Goal: Task Accomplishment & Management: Manage account settings

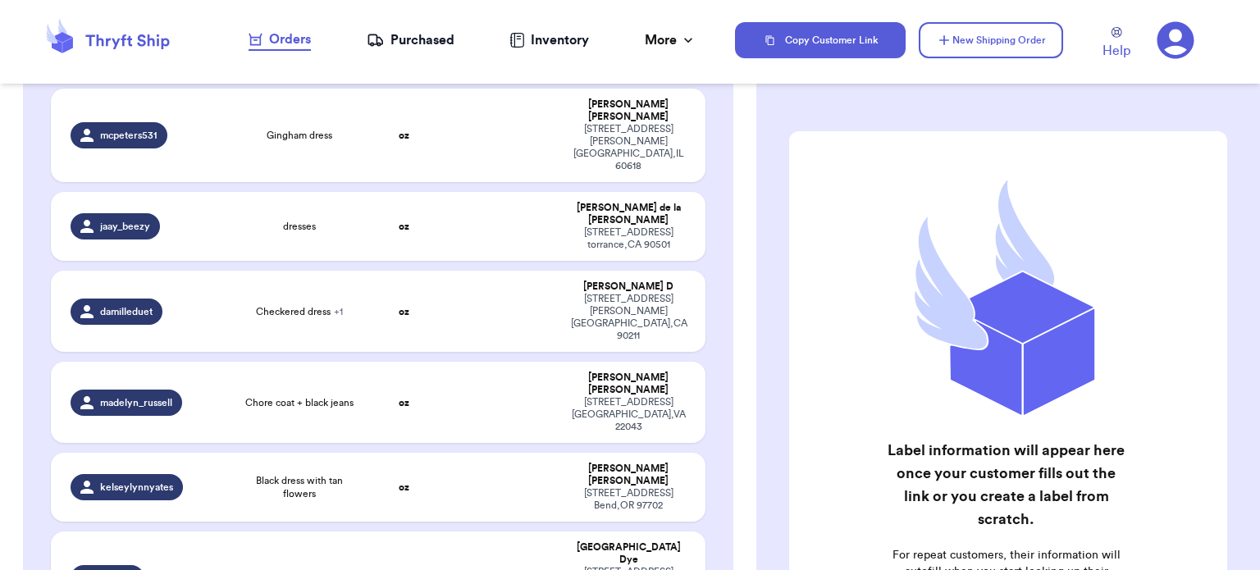
scroll to position [272, 0]
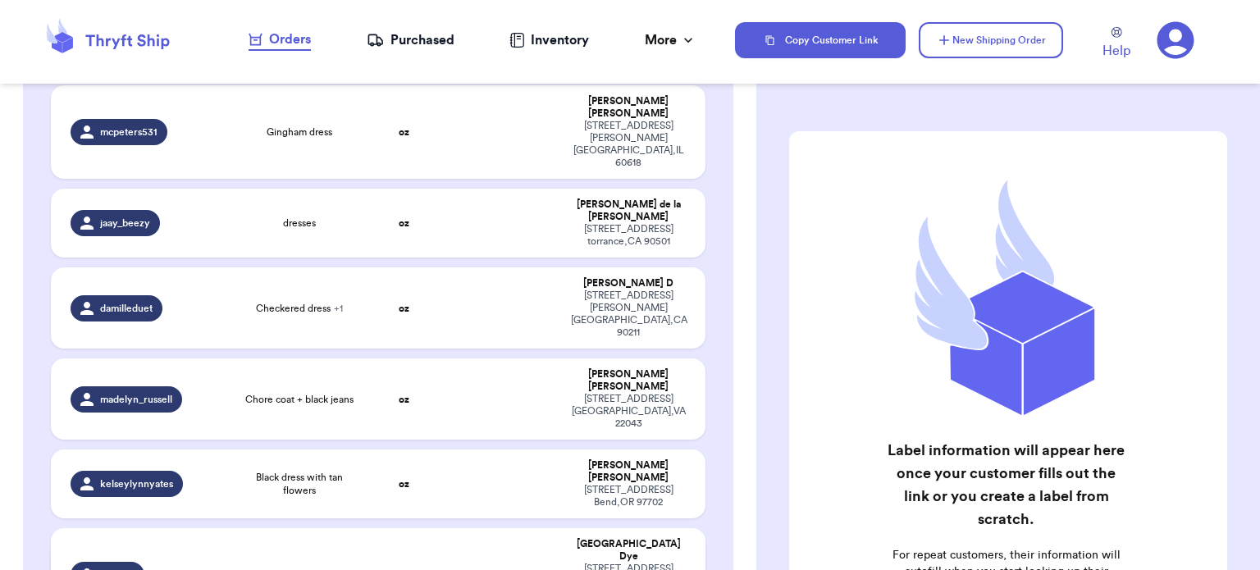
click at [476, 528] on td at bounding box center [503, 575] width 118 height 94
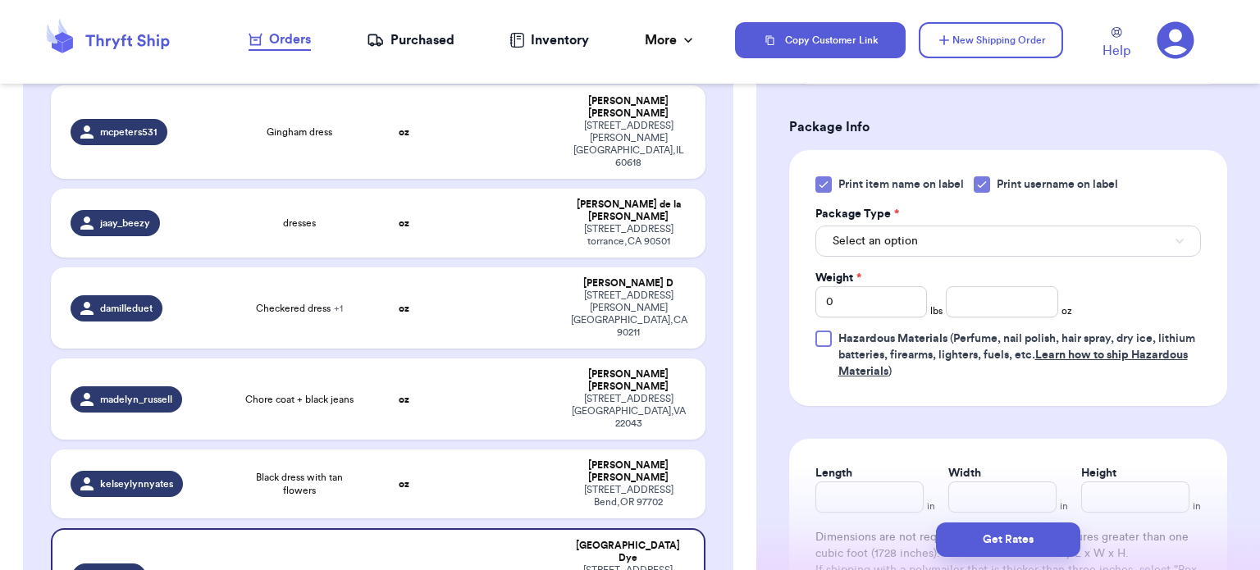
scroll to position [685, 0]
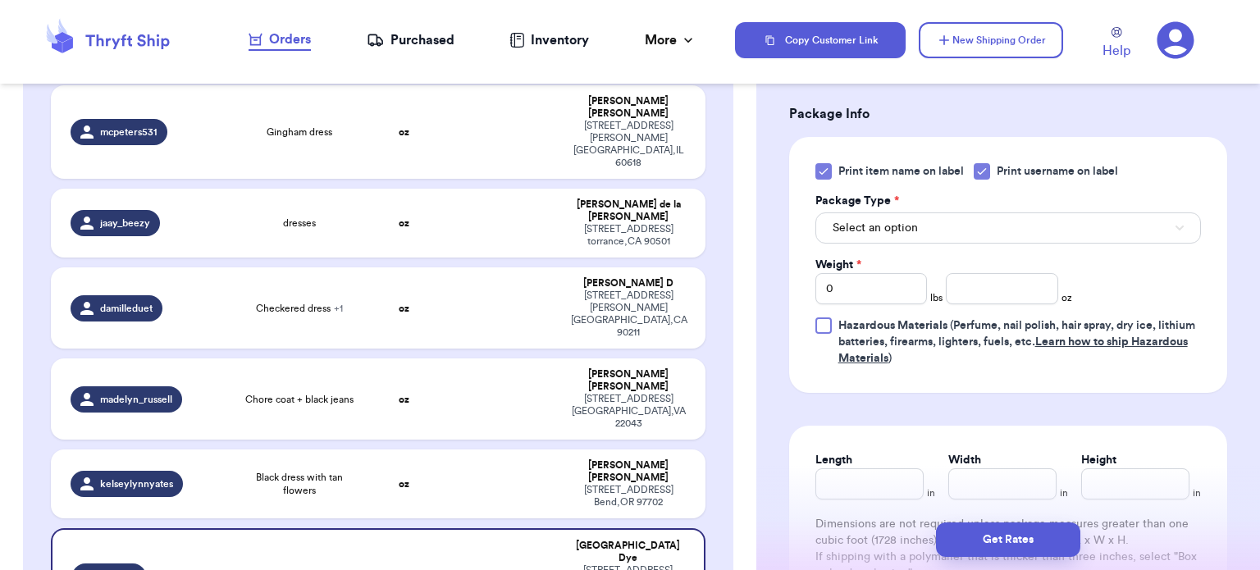
click at [822, 168] on icon at bounding box center [823, 171] width 13 height 13
click at [0, 0] on input "Print item name on label" at bounding box center [0, 0] width 0 height 0
click at [955, 224] on button "Select an option" at bounding box center [1007, 227] width 385 height 31
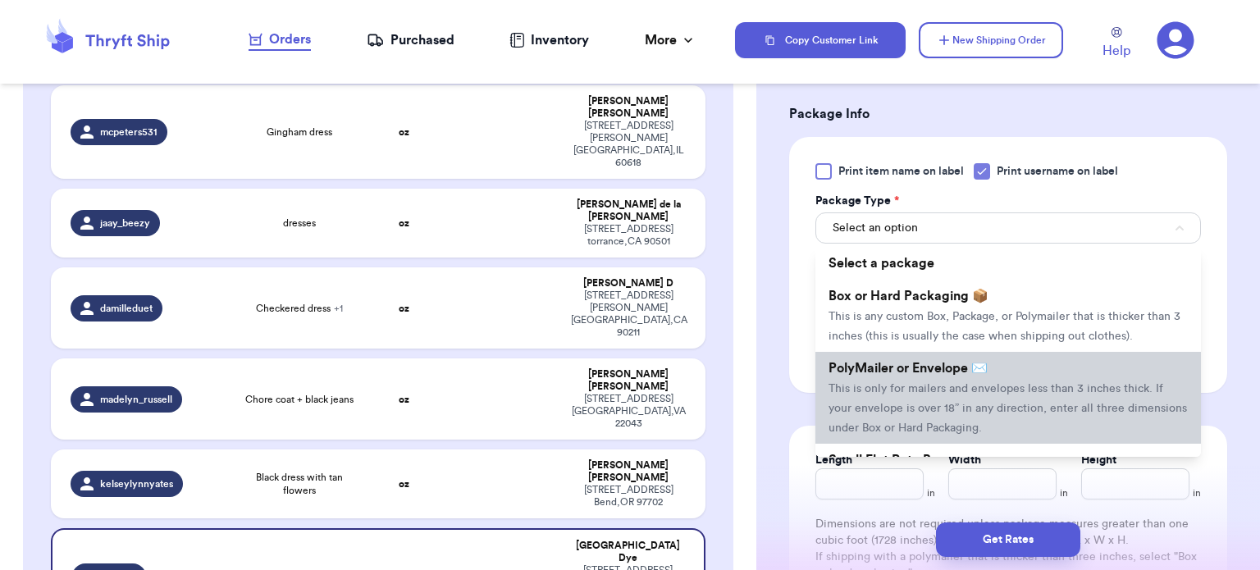
click at [965, 383] on span "This is only for mailers and envelopes less than 3 inches thick. If your envelo…" at bounding box center [1007, 408] width 358 height 51
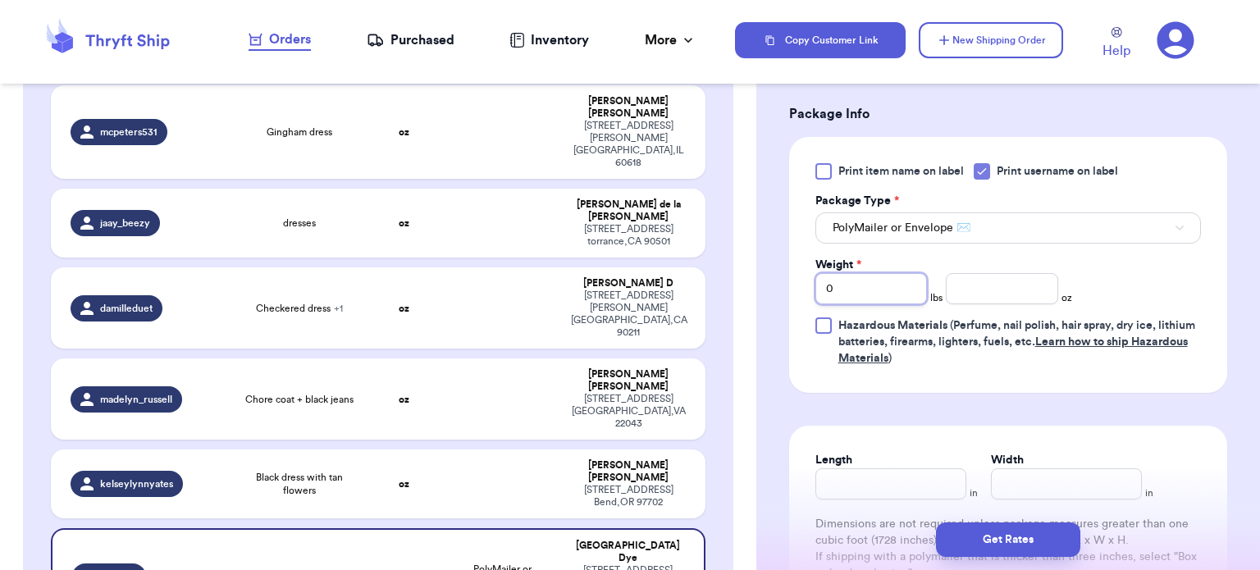
click at [883, 291] on input "0" at bounding box center [871, 288] width 112 height 31
type input "0"
click at [963, 290] on input "number" at bounding box center [1002, 288] width 112 height 31
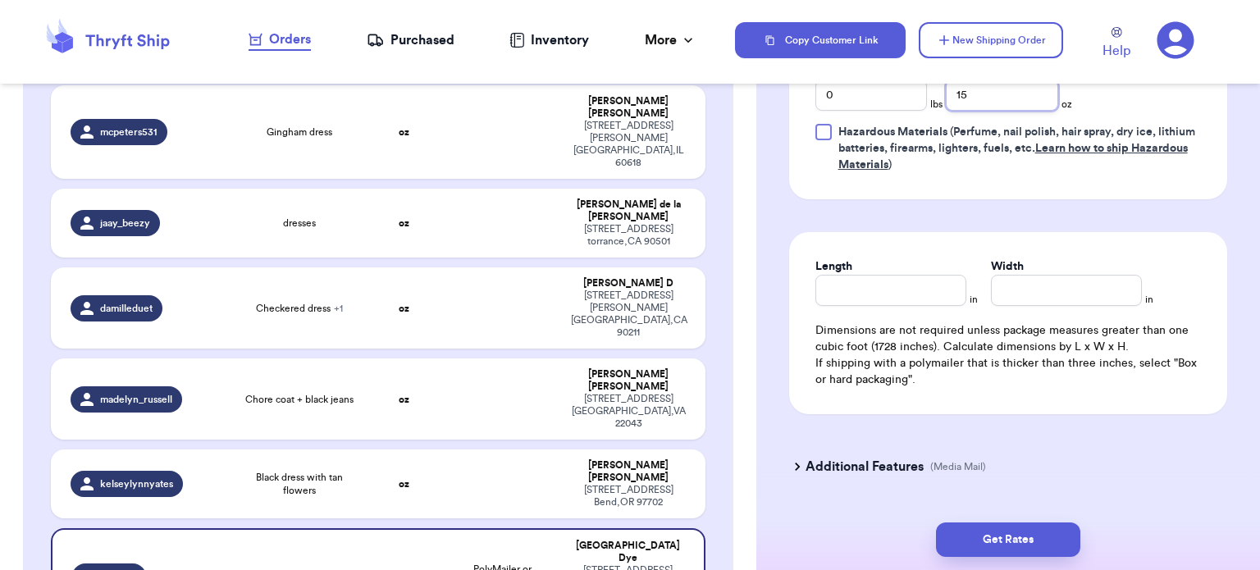
scroll to position [889, 0]
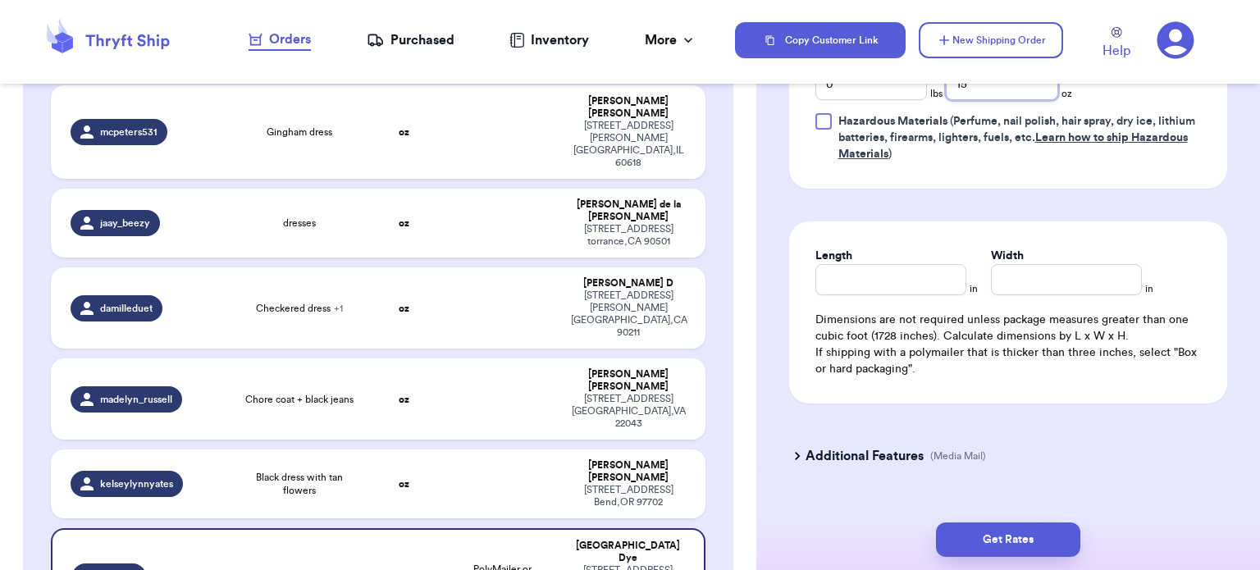
type input "15"
click at [876, 281] on input "Length" at bounding box center [890, 279] width 151 height 31
type input "11"
click at [1090, 273] on input "Width *" at bounding box center [1066, 279] width 151 height 31
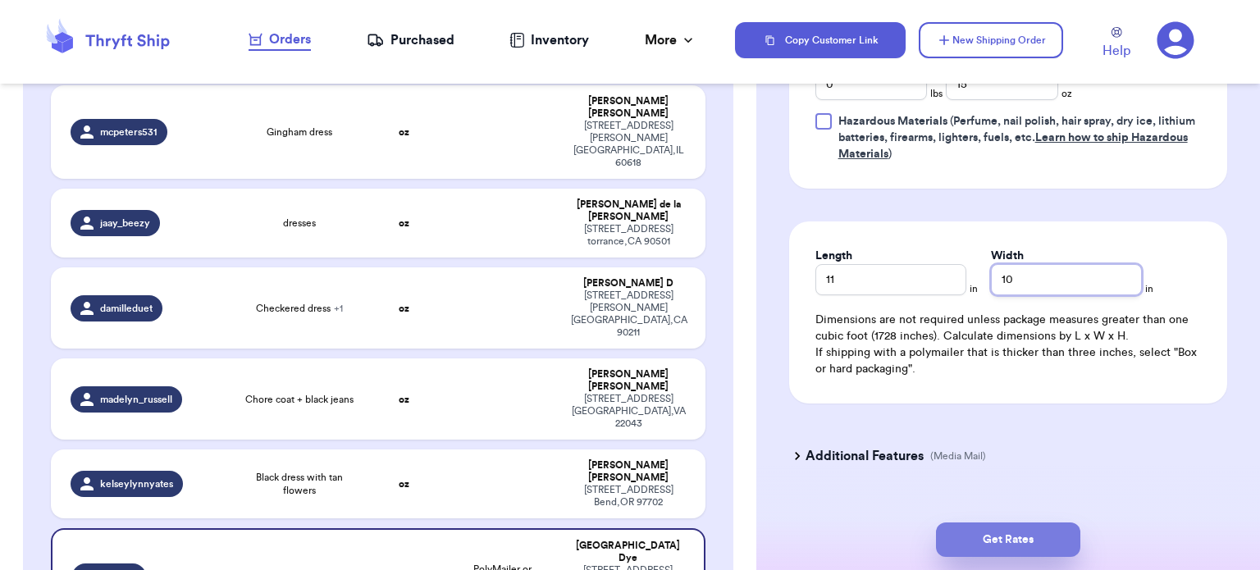
type input "10"
click at [1007, 534] on button "Get Rates" at bounding box center [1008, 539] width 144 height 34
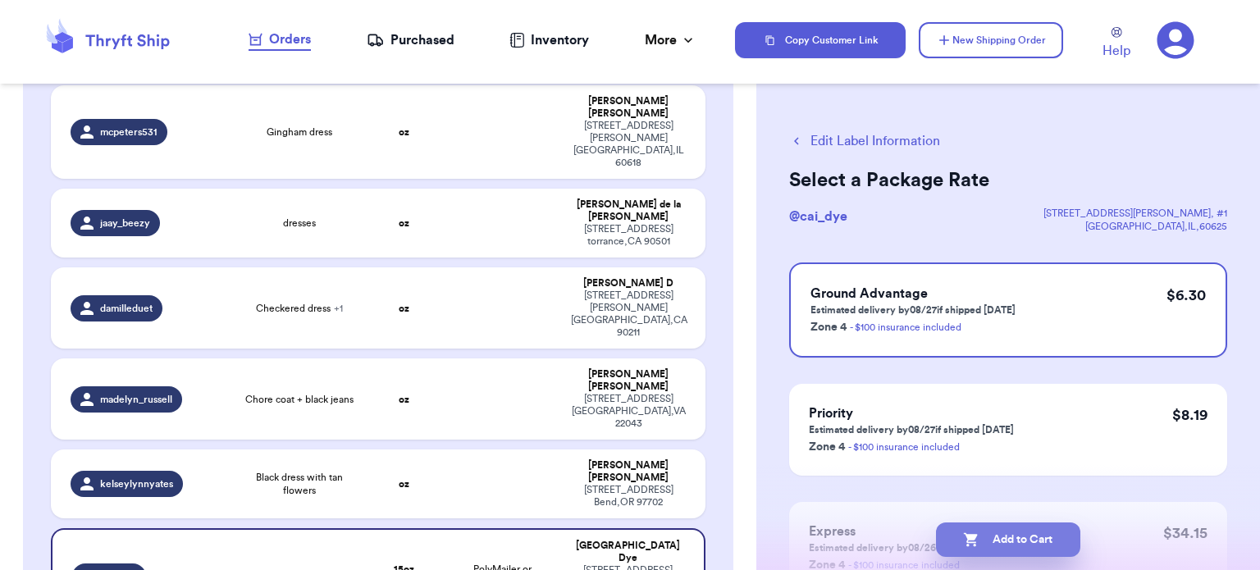
click at [1007, 534] on button "Add to Cart" at bounding box center [1008, 539] width 144 height 34
checkbox input "true"
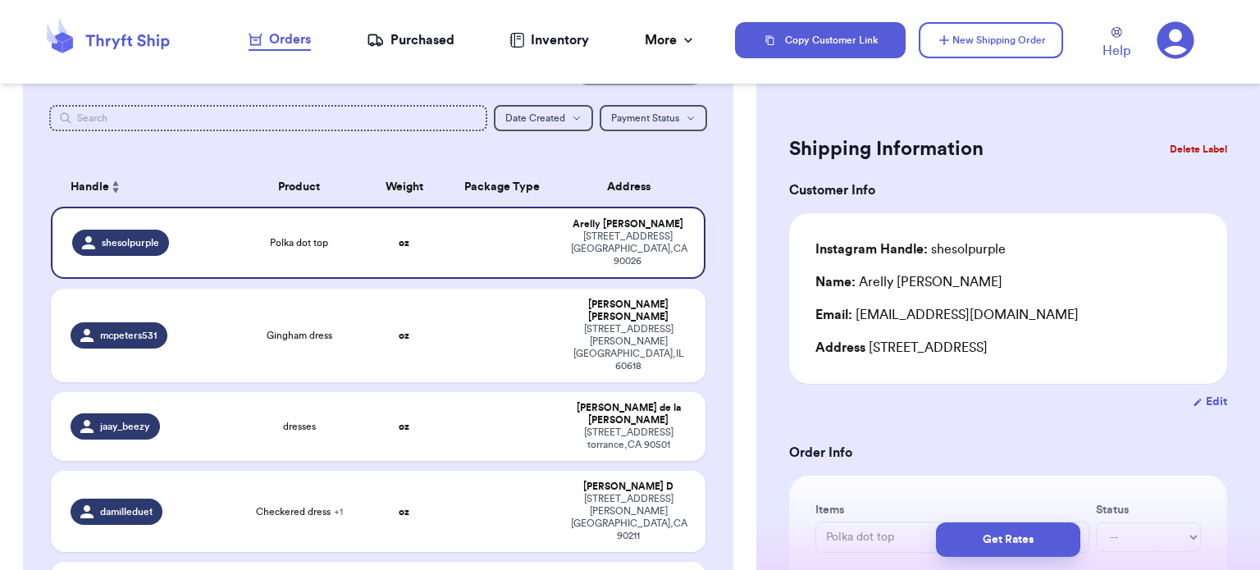
scroll to position [66, 0]
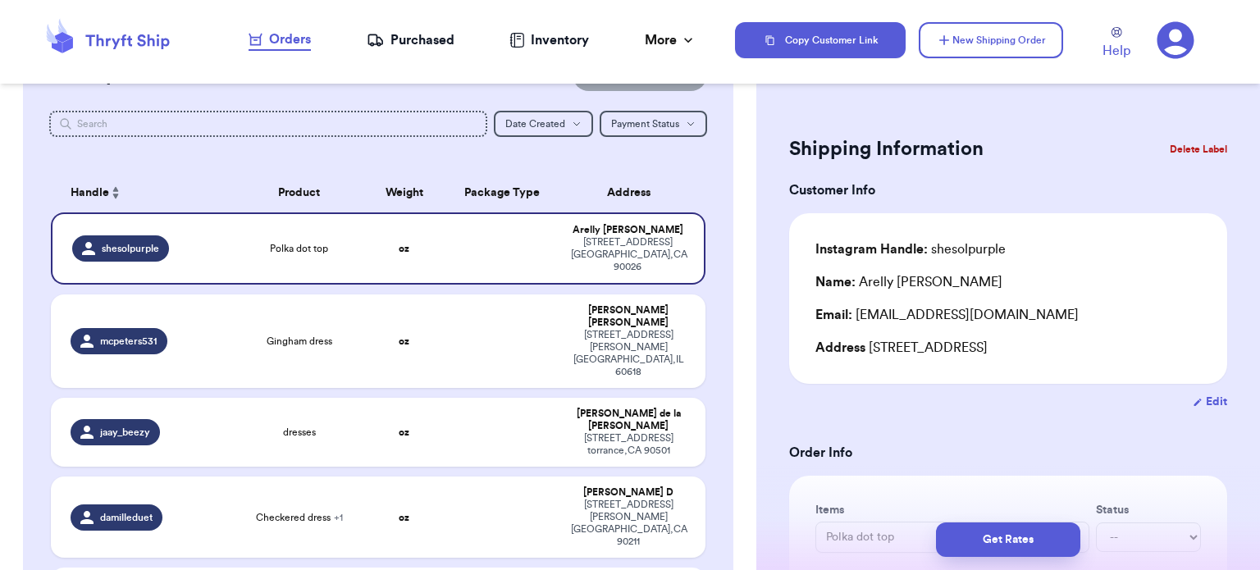
type input "Chore coat + black jeans"
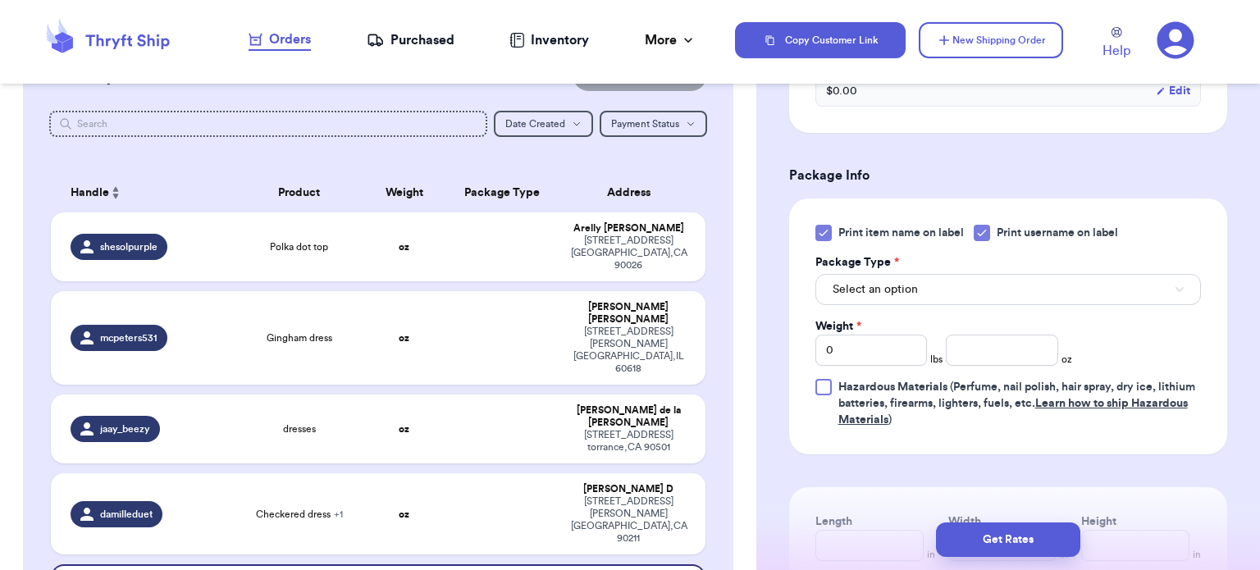
scroll to position [655, 0]
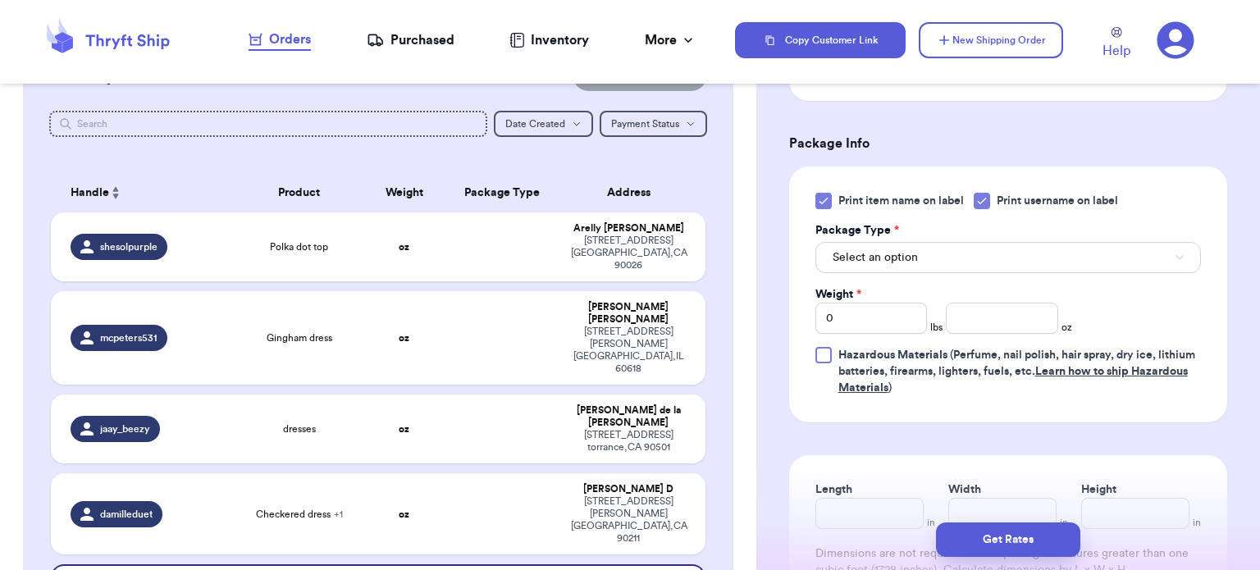
click at [823, 199] on icon at bounding box center [822, 201] width 7 height 6
click at [0, 0] on input "Print item name on label" at bounding box center [0, 0] width 0 height 0
click at [954, 259] on button "Select an option" at bounding box center [1007, 257] width 385 height 31
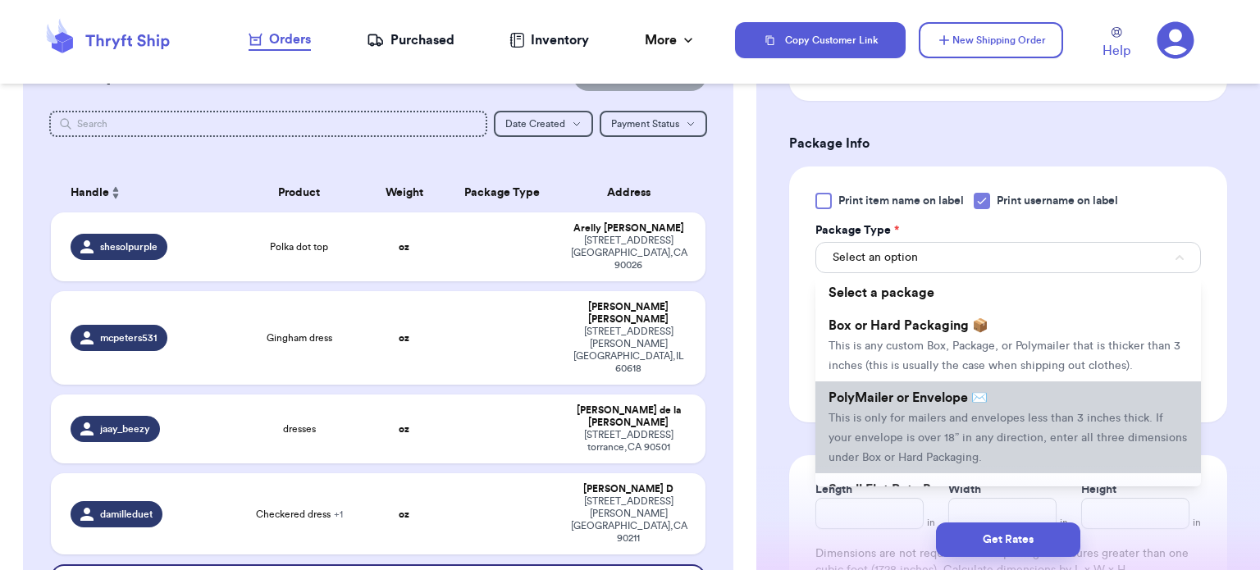
click at [1115, 413] on span "This is only for mailers and envelopes less than 3 inches thick. If your envelo…" at bounding box center [1007, 438] width 358 height 51
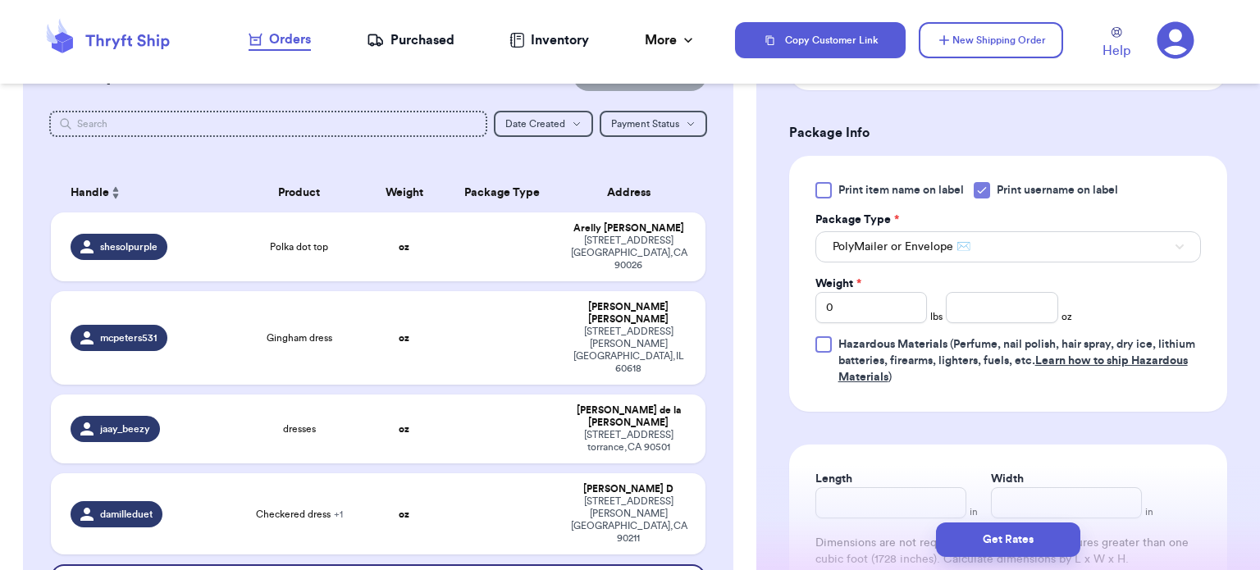
scroll to position [690, 0]
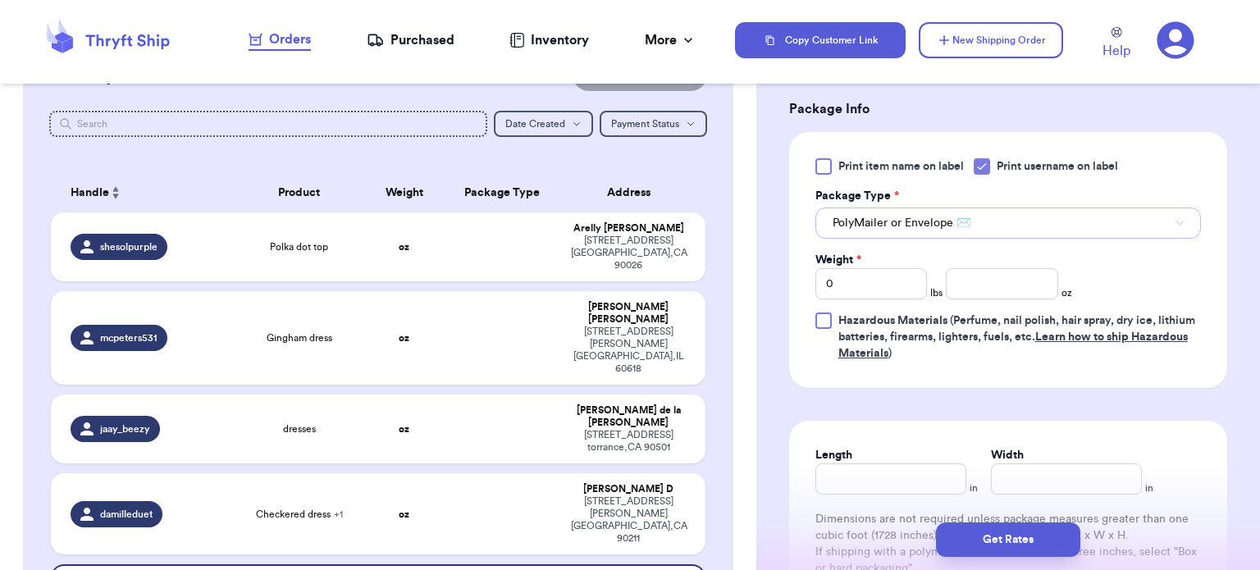
click at [1065, 235] on button "PolyMailer or Envelope ✉️" at bounding box center [1007, 223] width 385 height 31
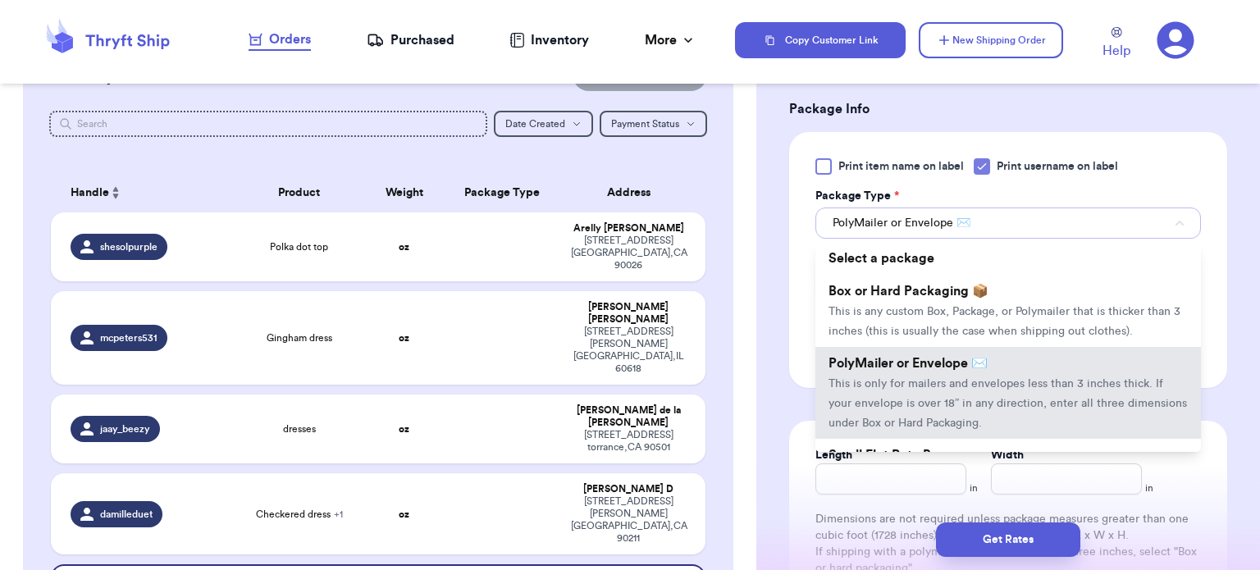
click at [1065, 235] on button "PolyMailer or Envelope ✉️" at bounding box center [1007, 223] width 385 height 31
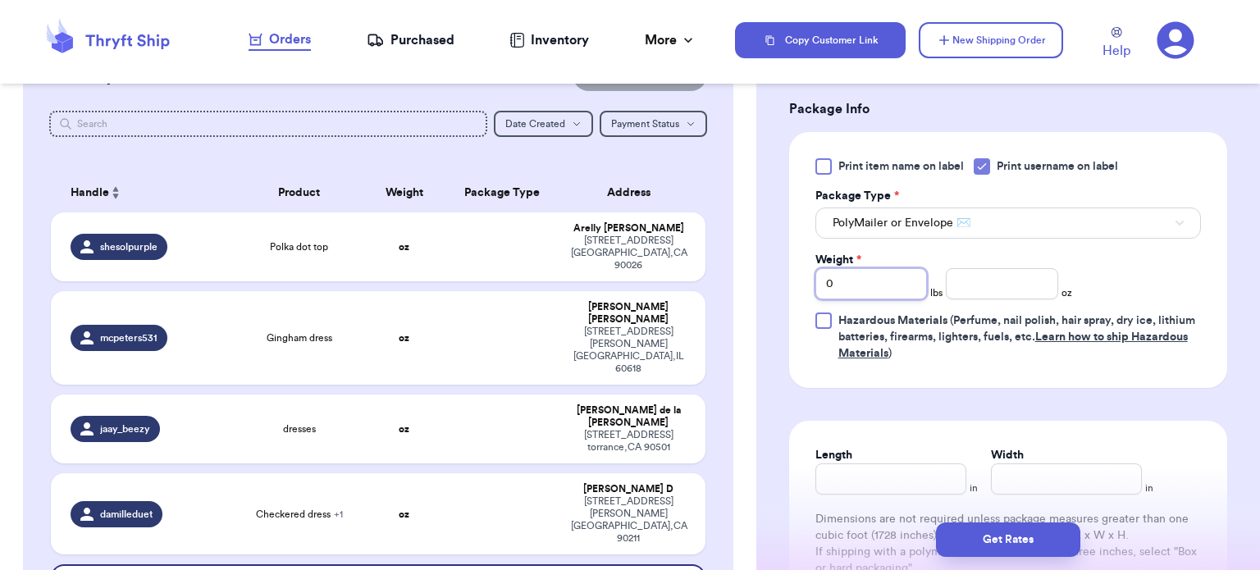
click at [910, 281] on input "0" at bounding box center [871, 283] width 112 height 31
type input "4"
click at [1034, 285] on input "number" at bounding box center [1002, 283] width 112 height 31
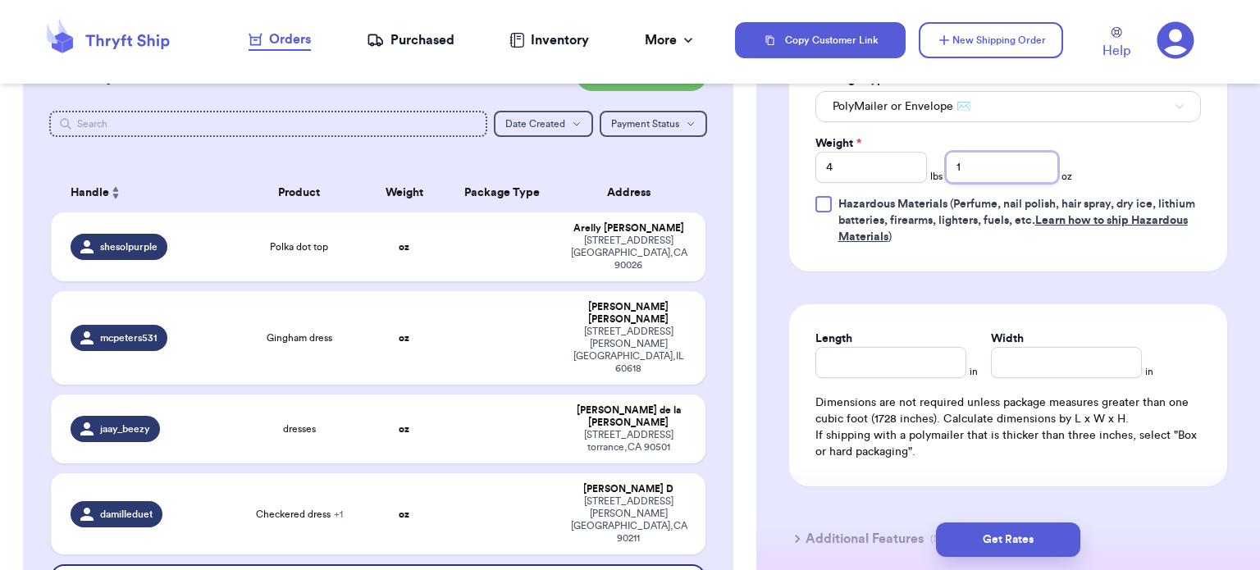
scroll to position [808, 0]
type input "1"
click at [886, 361] on input "Length" at bounding box center [890, 360] width 151 height 31
type input "16"
click at [1029, 366] on input "Width *" at bounding box center [1066, 360] width 151 height 31
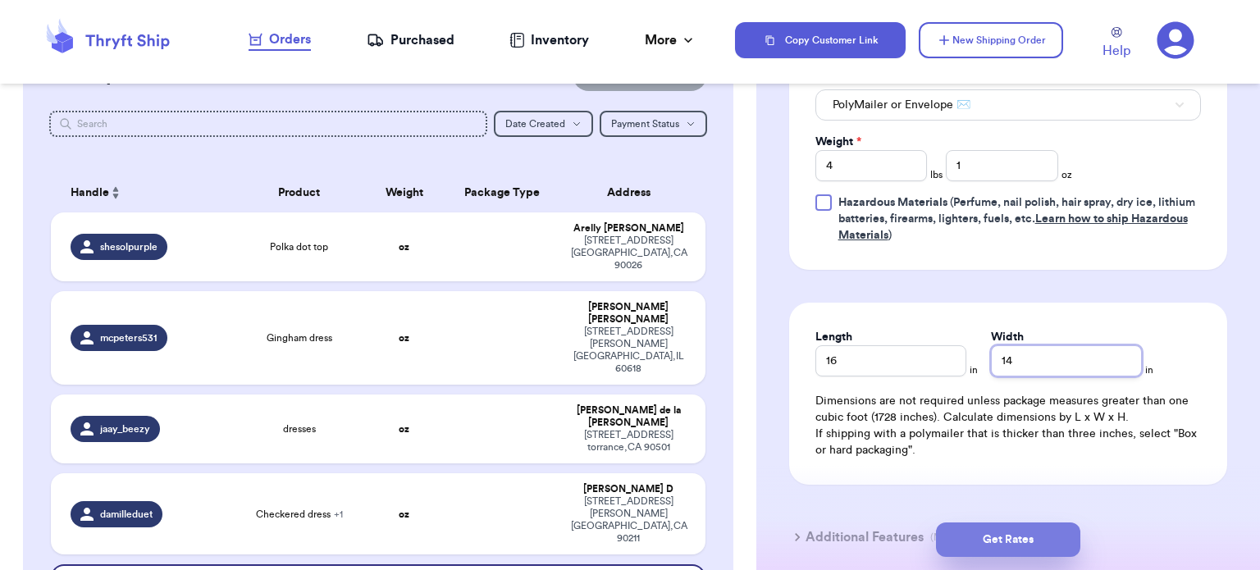
type input "14"
click at [1001, 544] on button "Get Rates" at bounding box center [1008, 539] width 144 height 34
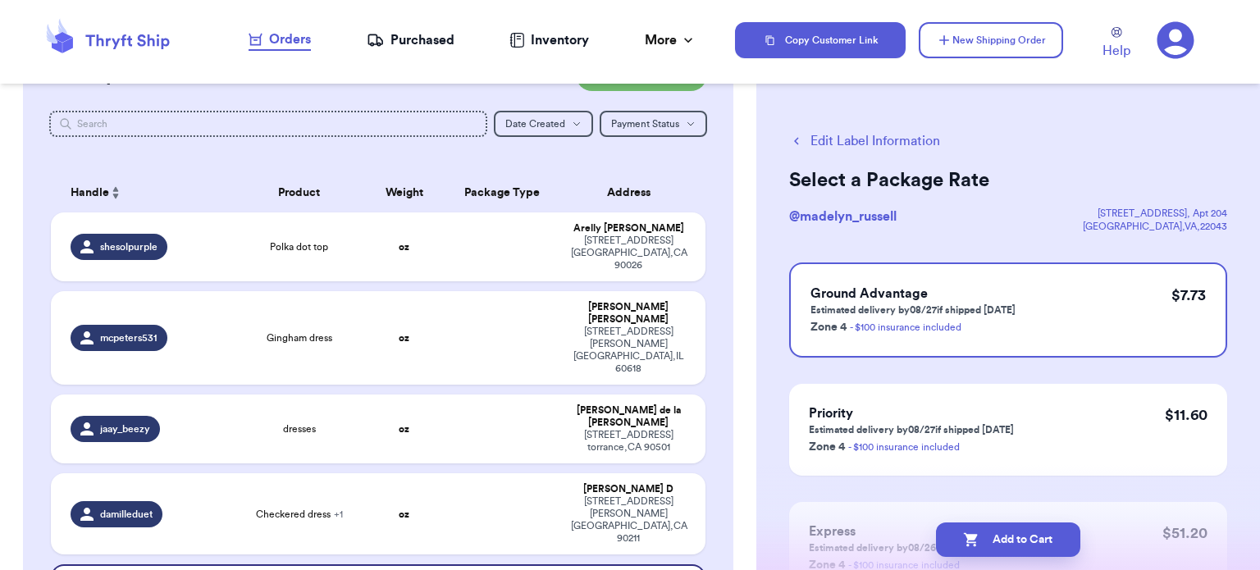
click at [1001, 544] on button "Add to Cart" at bounding box center [1008, 539] width 144 height 34
checkbox input "true"
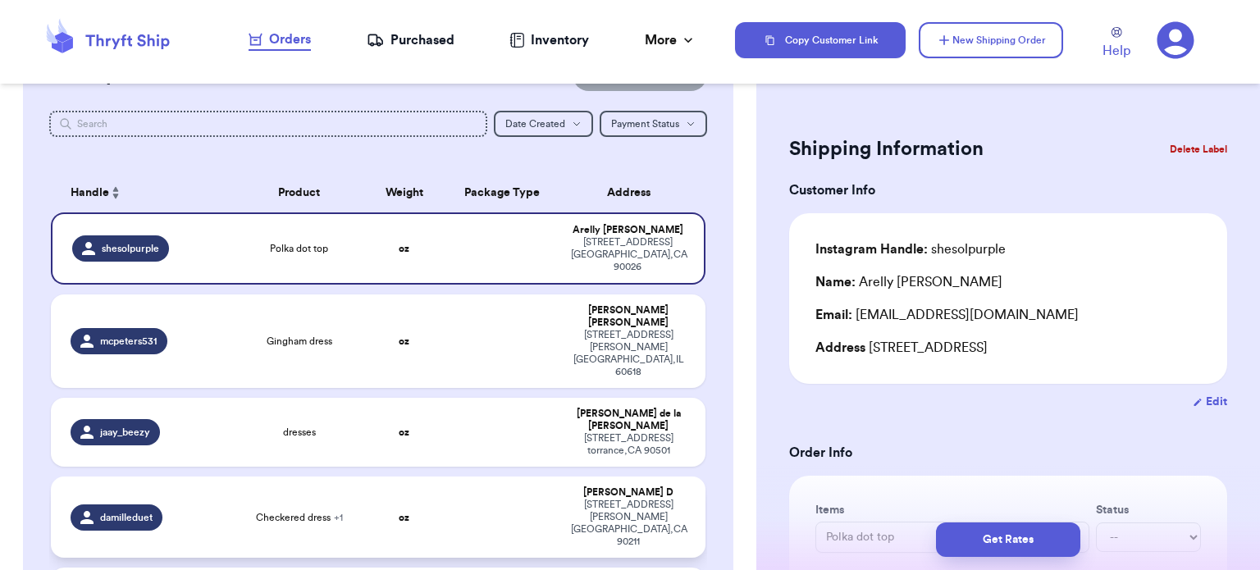
click at [492, 477] on td at bounding box center [503, 517] width 118 height 81
type input "Checkered dress"
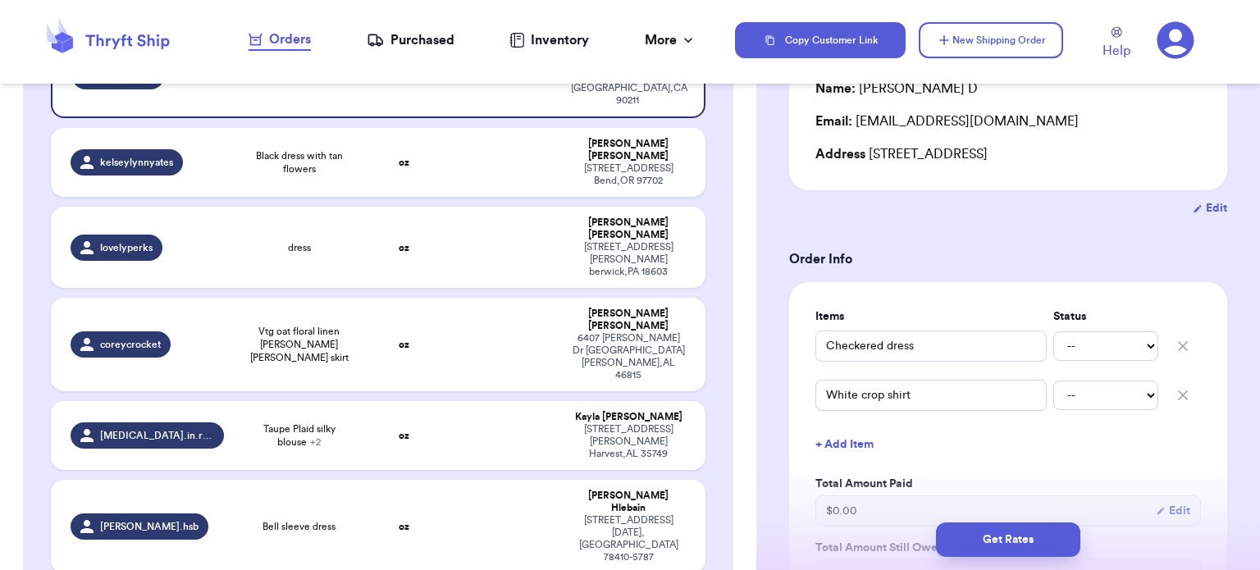
scroll to position [510, 0]
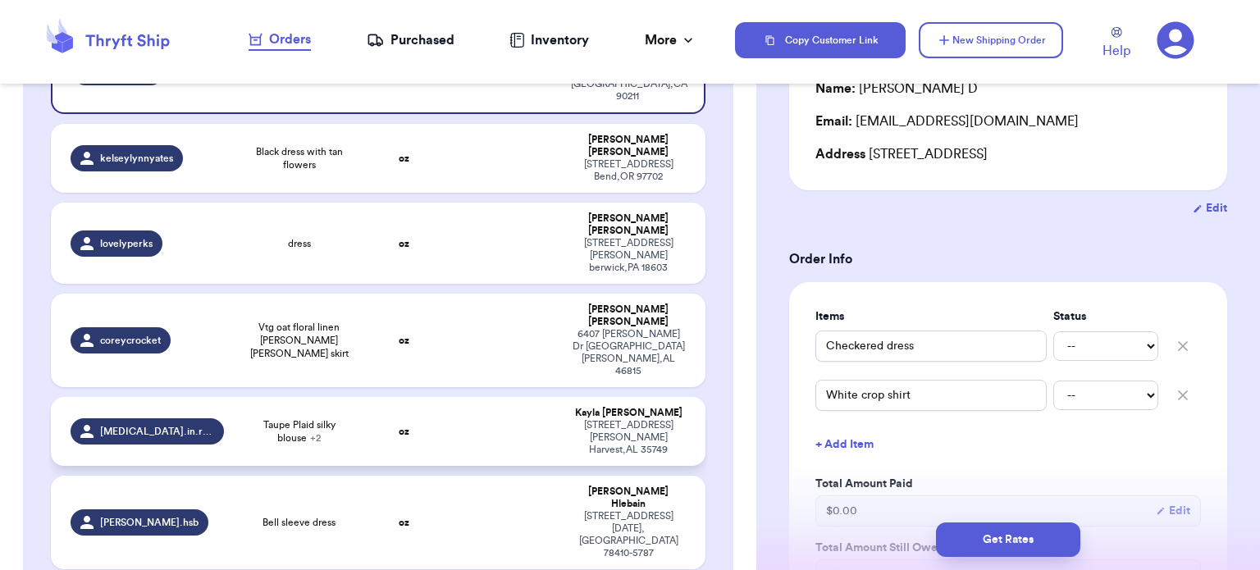
click at [505, 397] on td at bounding box center [503, 431] width 118 height 69
type input "Taupe Plaid silky blouse"
type input "Neutral leaves babydoll dress"
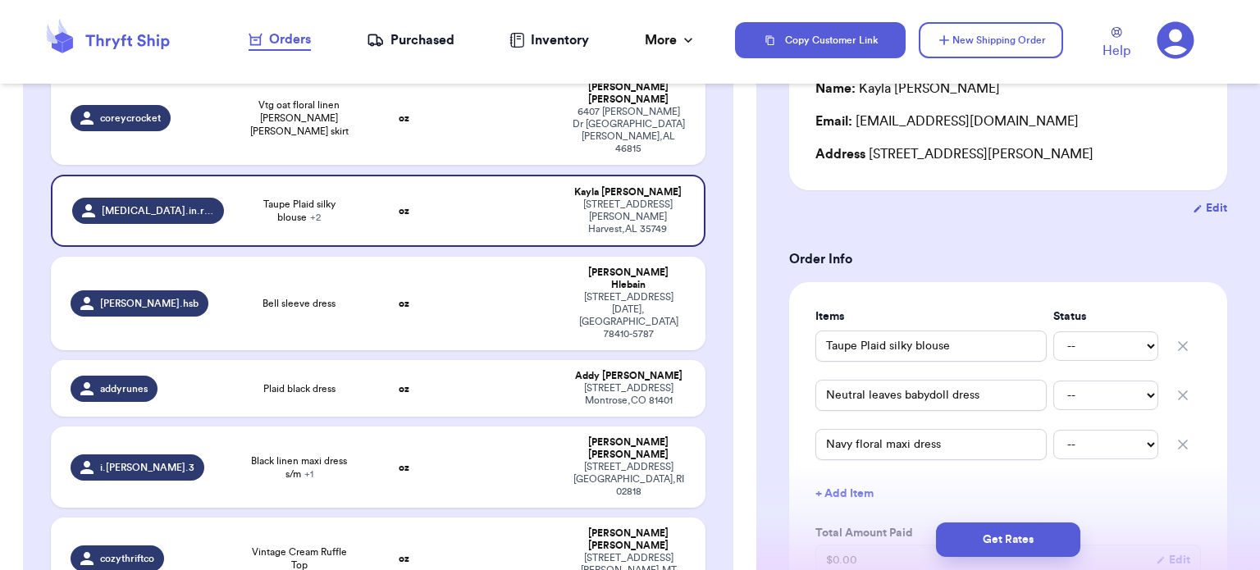
scroll to position [732, 0]
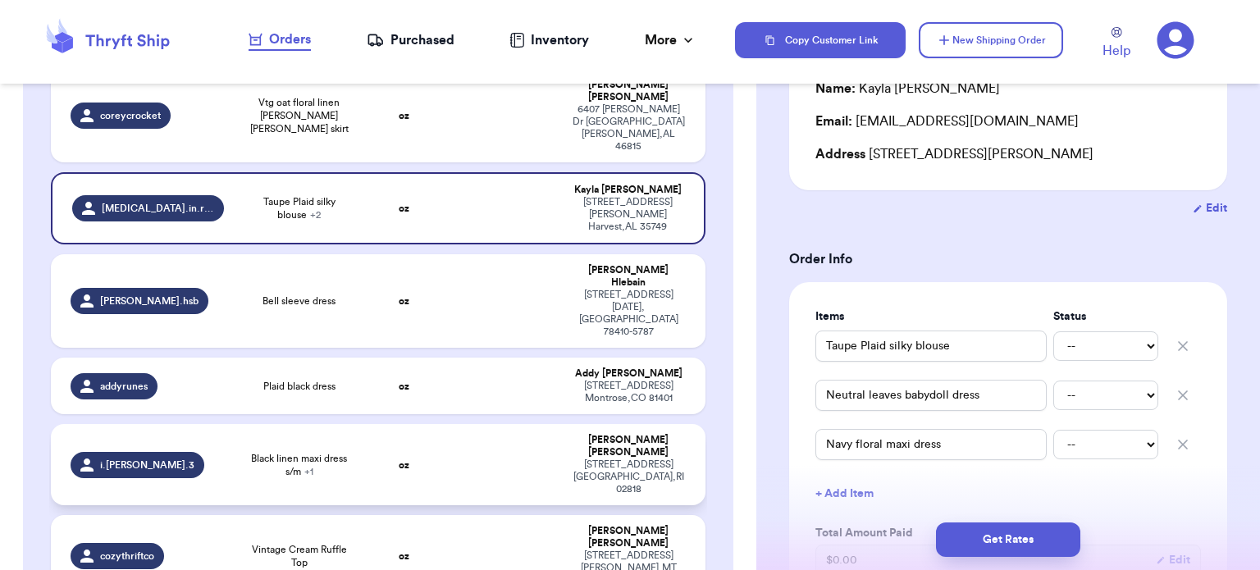
click at [475, 424] on td at bounding box center [503, 464] width 118 height 81
type input "Black linen maxi dress s/m"
type input "White silk blouse s/m"
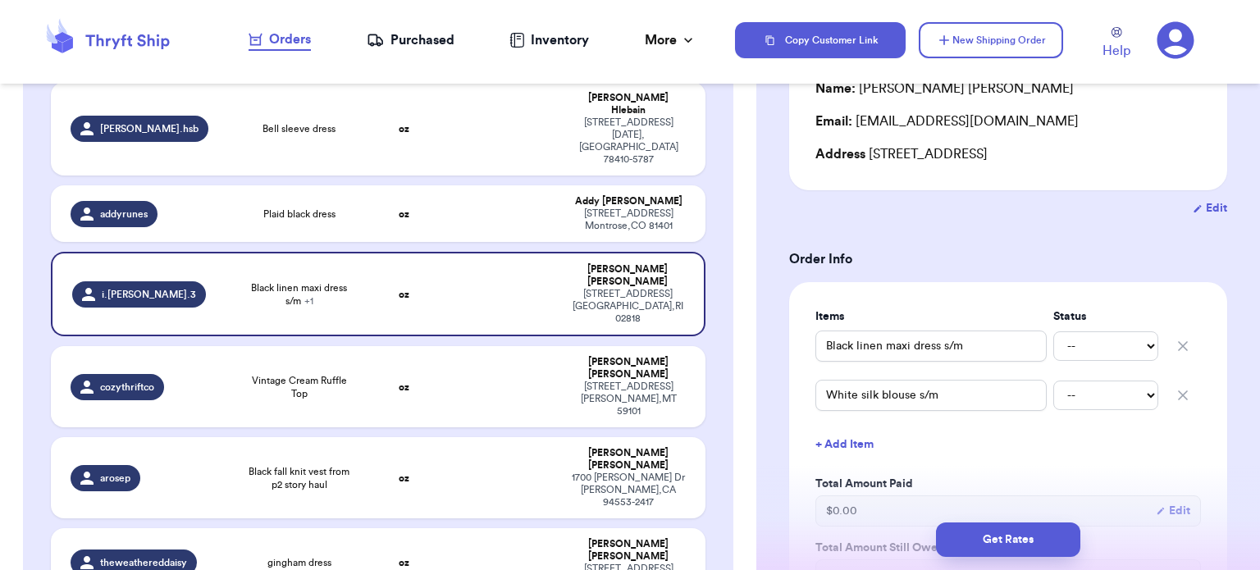
scroll to position [905, 0]
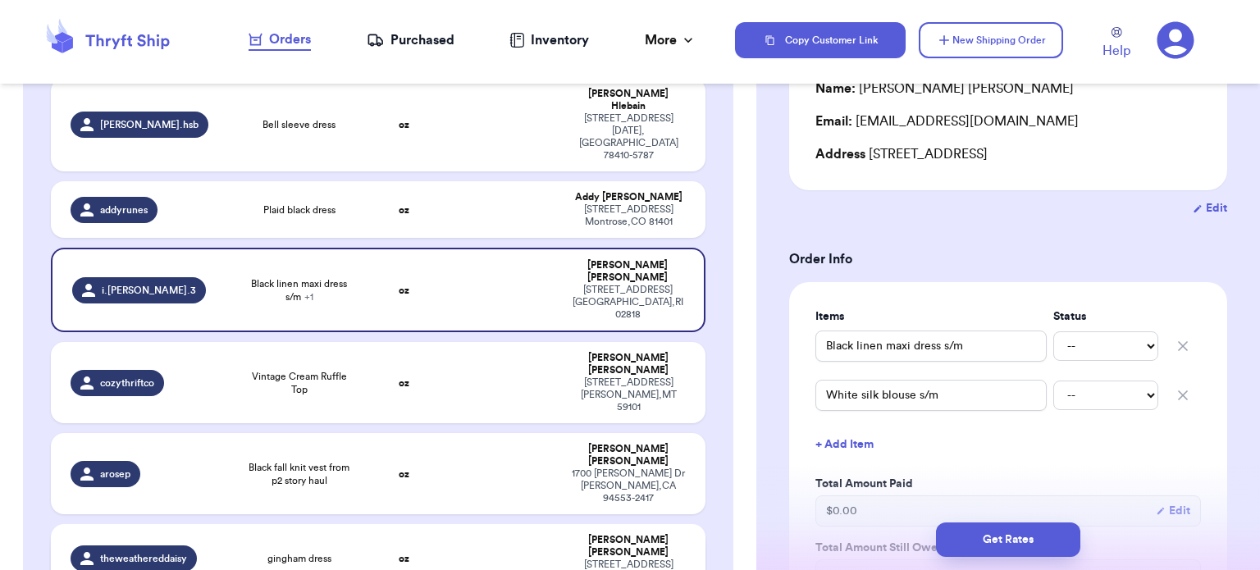
click at [504, 524] on td at bounding box center [503, 558] width 118 height 69
type input "gingham dress"
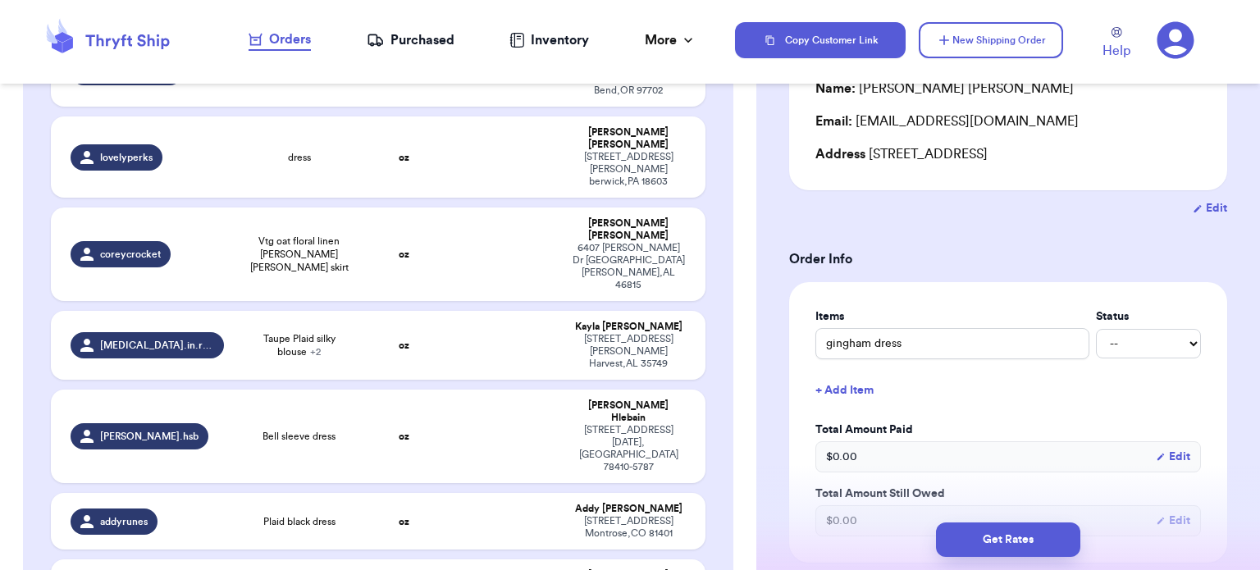
scroll to position [597, 0]
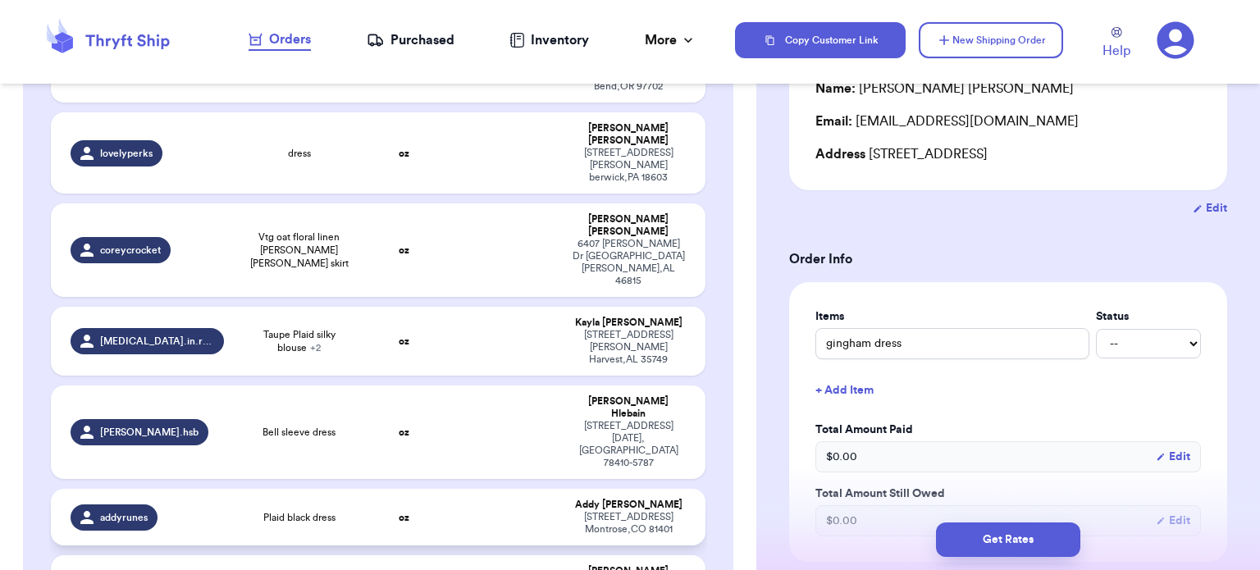
click at [444, 489] on td at bounding box center [503, 517] width 118 height 57
type input "Plaid black dress"
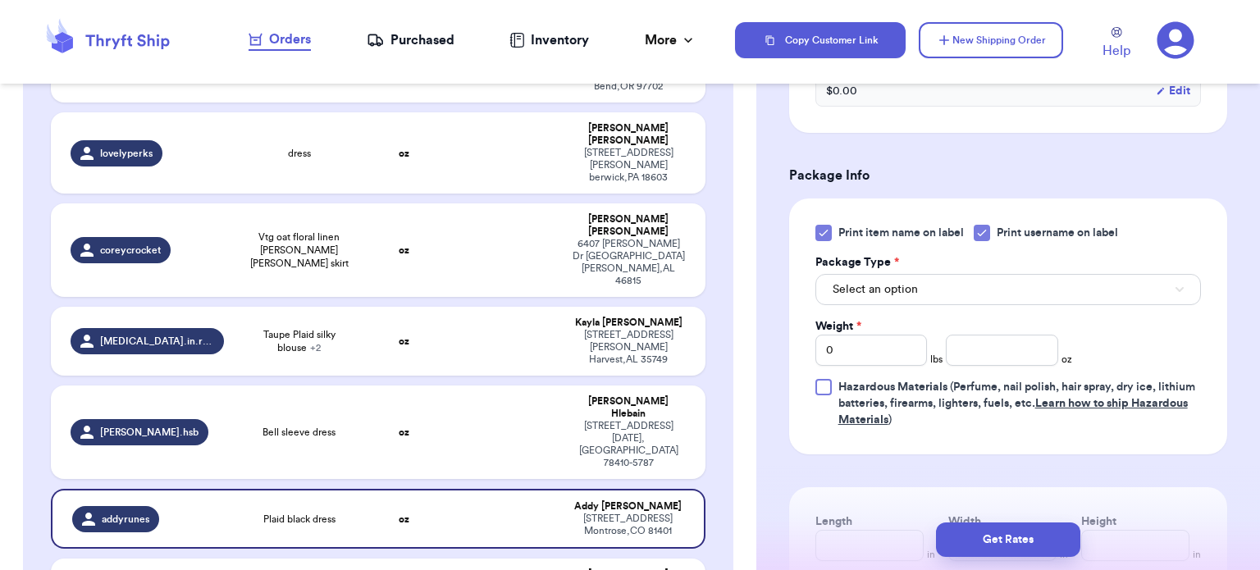
scroll to position [628, 0]
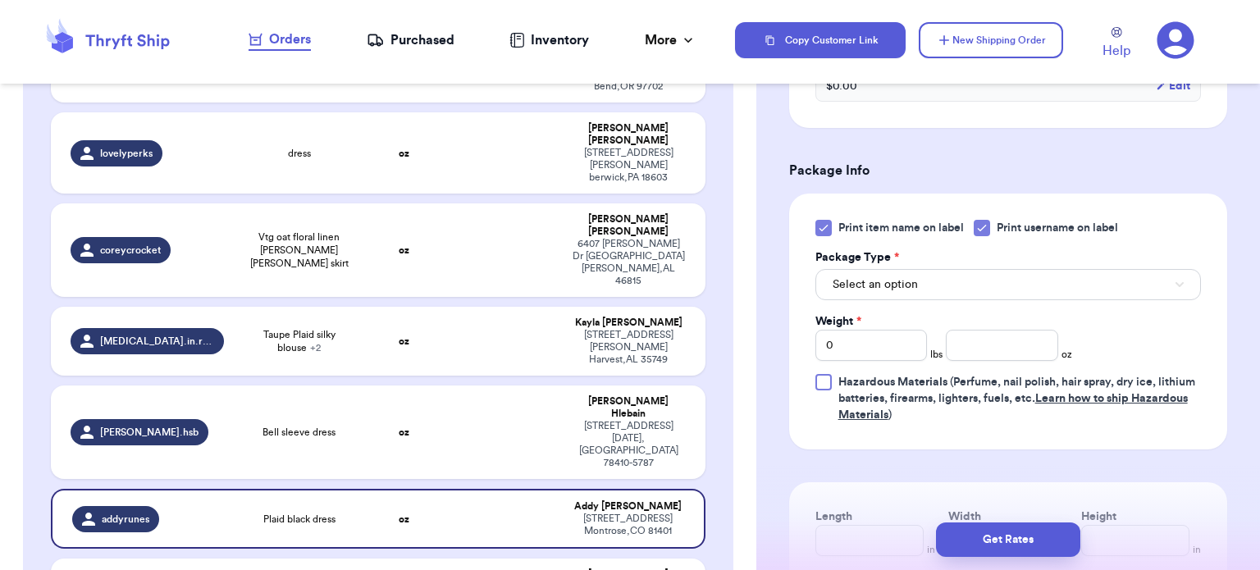
click at [827, 229] on icon at bounding box center [823, 227] width 13 height 13
click at [0, 0] on input "Print item name on label" at bounding box center [0, 0] width 0 height 0
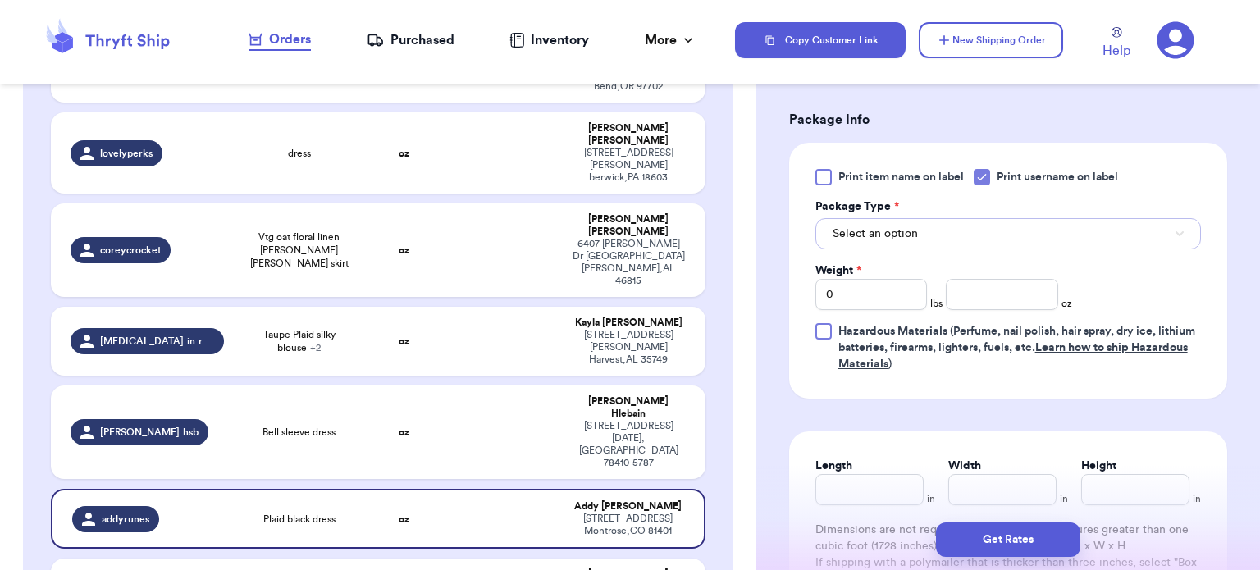
click at [1032, 225] on button "Select an option" at bounding box center [1007, 233] width 385 height 31
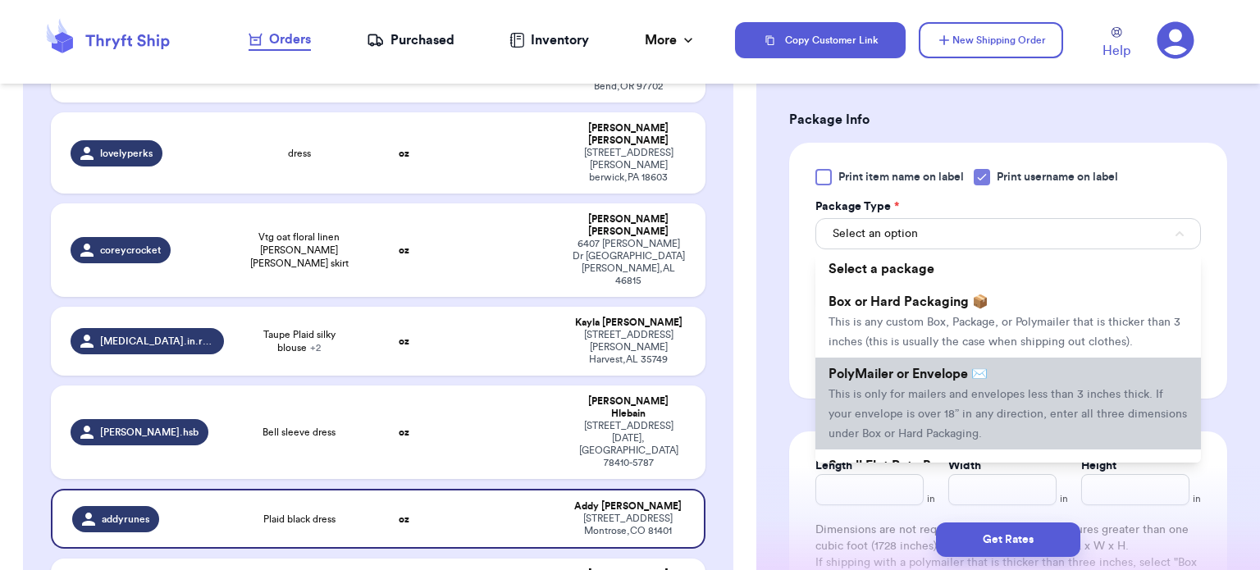
click at [1006, 393] on span "This is only for mailers and envelopes less than 3 inches thick. If your envelo…" at bounding box center [1007, 414] width 358 height 51
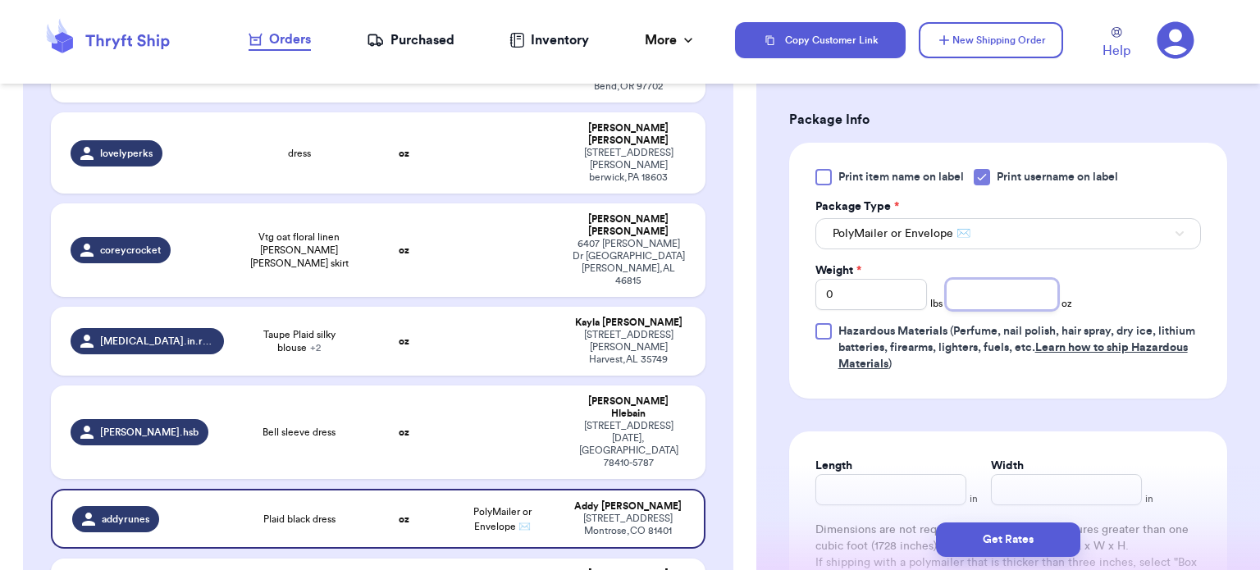
click at [958, 290] on input "number" at bounding box center [1002, 294] width 112 height 31
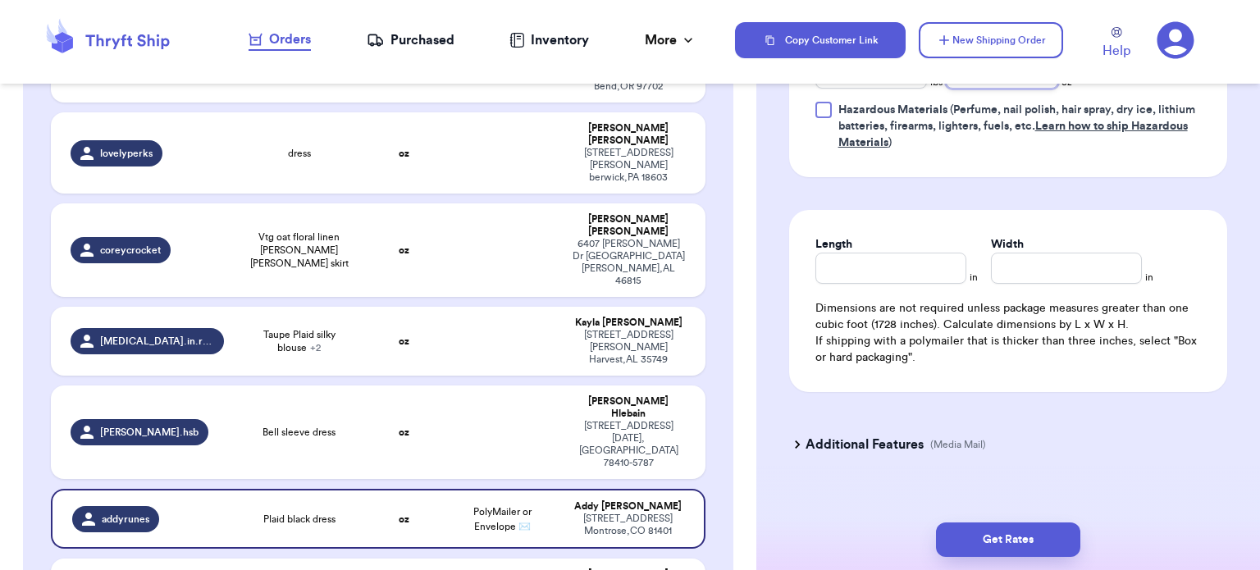
scroll to position [904, 0]
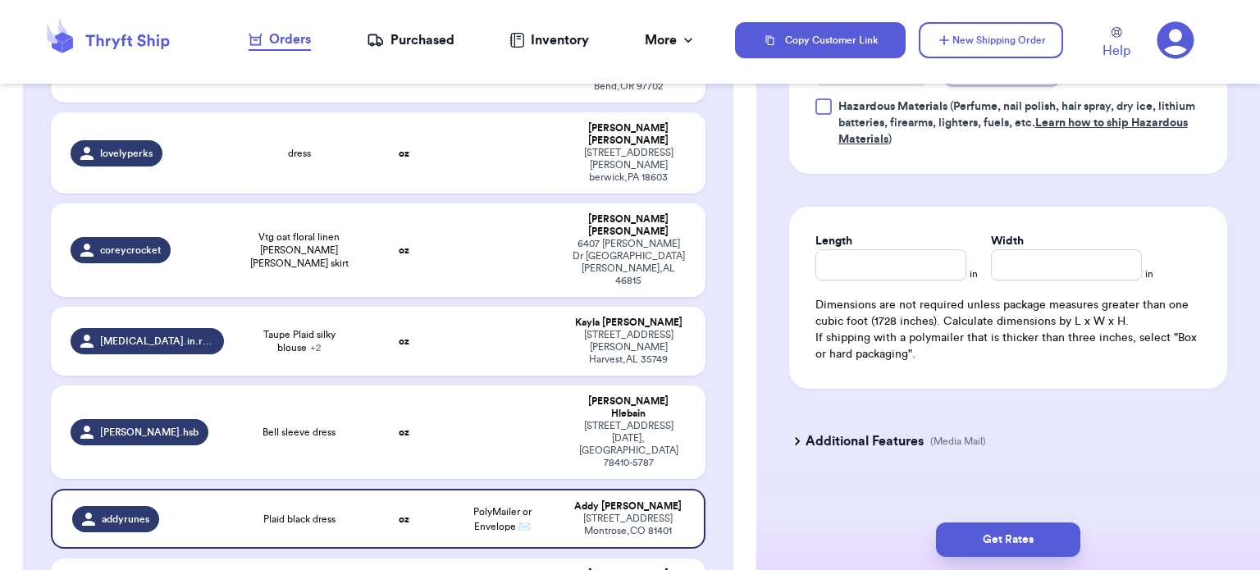
type input "13"
click at [851, 265] on input "Length" at bounding box center [890, 264] width 151 height 31
type input "12"
click at [1024, 262] on input "Width *" at bounding box center [1066, 264] width 151 height 31
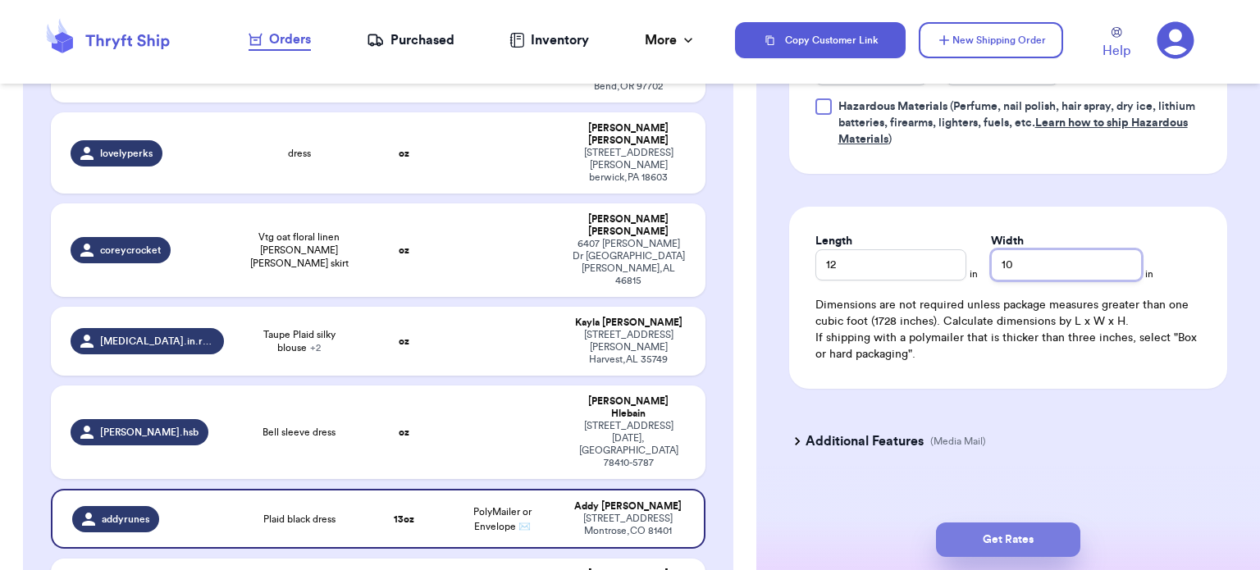
type input "10"
click at [996, 546] on button "Get Rates" at bounding box center [1008, 539] width 144 height 34
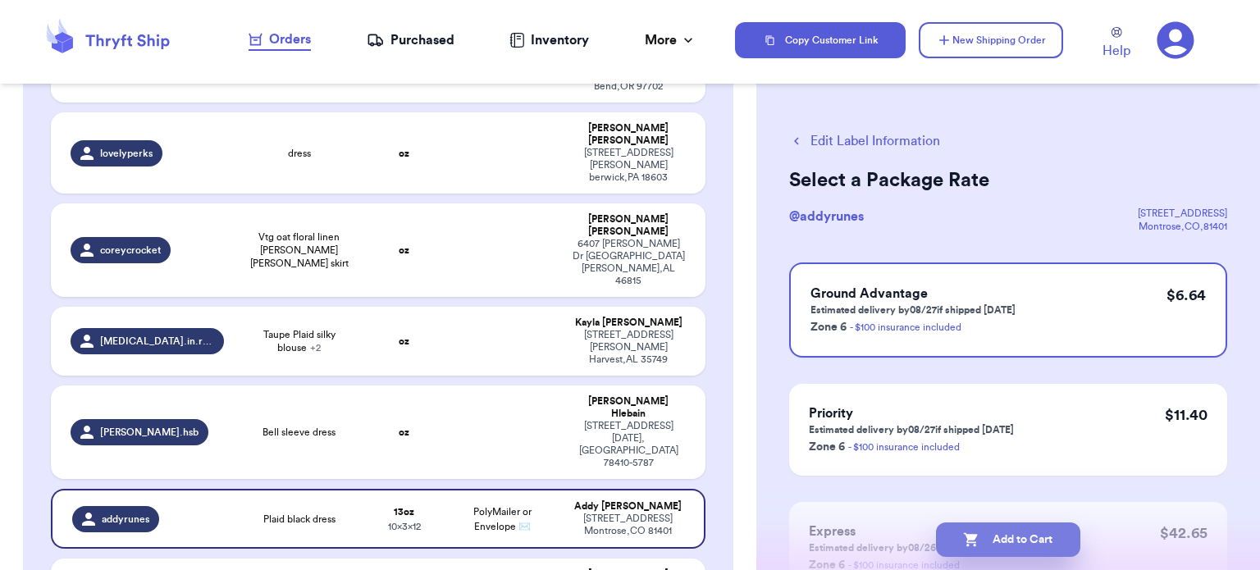
click at [995, 541] on button "Add to Cart" at bounding box center [1008, 539] width 144 height 34
checkbox input "true"
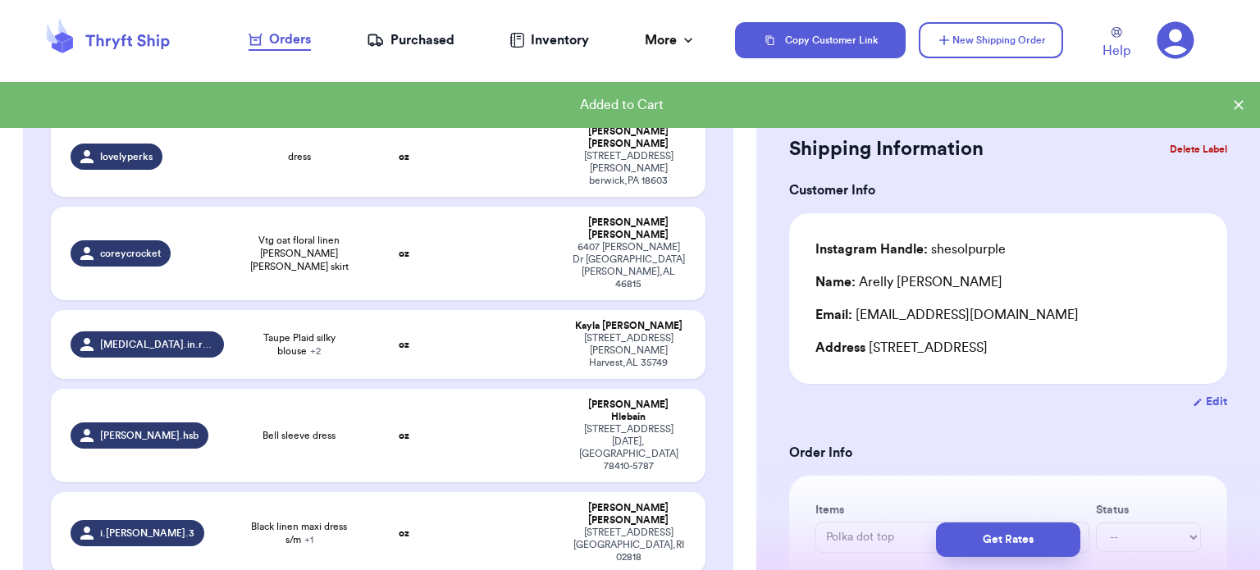
scroll to position [600, 0]
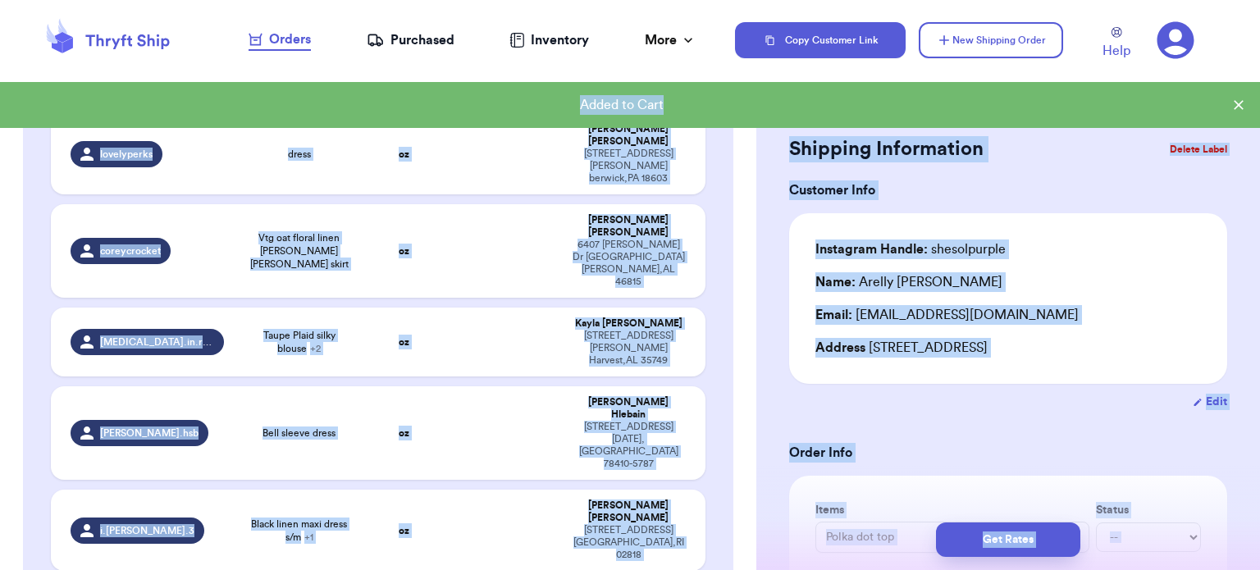
drag, startPoint x: 1259, startPoint y: 71, endPoint x: 1259, endPoint y: 105, distance: 33.6
click at [1259, 105] on body "Orders Purchased Inventory More Stats Completed Orders Copy Customer Link New S…" at bounding box center [630, 285] width 1260 height 570
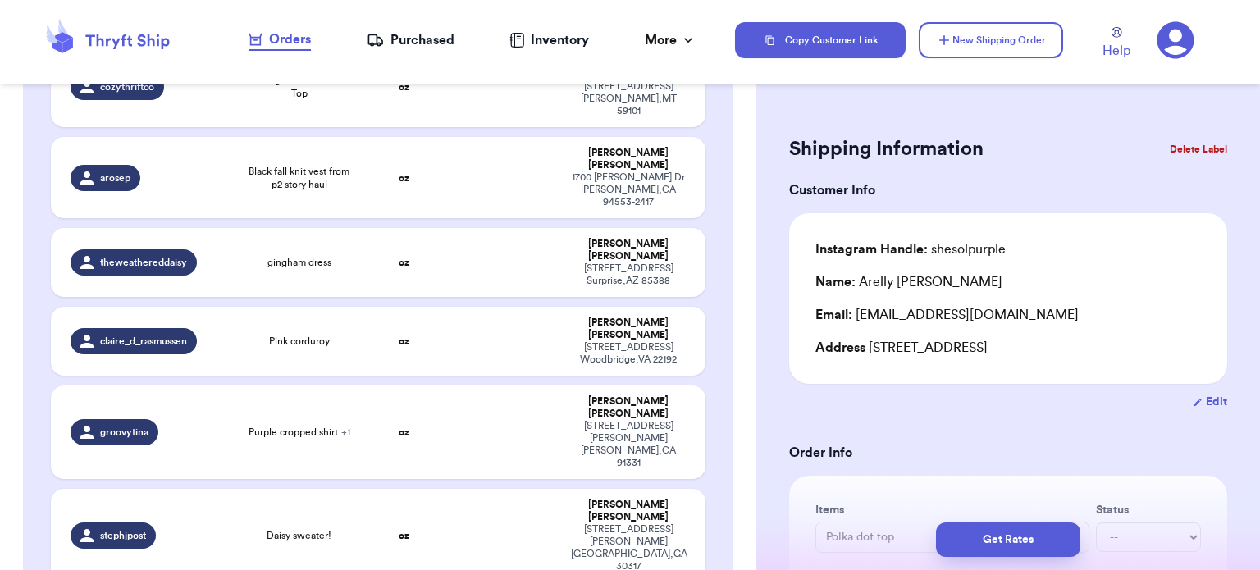
scroll to position [1048, 0]
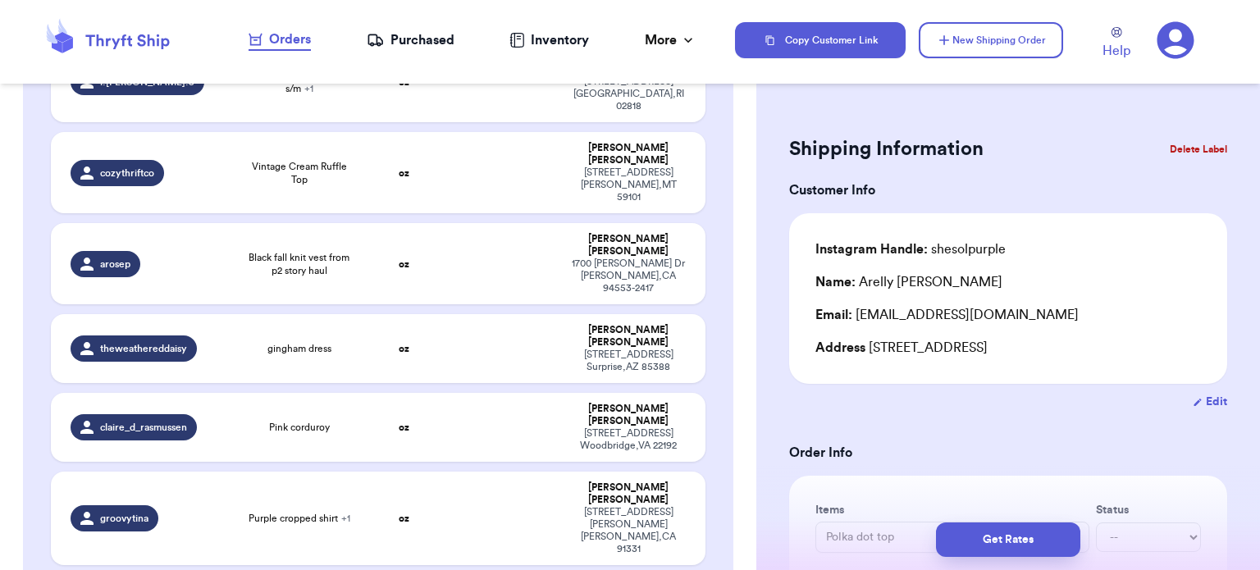
type input "Black and white floral [PERSON_NAME] dress"
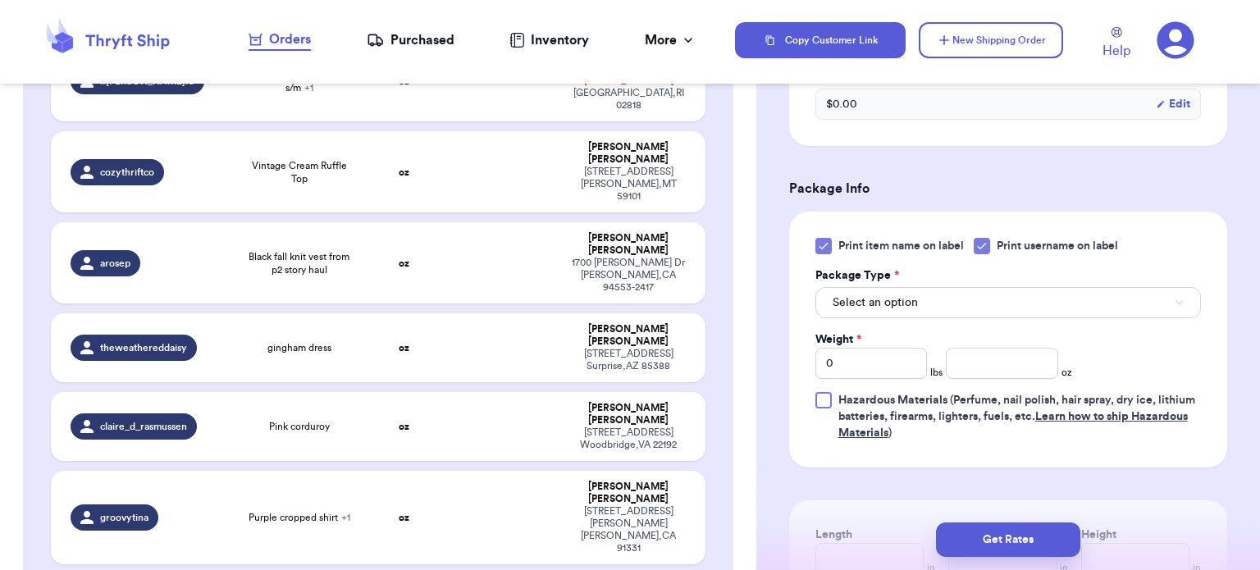
scroll to position [736, 0]
click at [827, 237] on icon at bounding box center [823, 243] width 13 height 13
click at [0, 0] on input "Print item name on label" at bounding box center [0, 0] width 0 height 0
click at [901, 292] on span "Select an option" at bounding box center [875, 300] width 85 height 16
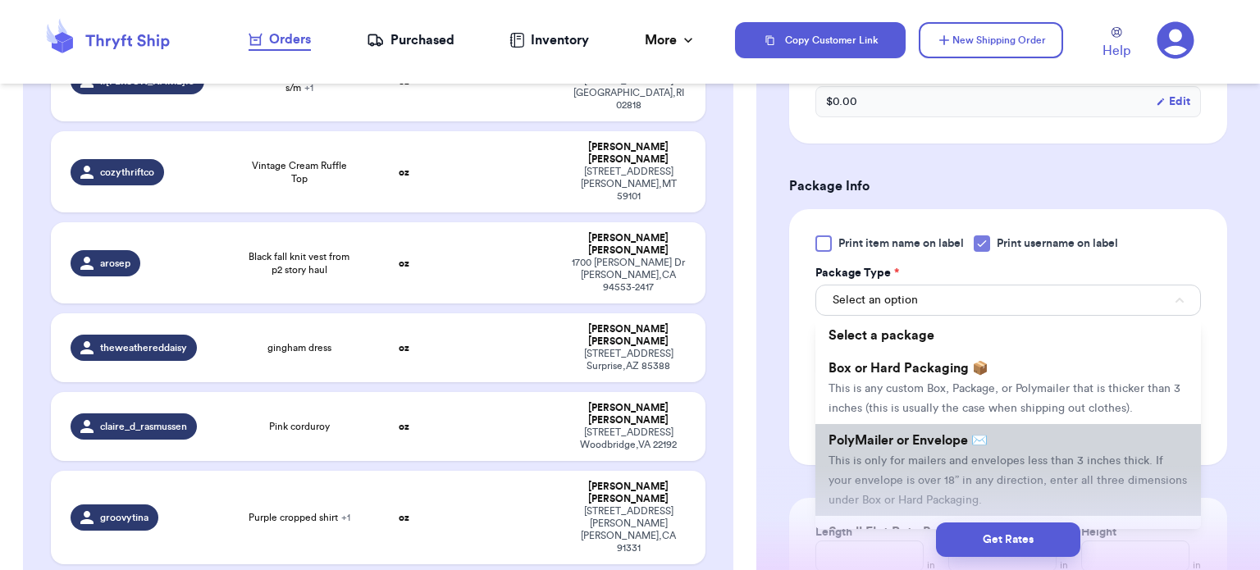
click at [943, 455] on span "This is only for mailers and envelopes less than 3 inches thick. If your envelo…" at bounding box center [1007, 480] width 358 height 51
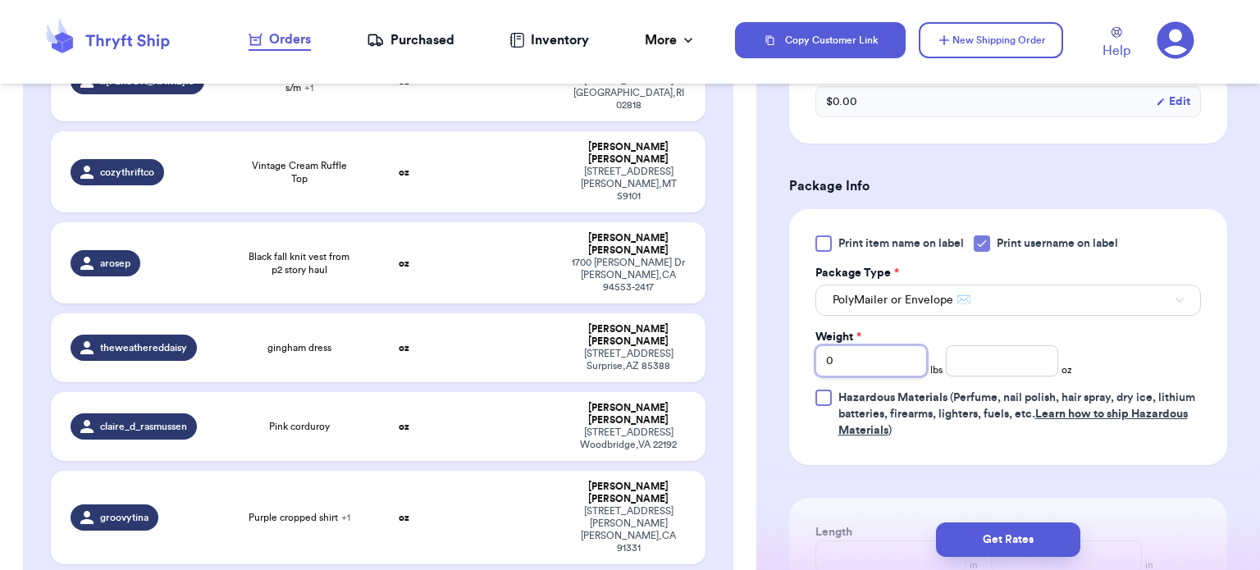
click at [899, 345] on input "0" at bounding box center [871, 360] width 112 height 31
type input "2"
click at [981, 345] on input "number" at bounding box center [1002, 360] width 112 height 31
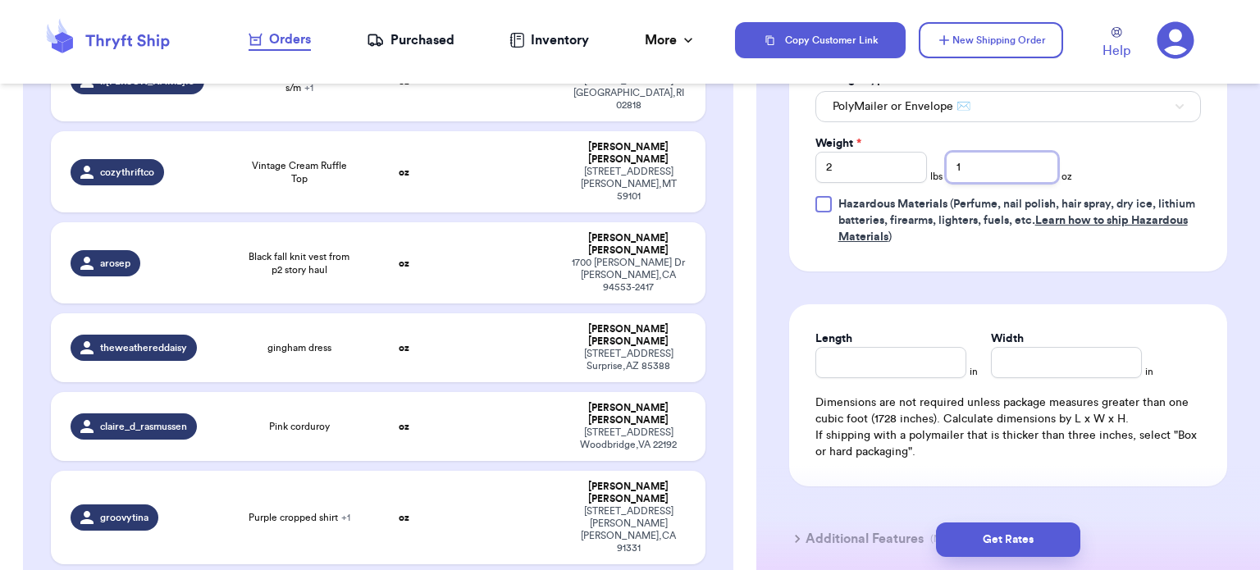
scroll to position [941, 0]
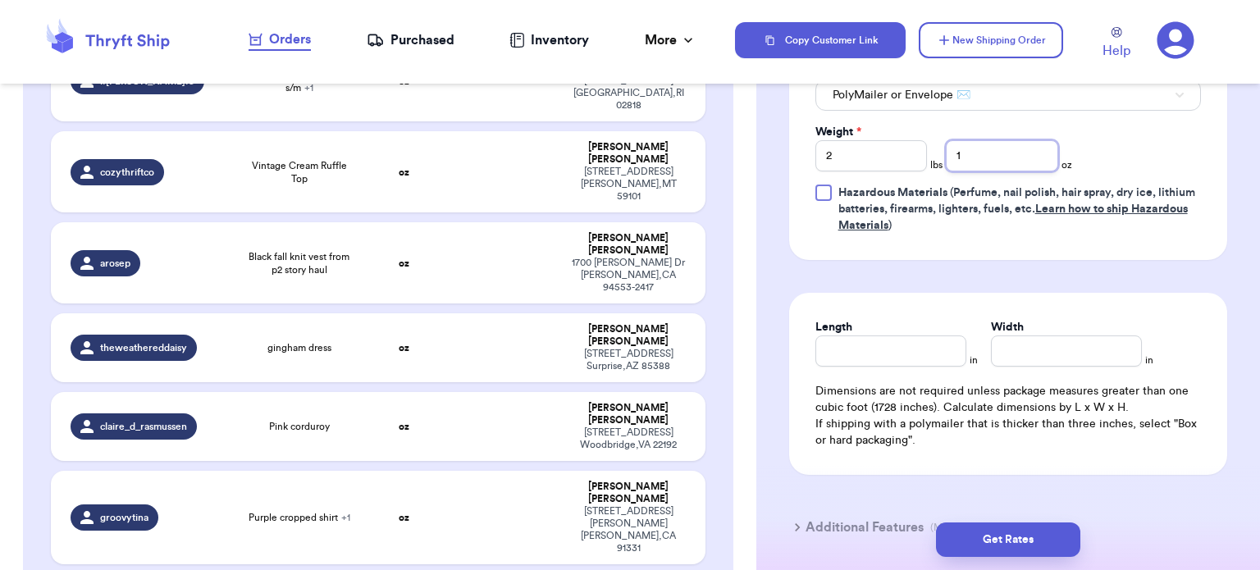
type input "1"
click at [886, 335] on input "Length" at bounding box center [890, 350] width 151 height 31
type input "16"
click at [1007, 335] on input "Width *" at bounding box center [1066, 350] width 151 height 31
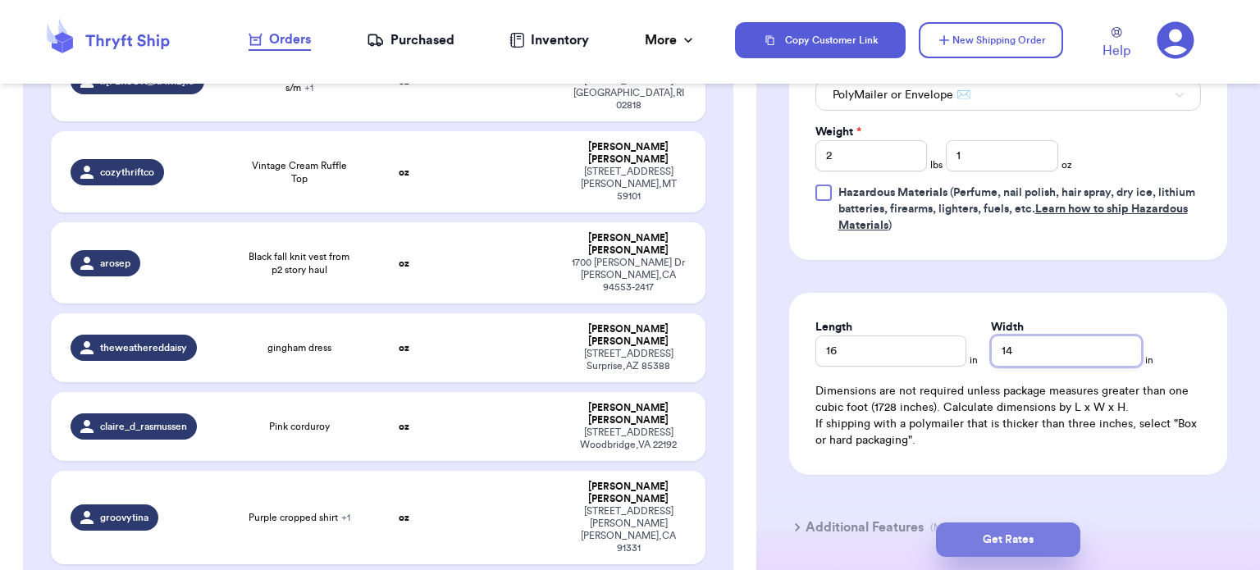
type input "14"
click at [978, 527] on button "Get Rates" at bounding box center [1008, 539] width 144 height 34
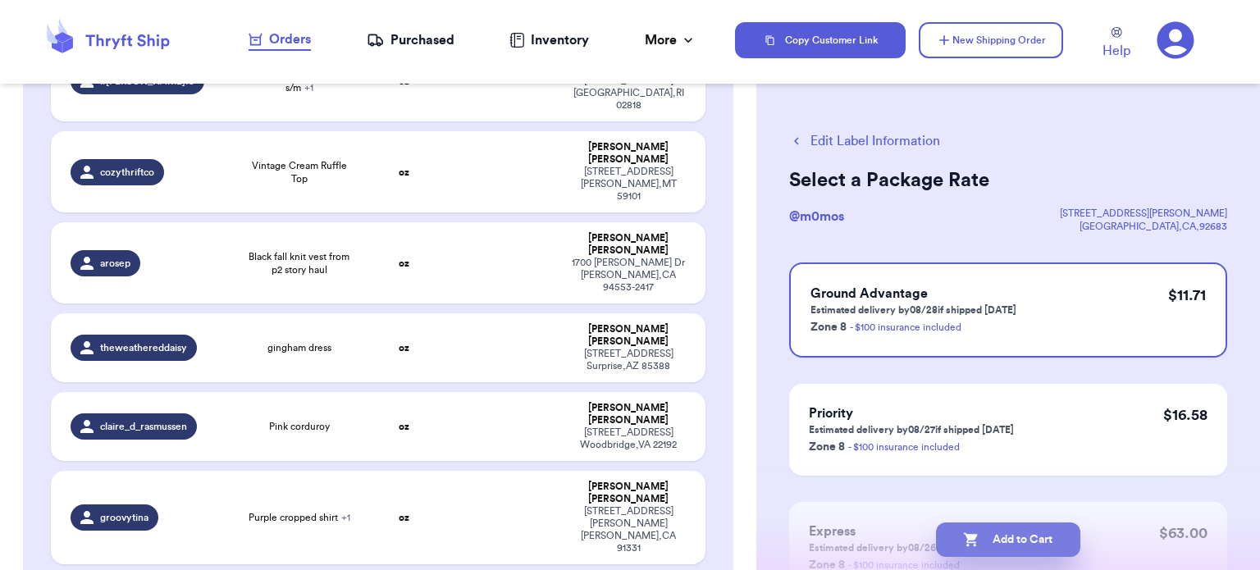
click at [982, 536] on button "Add to Cart" at bounding box center [1008, 539] width 144 height 34
checkbox input "true"
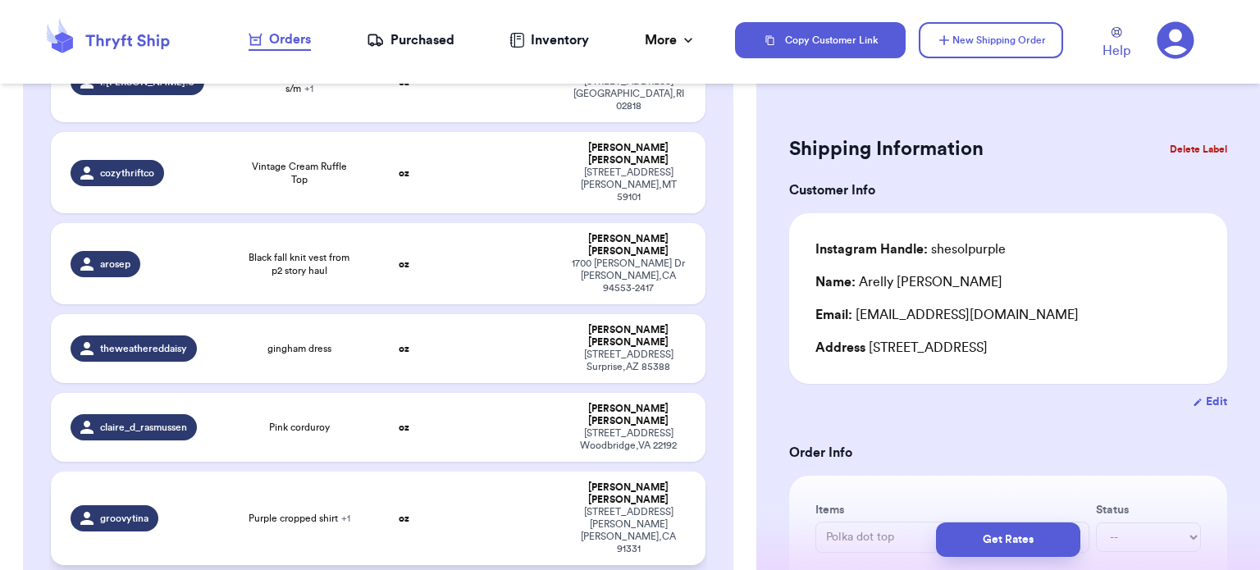
click at [472, 472] on td at bounding box center [503, 519] width 118 height 94
type input "Purple cropped shirt"
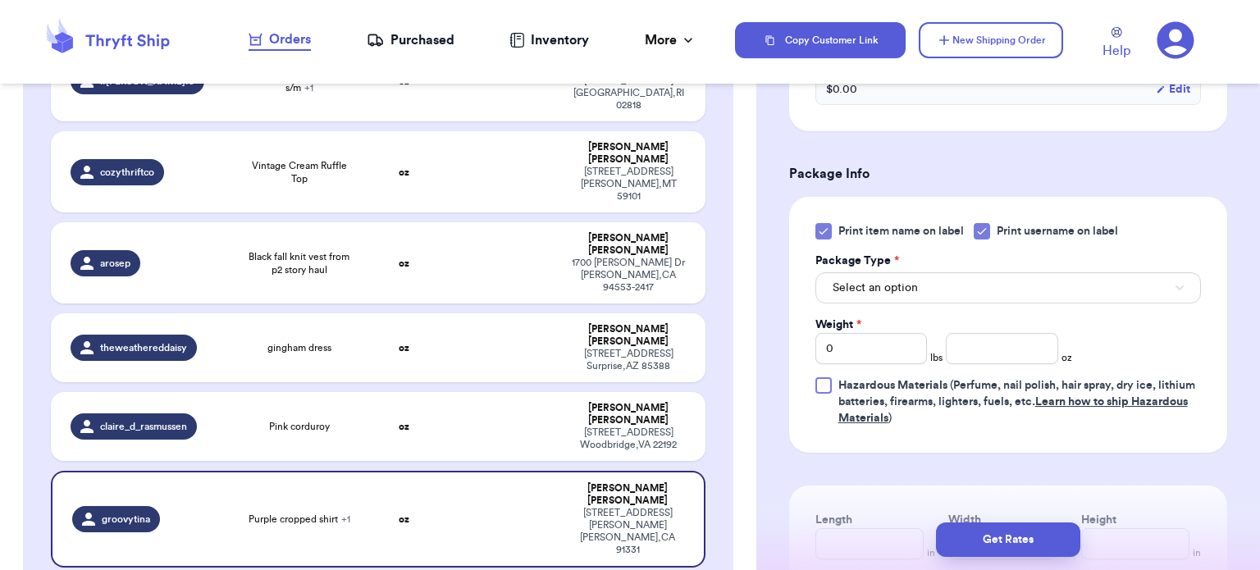
scroll to position [714, 0]
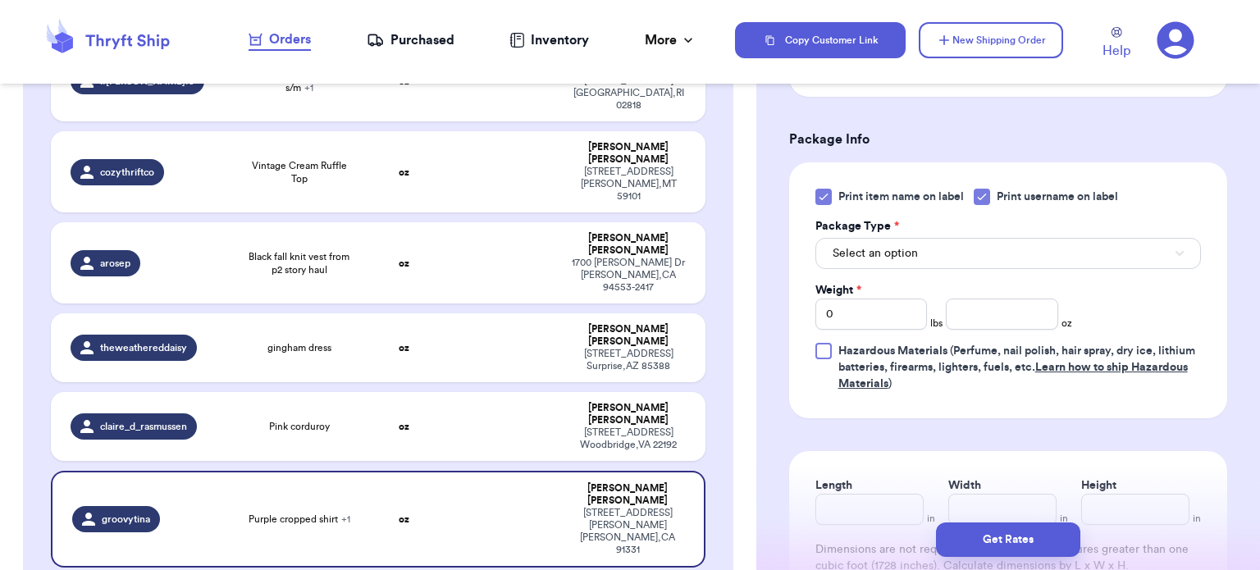
click at [814, 188] on div "Print item name on label Print username on label Package Type * Select an optio…" at bounding box center [1008, 290] width 438 height 256
click at [821, 196] on icon at bounding box center [823, 196] width 13 height 13
click at [0, 0] on input "Print item name on label" at bounding box center [0, 0] width 0 height 0
click at [957, 253] on button "Select an option" at bounding box center [1007, 253] width 385 height 31
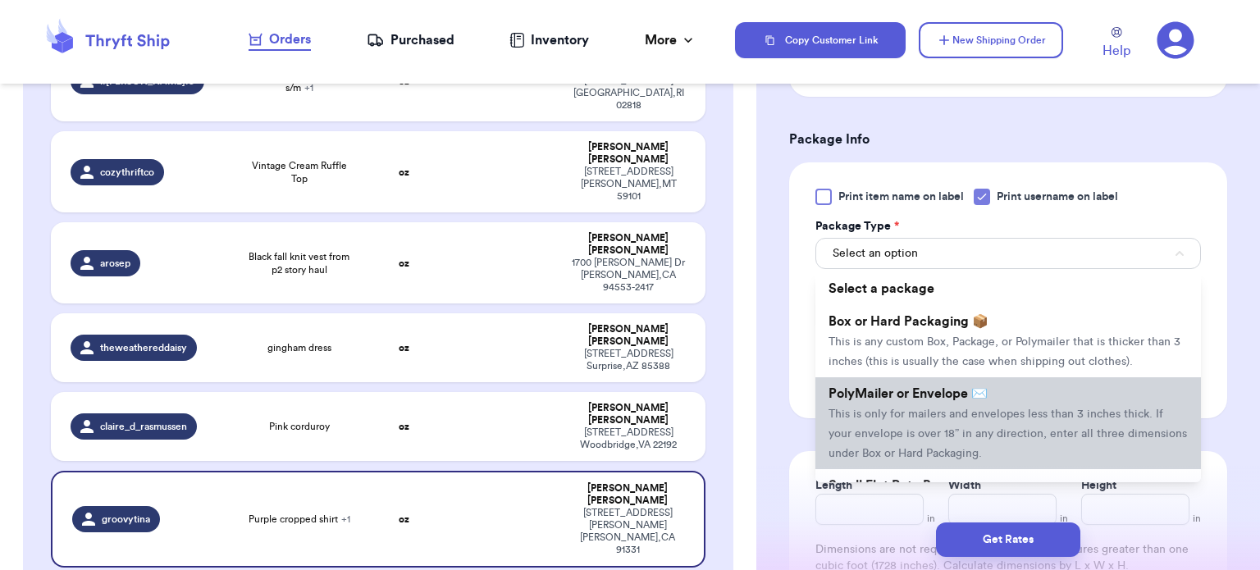
click at [964, 396] on span "PolyMailer or Envelope ✉️" at bounding box center [907, 393] width 159 height 13
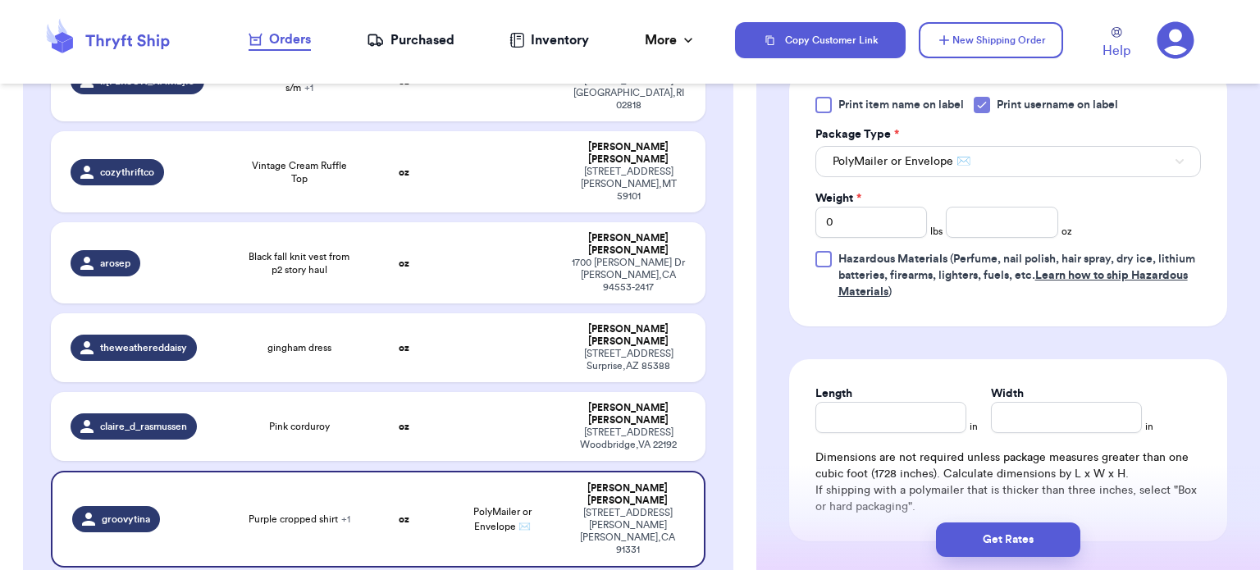
scroll to position [810, 0]
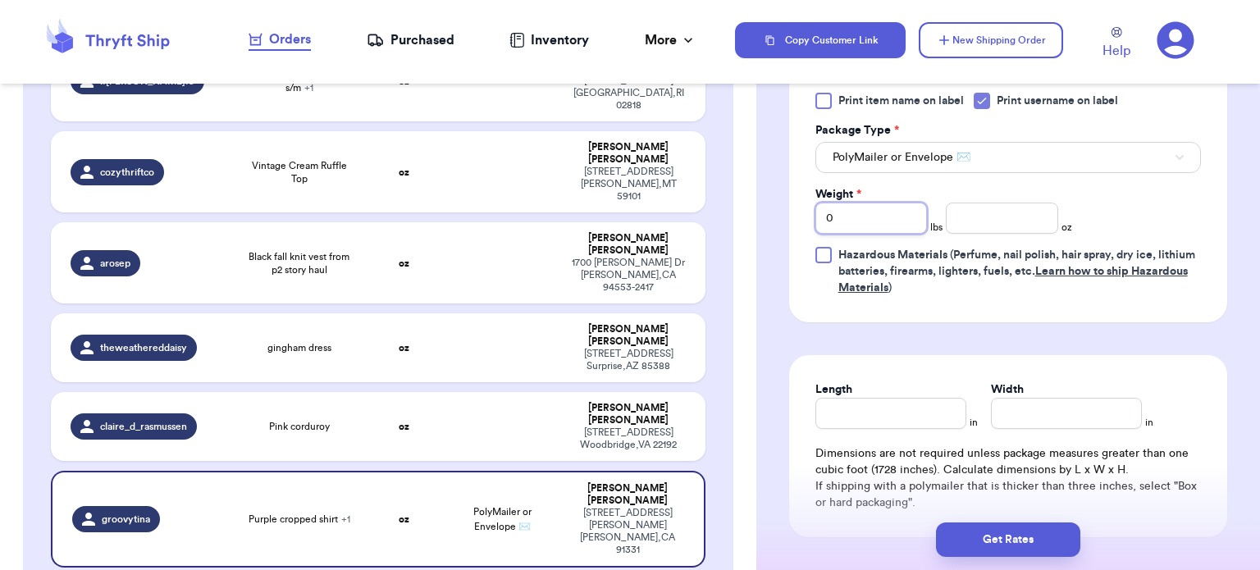
click at [847, 221] on input "0" at bounding box center [871, 218] width 112 height 31
type input "1"
click at [947, 221] on input "number" at bounding box center [1002, 218] width 112 height 31
type input "12"
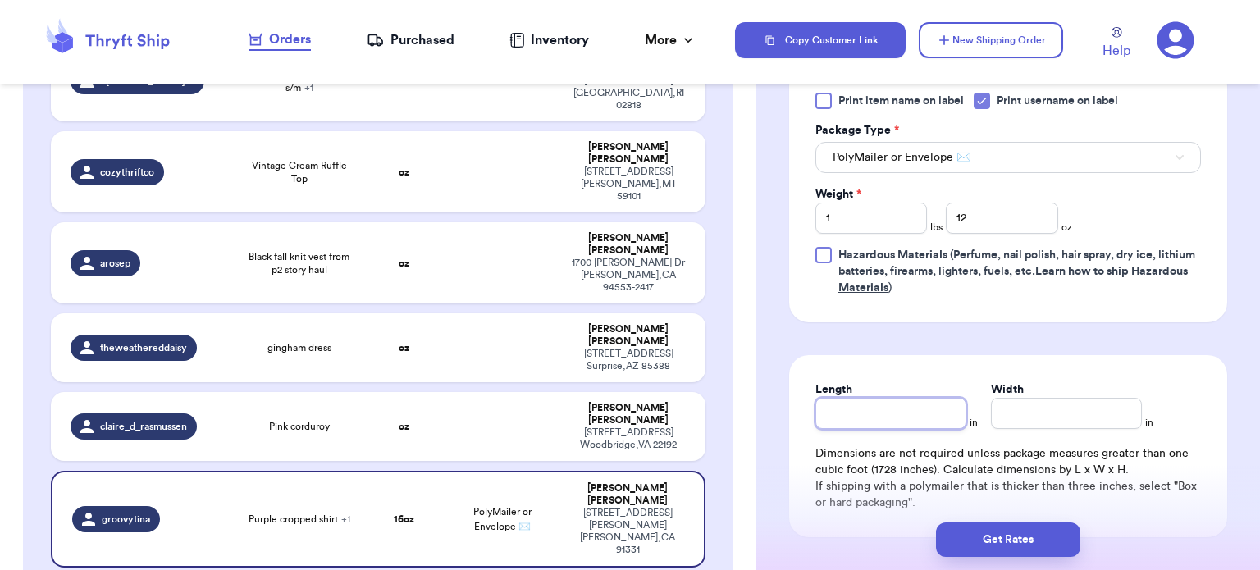
click at [896, 404] on input "Length" at bounding box center [890, 413] width 151 height 31
type input "12"
click at [1051, 403] on input "Width *" at bounding box center [1066, 413] width 151 height 31
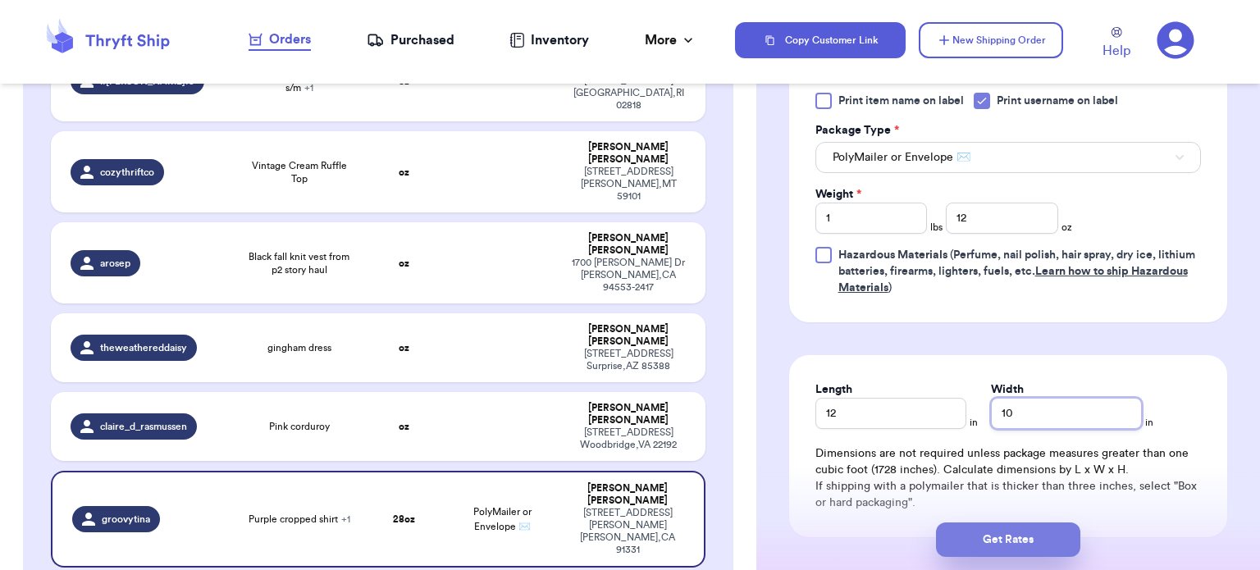
type input "10"
click at [1041, 543] on button "Get Rates" at bounding box center [1008, 539] width 144 height 34
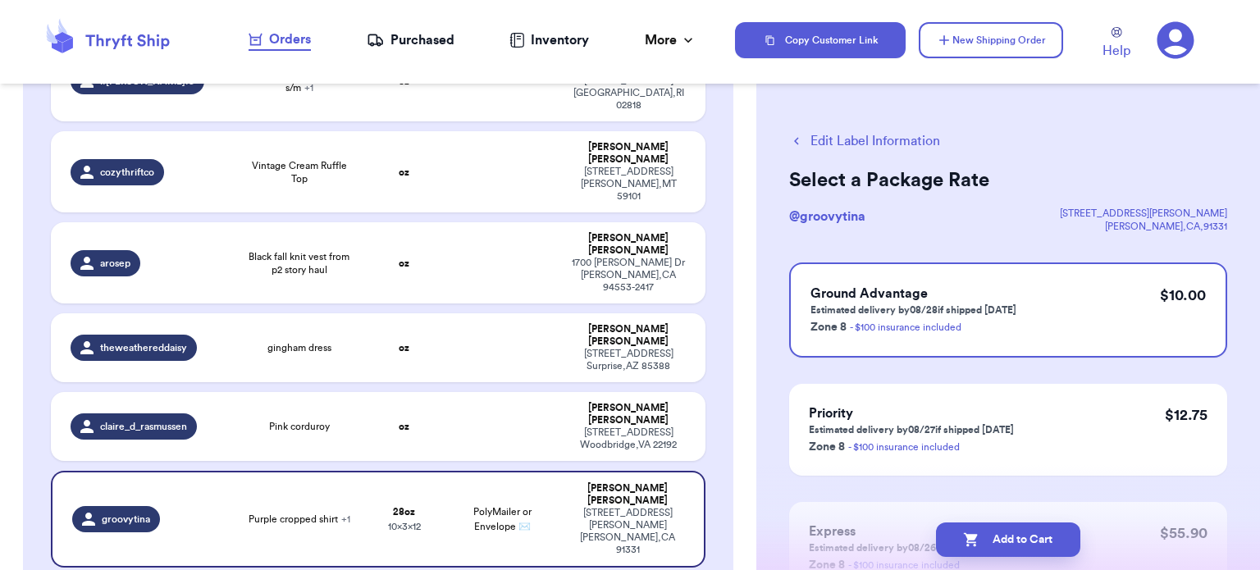
click at [1041, 543] on button "Add to Cart" at bounding box center [1008, 539] width 144 height 34
checkbox input "true"
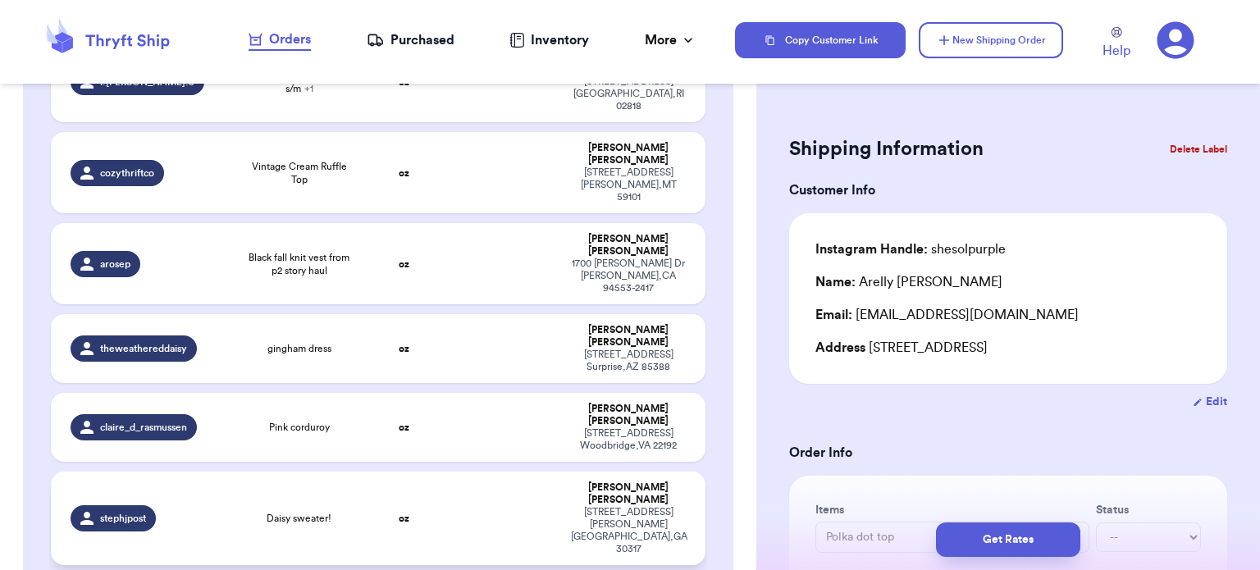
click at [374, 472] on td "oz" at bounding box center [404, 519] width 79 height 94
type input "Daisy sweater!"
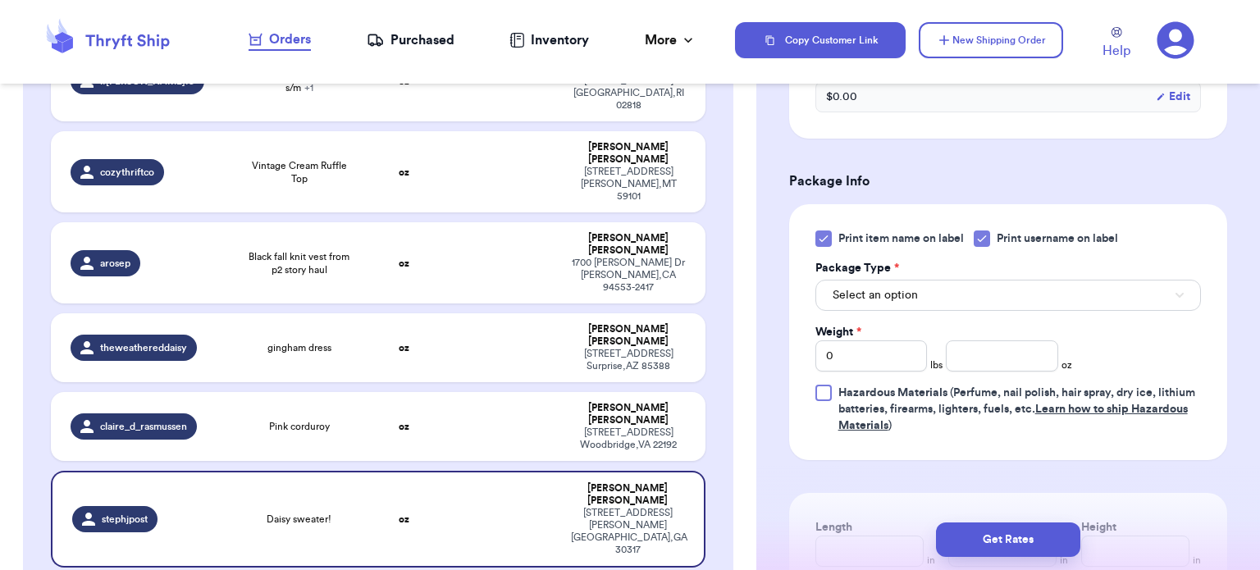
scroll to position [640, 0]
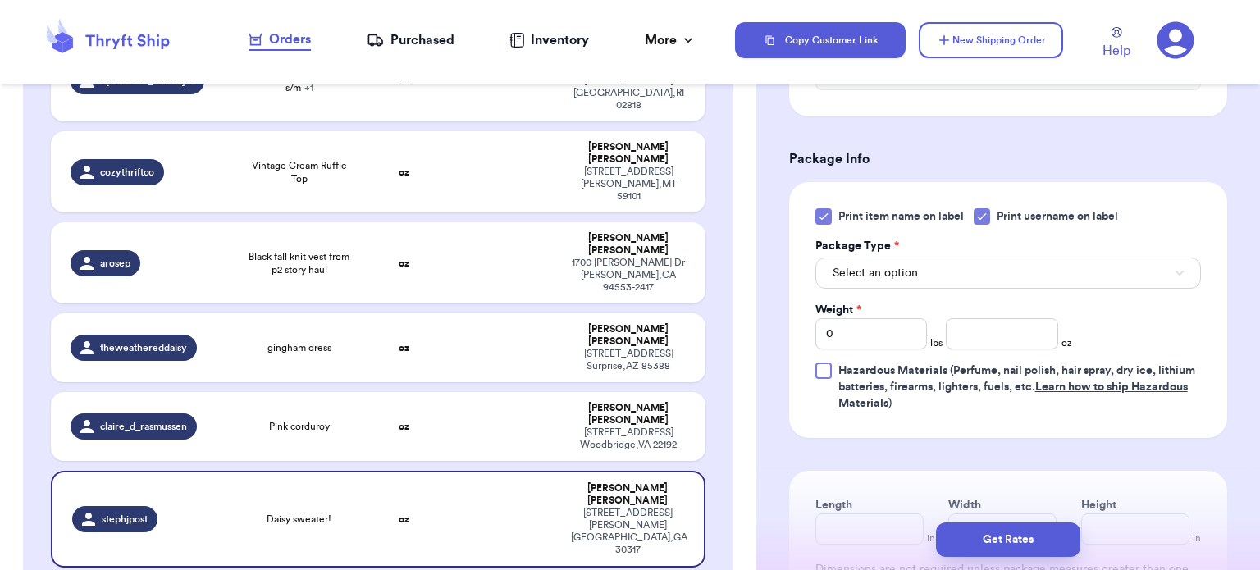
click at [821, 210] on icon at bounding box center [823, 216] width 13 height 13
click at [0, 0] on input "Print item name on label" at bounding box center [0, 0] width 0 height 0
click at [961, 302] on div "Weight * 0 lbs oz" at bounding box center [944, 326] width 258 height 48
click at [961, 281] on button "Select an option" at bounding box center [1007, 273] width 385 height 31
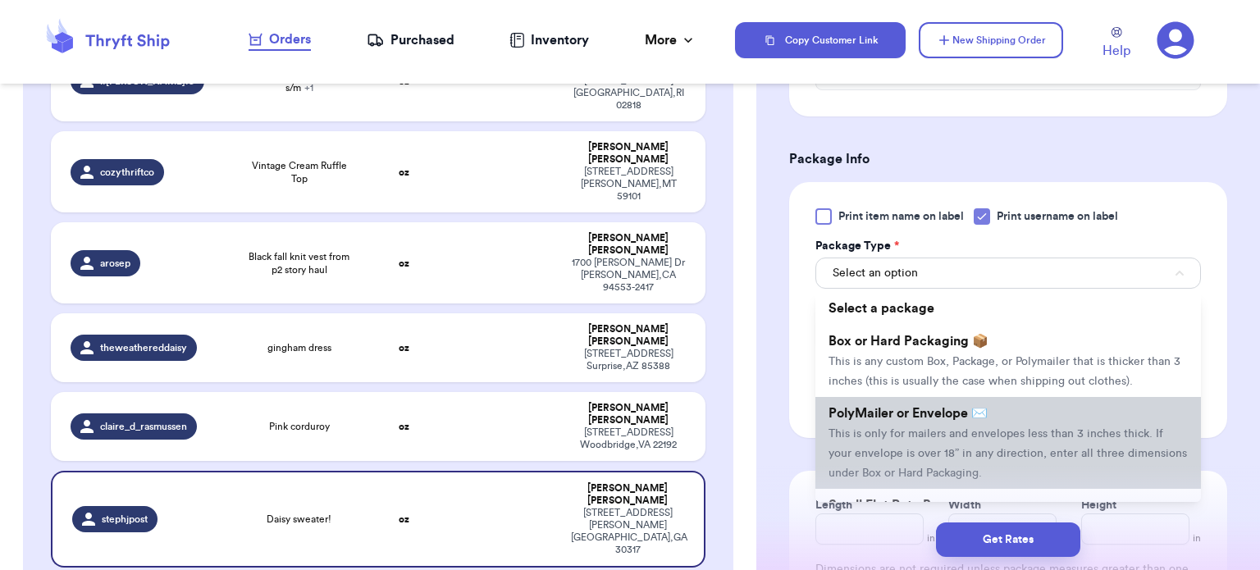
click at [958, 421] on li "PolyMailer or Envelope ✉️ This is only for mailers and envelopes less than 3 in…" at bounding box center [1007, 443] width 385 height 92
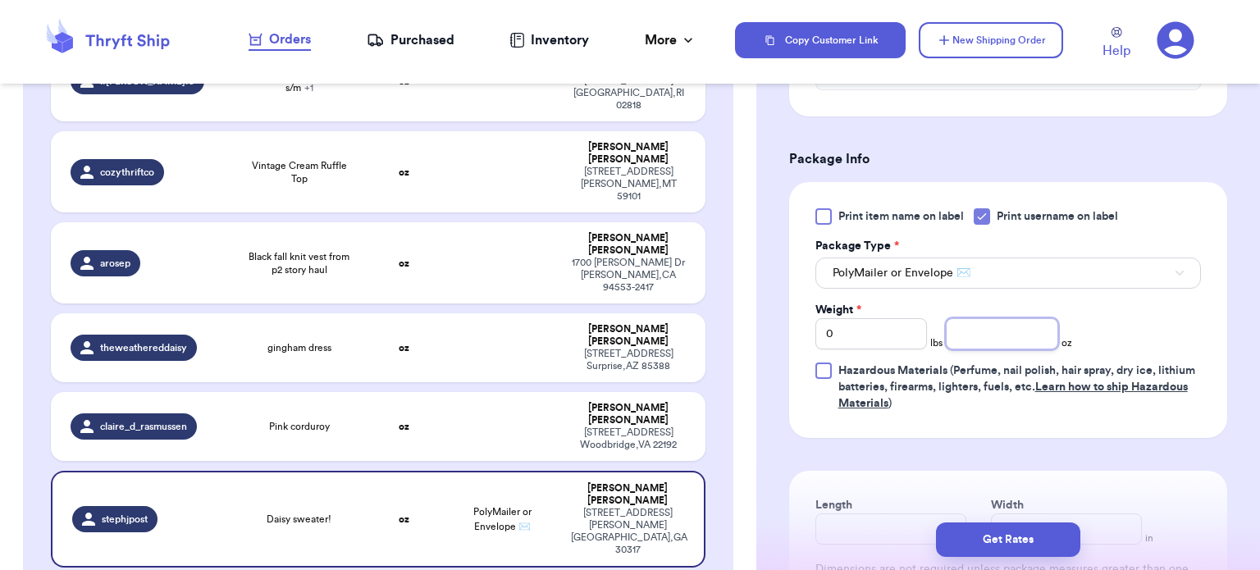
click at [951, 332] on input "number" at bounding box center [1002, 333] width 112 height 31
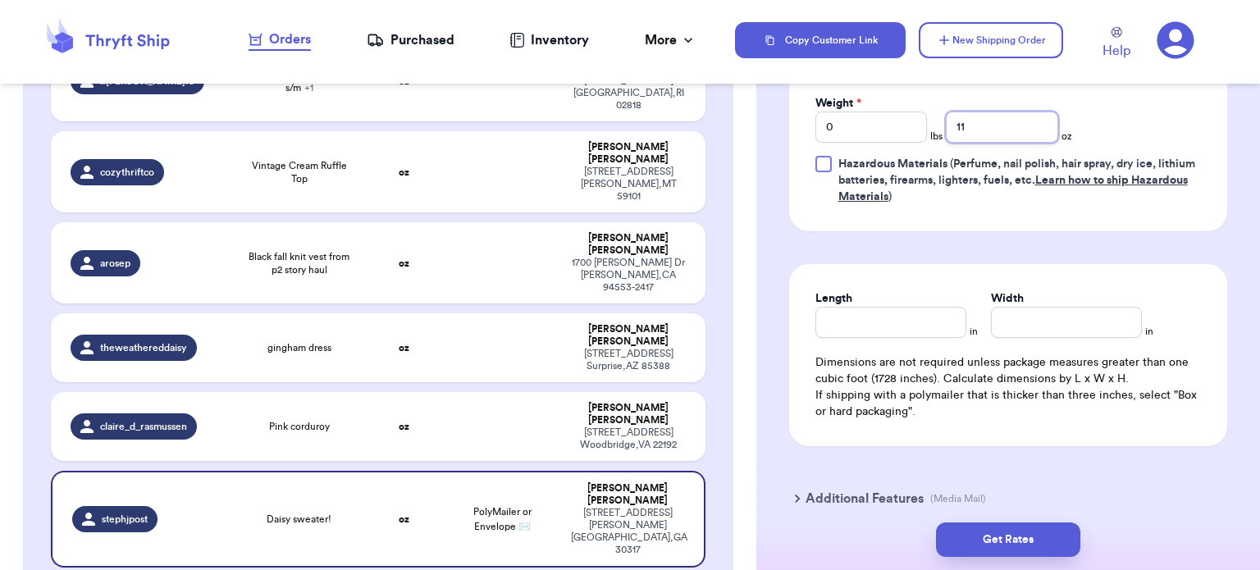
scroll to position [880, 0]
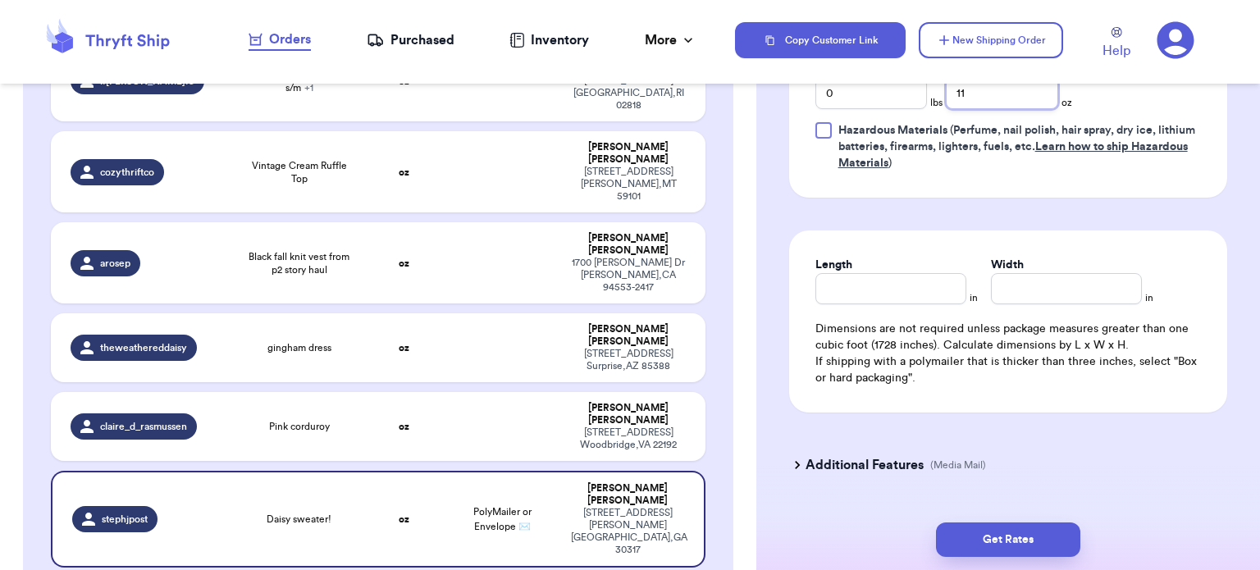
type input "11"
click at [867, 275] on input "Length" at bounding box center [890, 288] width 151 height 31
type input "11"
click at [1051, 285] on input "Width *" at bounding box center [1066, 288] width 151 height 31
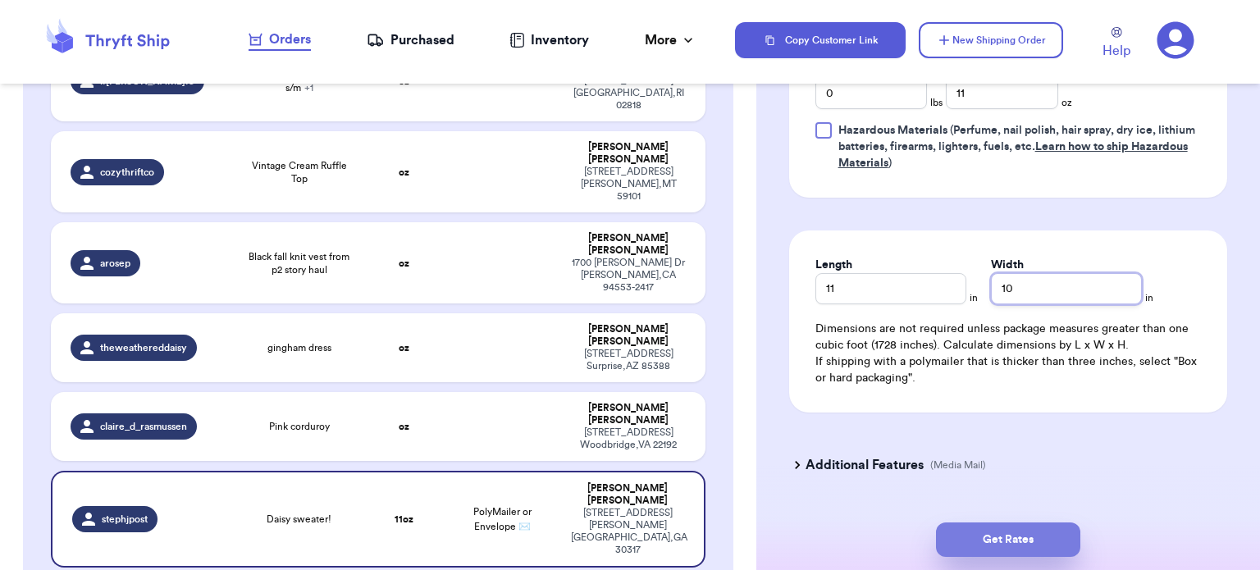
type input "10"
click at [1027, 539] on button "Get Rates" at bounding box center [1008, 539] width 144 height 34
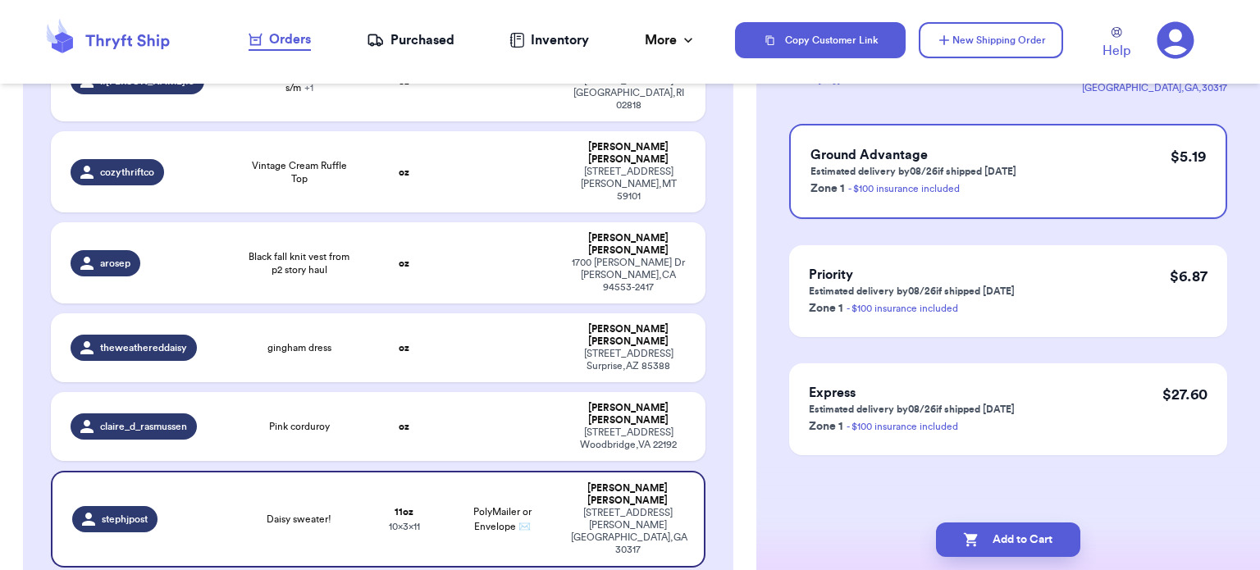
scroll to position [0, 0]
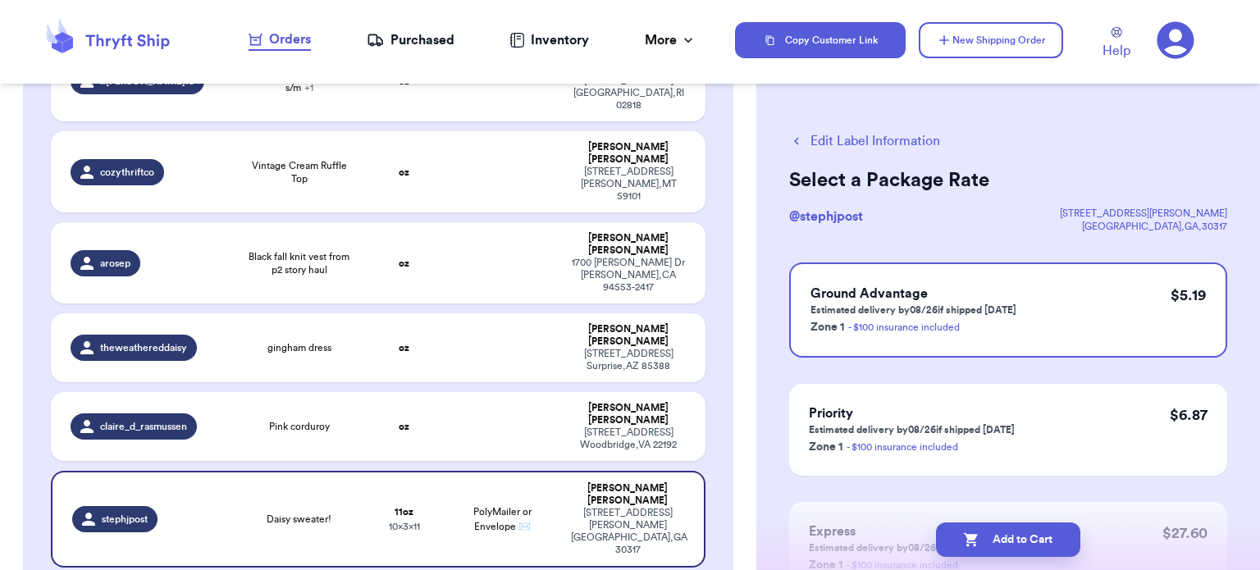
click at [1027, 539] on button "Add to Cart" at bounding box center [1008, 539] width 144 height 34
checkbox input "true"
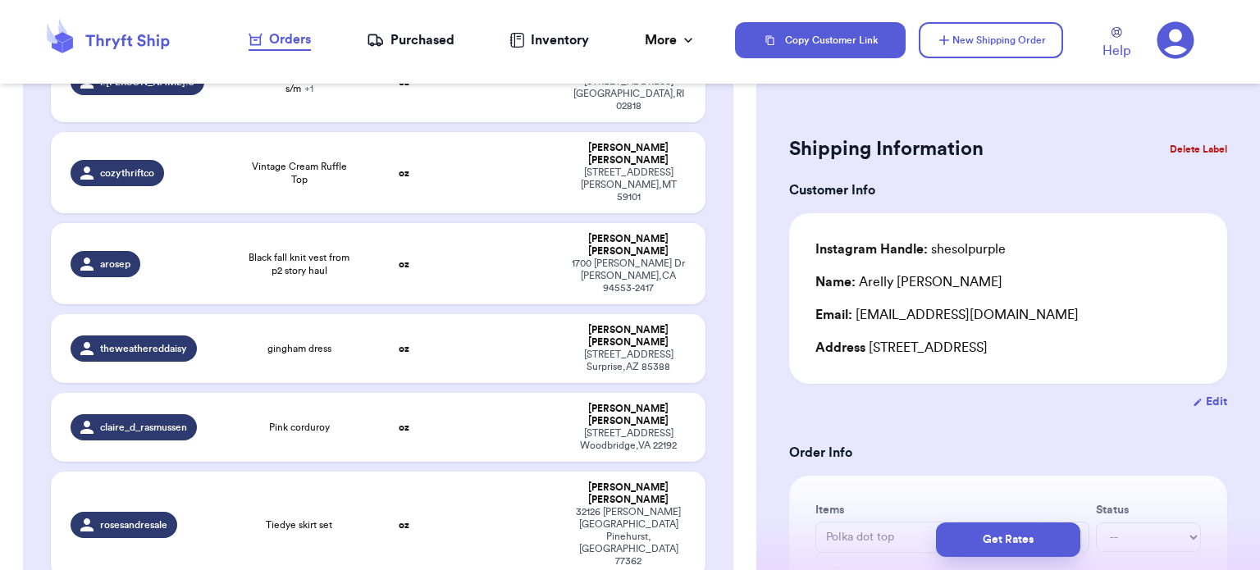
type input "Neutral Striped Cotton Flannel"
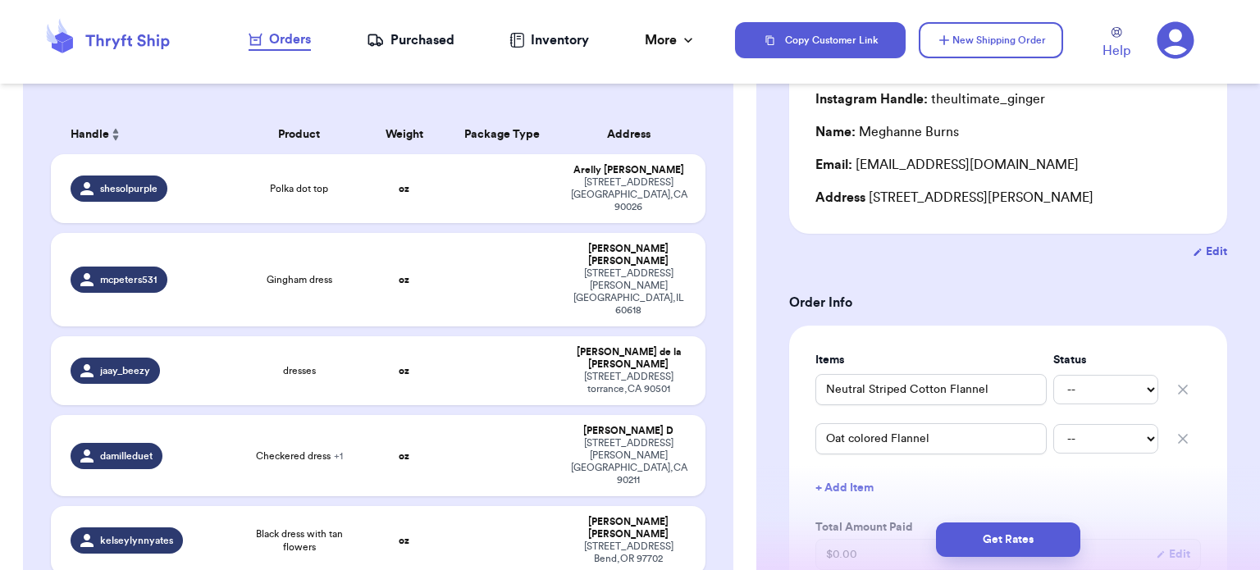
scroll to position [0, 0]
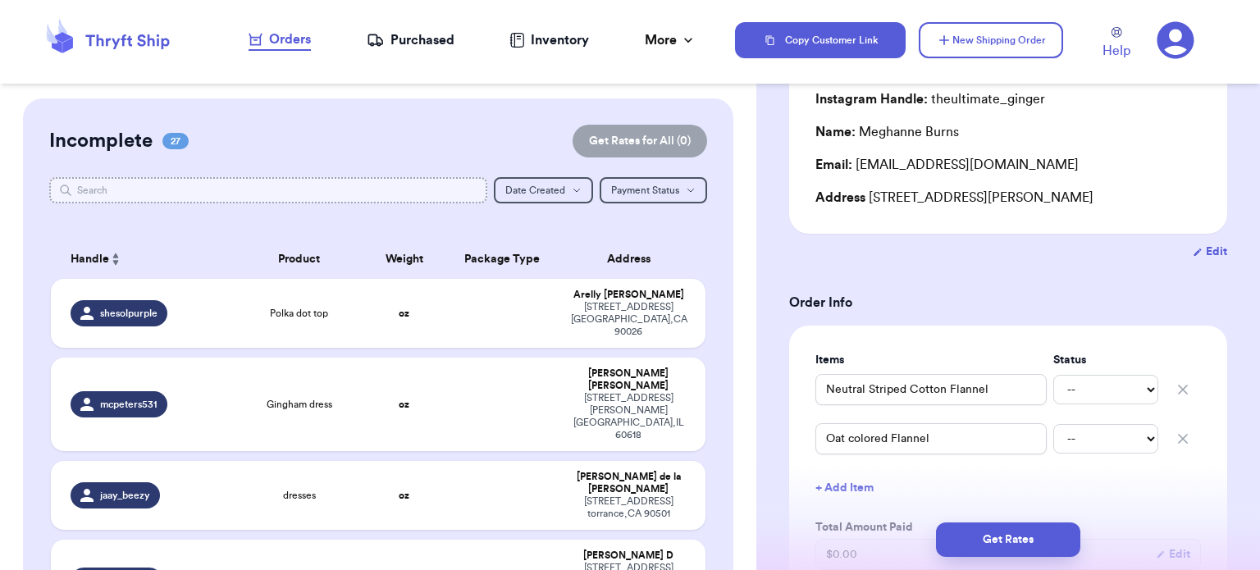
click at [349, 184] on input "text" at bounding box center [268, 190] width 438 height 26
type input "SWE"
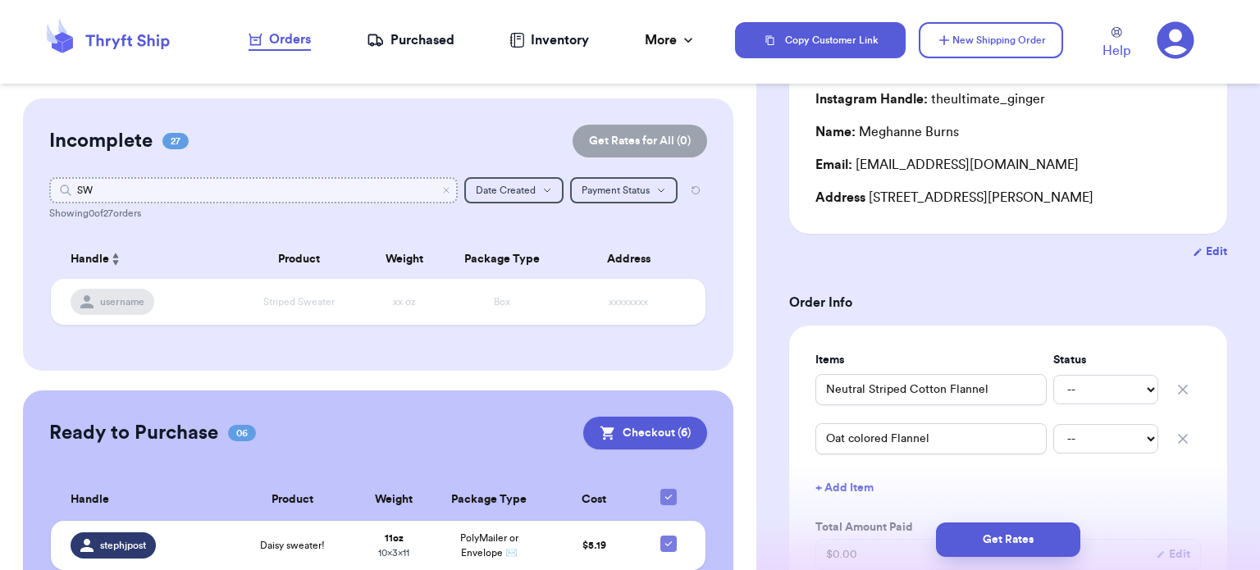
type input "S"
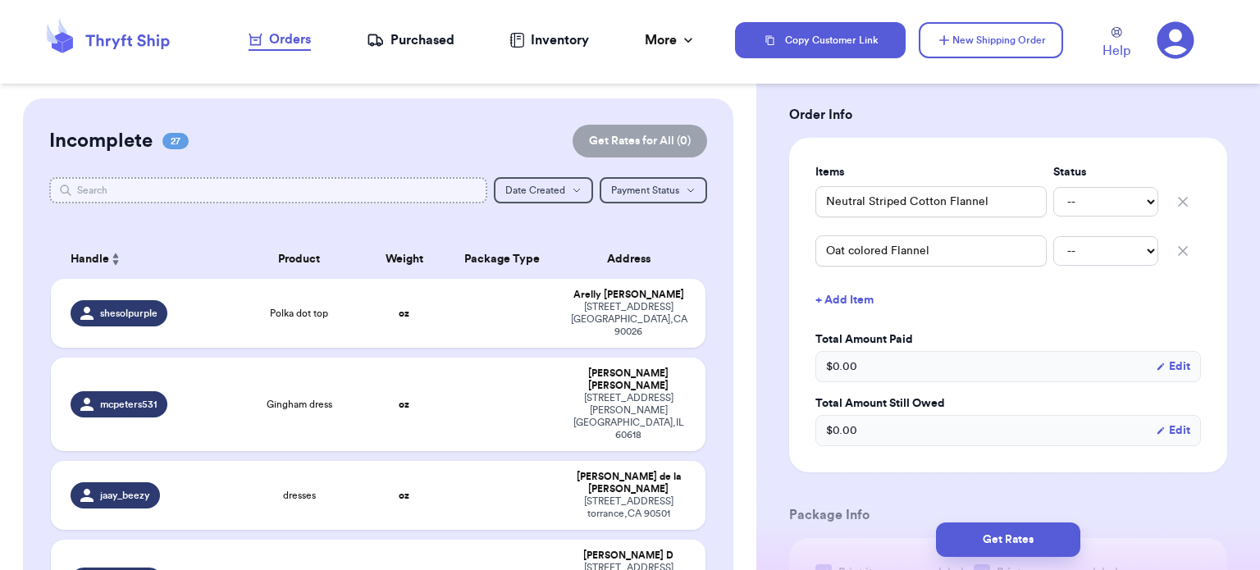
scroll to position [349, 0]
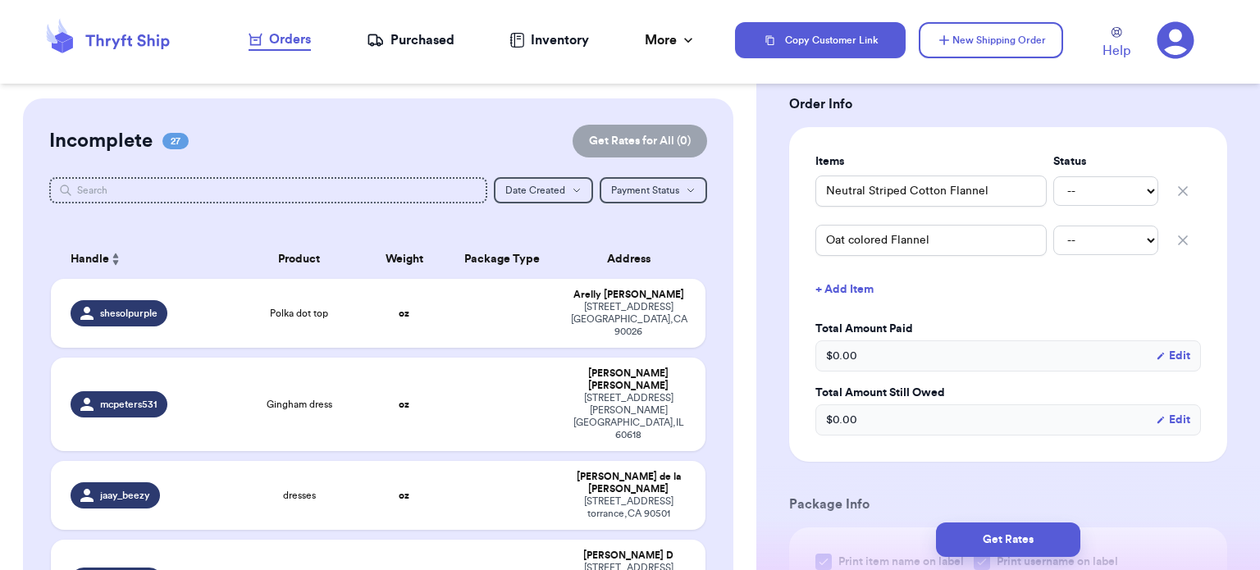
click at [833, 293] on button "+ Add Item" at bounding box center [1008, 289] width 399 height 36
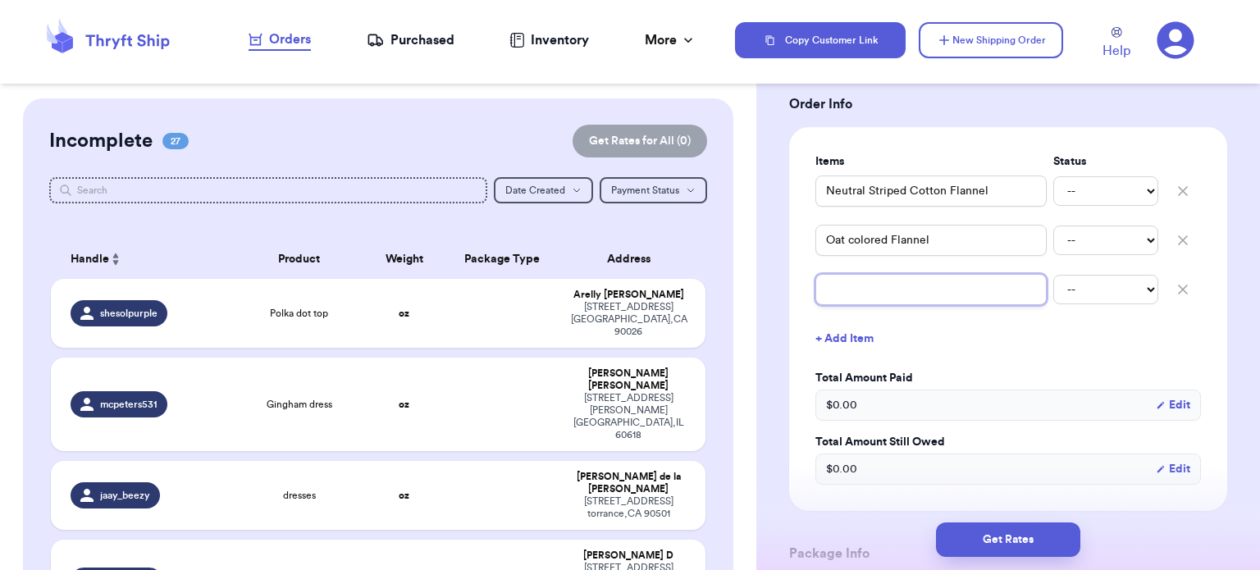
click at [860, 291] on input "text" at bounding box center [930, 289] width 231 height 31
type input "m"
type input "b"
type input "br"
type input "bro"
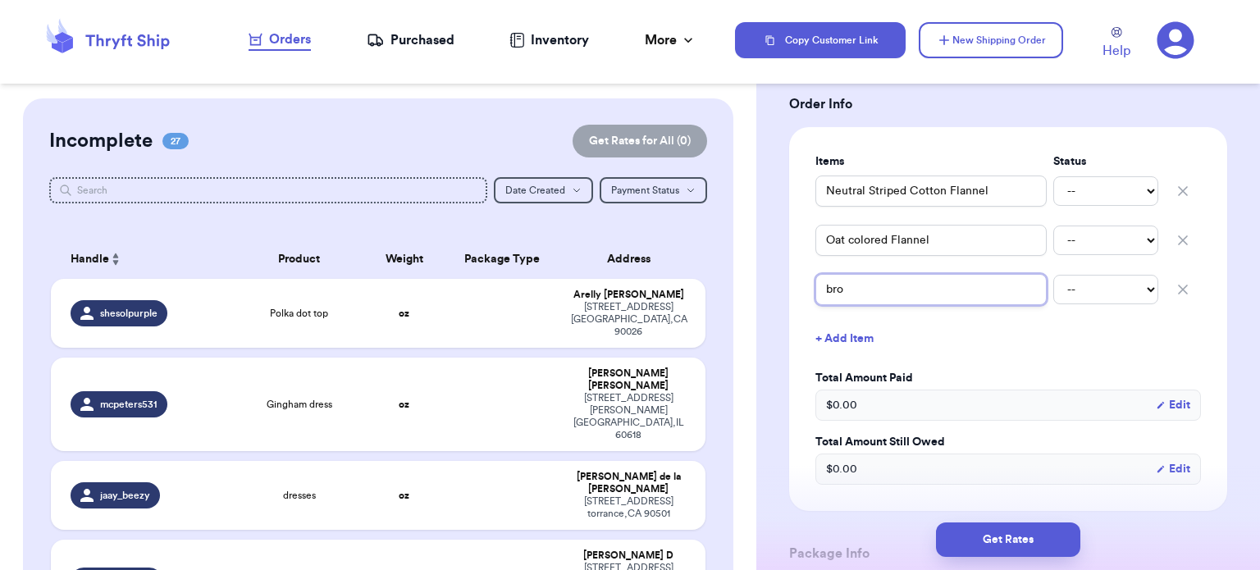
type input "brow"
type input "brown"
type input "brown s"
type input "[PERSON_NAME]"
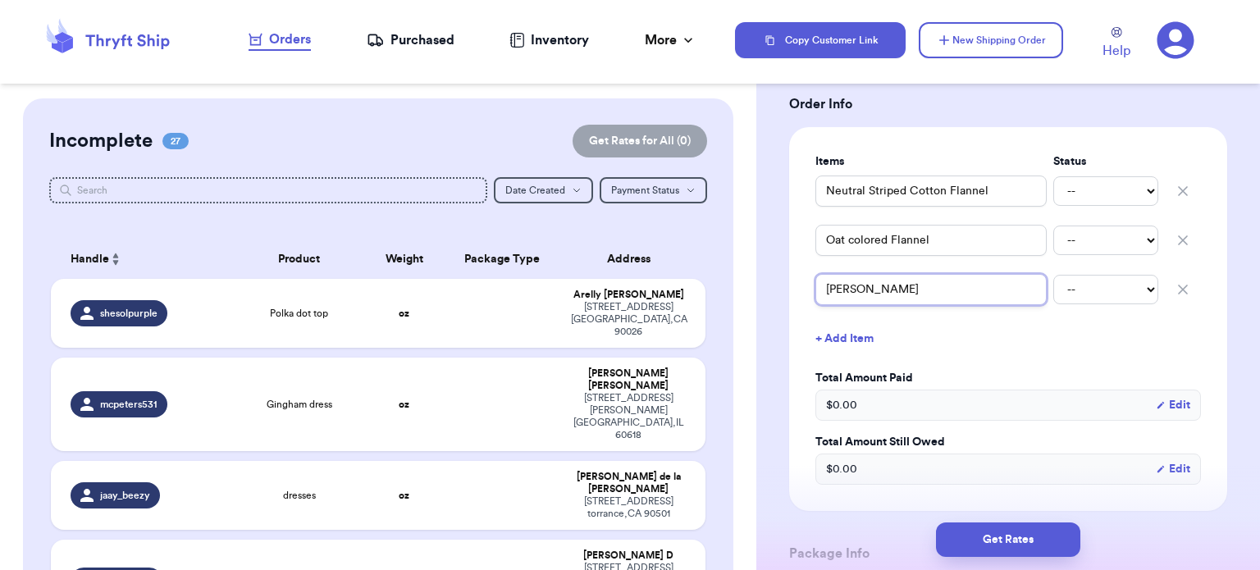
type input "brown swe"
type input "brown swea"
type input "brown sweat"
type input "brown sweate"
type input "brown sweater"
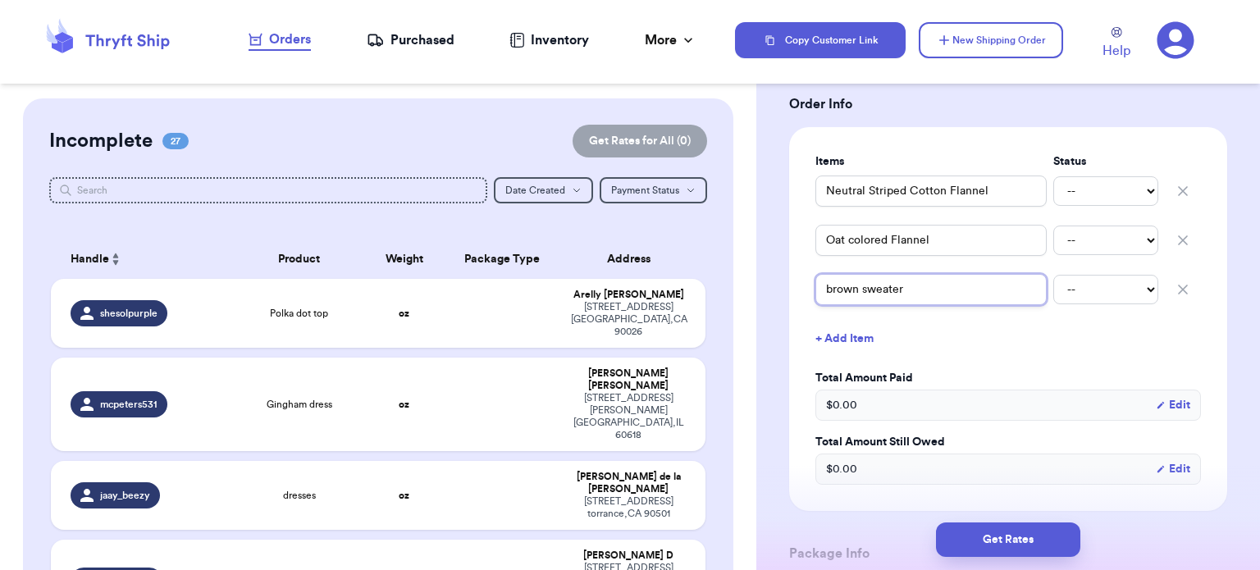
type input "brown sweater"
click at [846, 331] on button "+ Add Item" at bounding box center [1008, 339] width 399 height 36
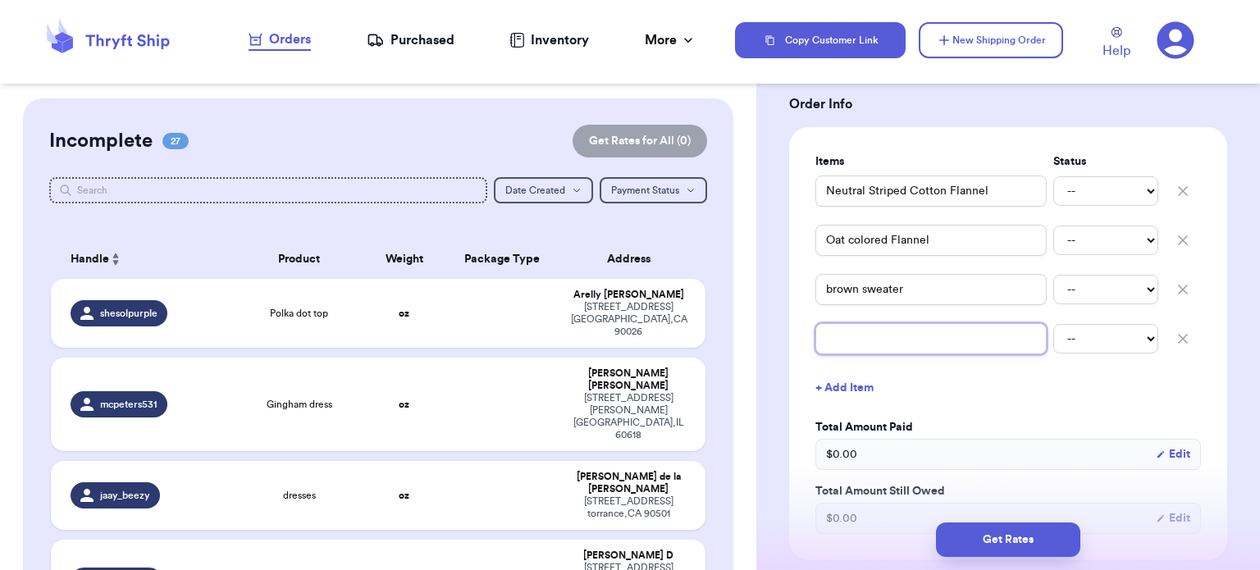
click at [854, 338] on input "text" at bounding box center [930, 338] width 231 height 31
type input "g"
type input "gr"
type input "gre"
type input "gree"
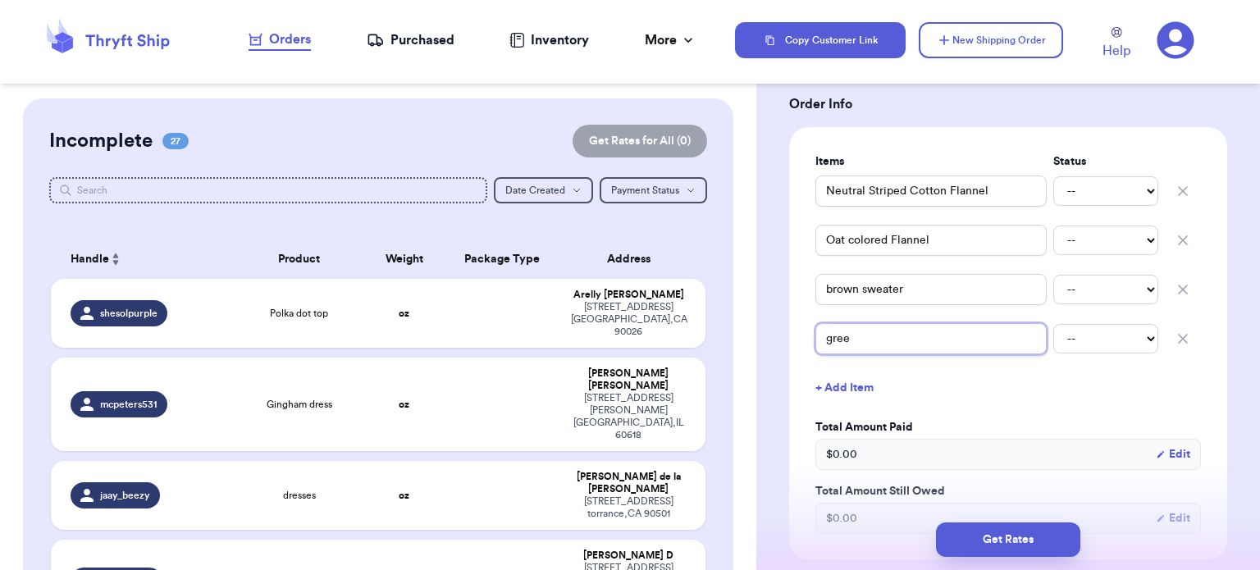
type input "green"
type input "green h"
type input "green he"
type input "green hen"
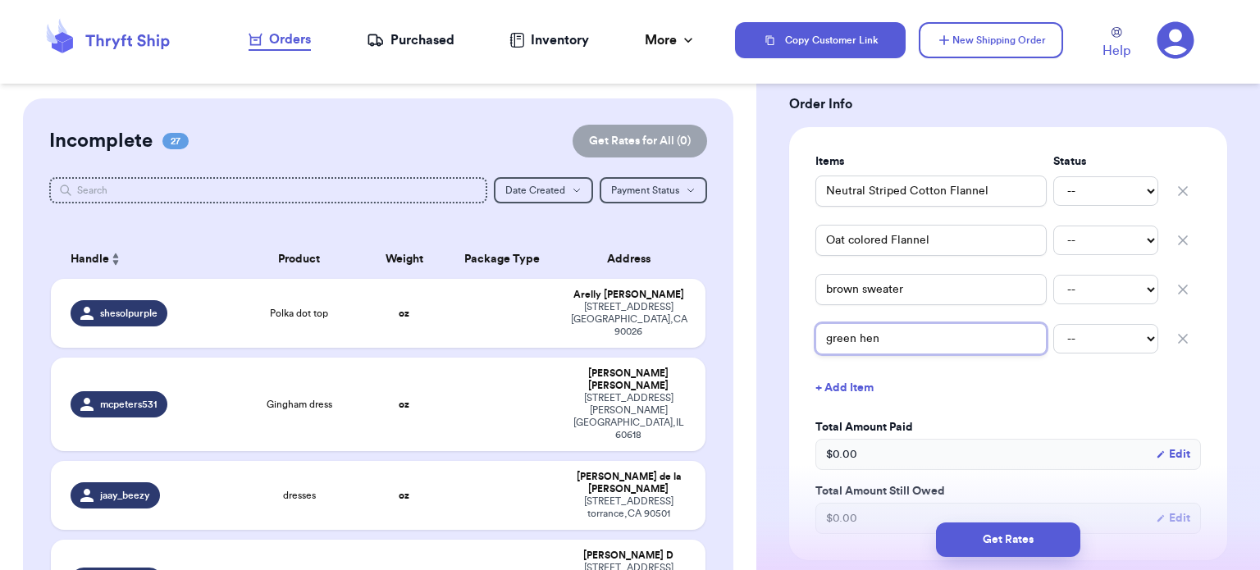
type input "green henl"
type input "green henle"
type input "green henleu"
type input "green henleuy"
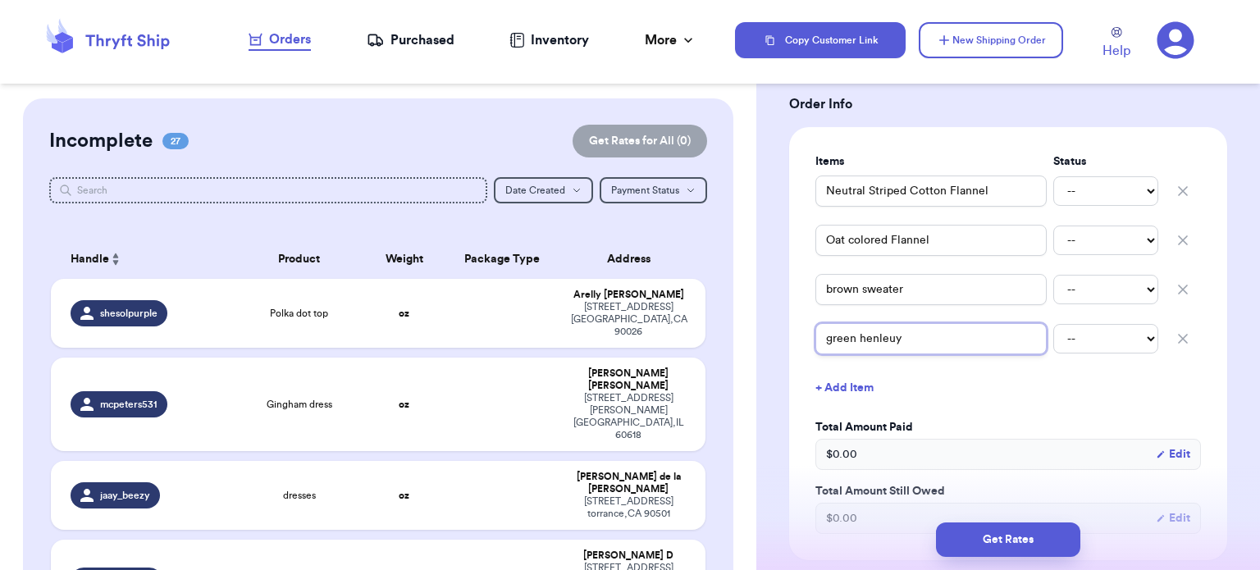
type input "green henleuy t"
click at [978, 334] on input "green henleuy t" at bounding box center [930, 338] width 231 height 31
type input "green henleuy"
type input "green henleu"
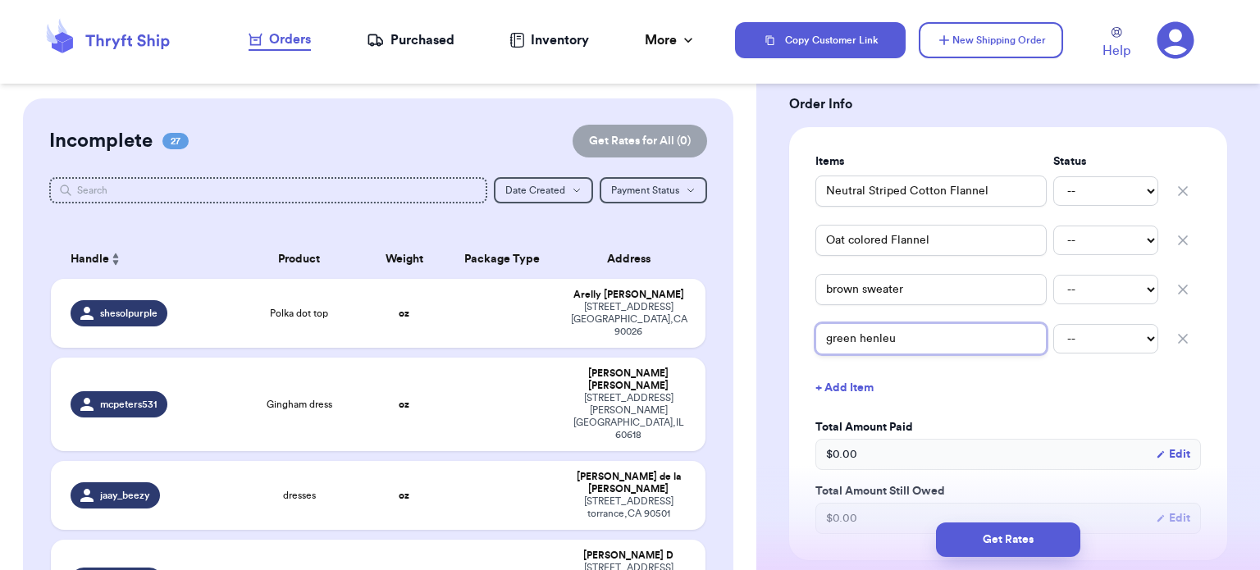
type input "green henle"
type input "green henl"
type input "green henle"
type input "green henley"
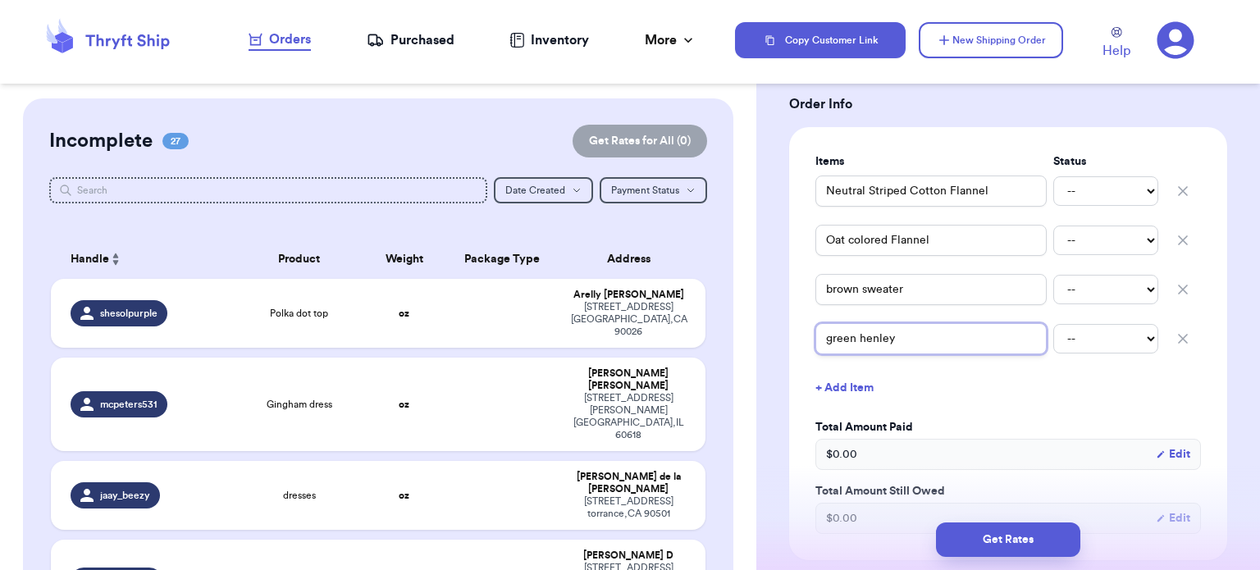
type input "green henley t"
type input "green [PERSON_NAME]"
type input "green henley tee"
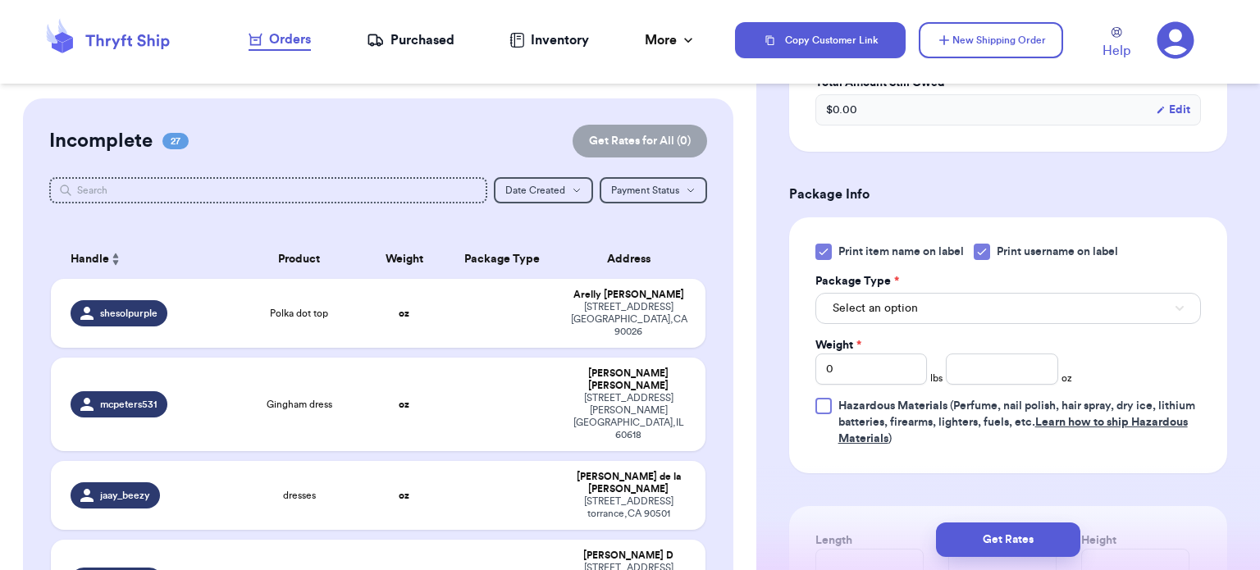
scroll to position [745, 0]
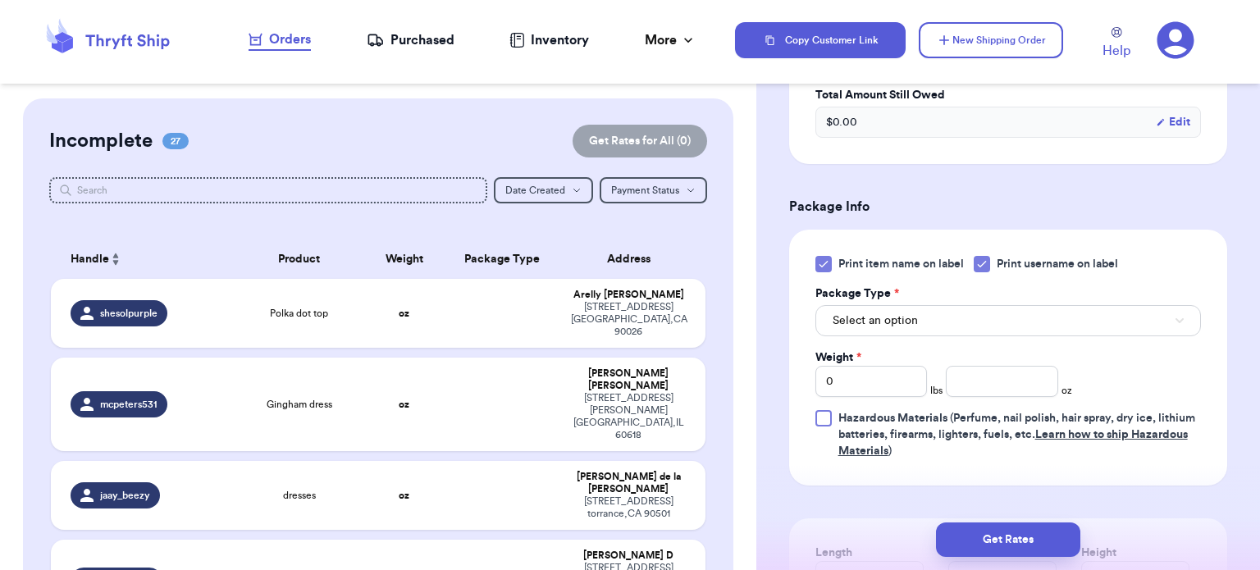
type input "green henley tee"
click at [819, 262] on icon at bounding box center [822, 265] width 7 height 6
click at [0, 0] on input "Print item name on label" at bounding box center [0, 0] width 0 height 0
click at [937, 322] on button "Select an option" at bounding box center [1007, 320] width 385 height 31
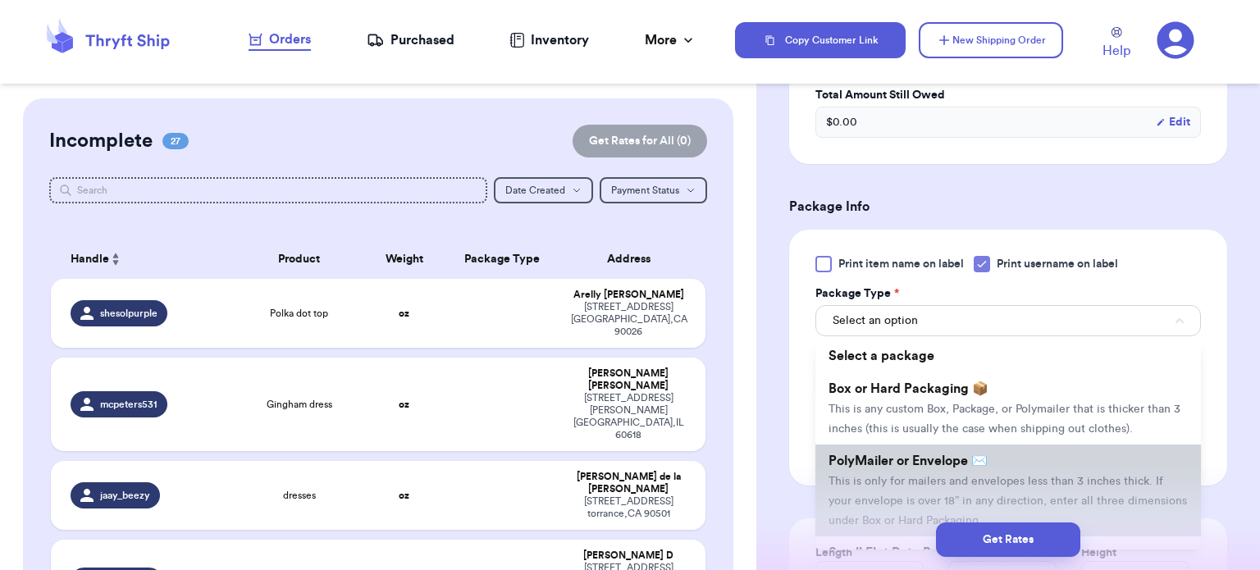
click at [983, 456] on span "PolyMailer or Envelope ✉️" at bounding box center [907, 460] width 159 height 13
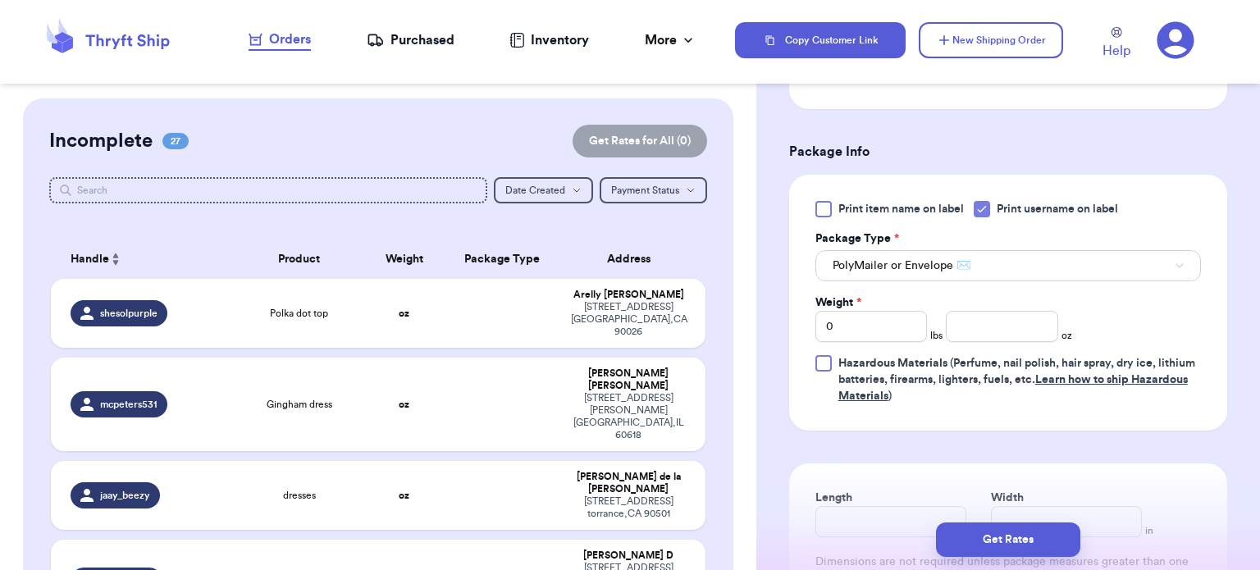
scroll to position [815, 0]
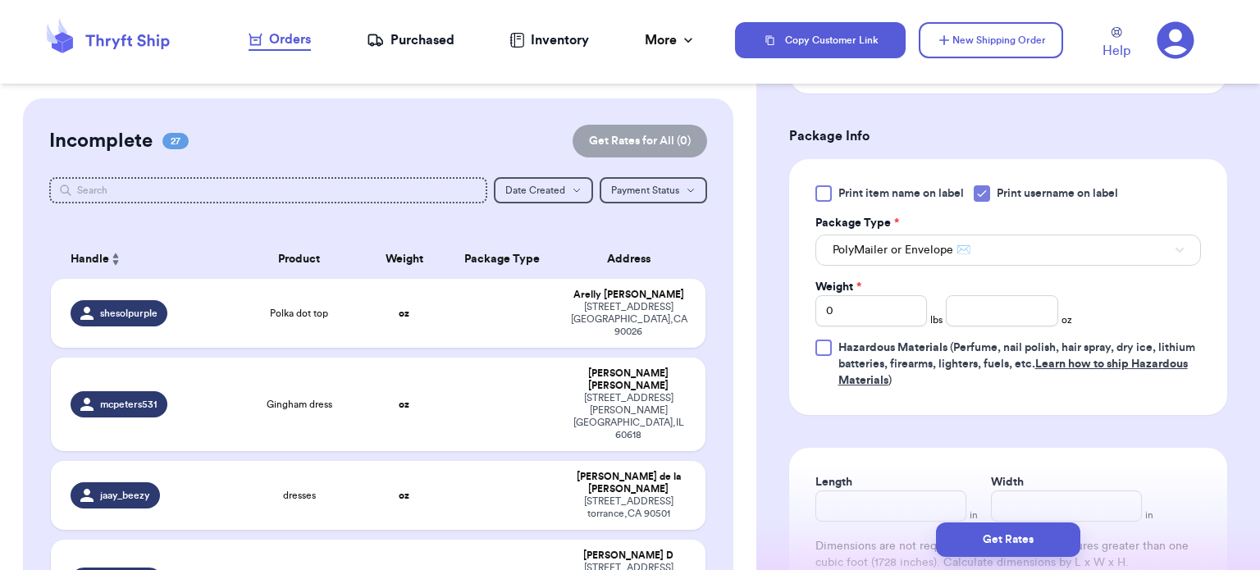
click at [865, 331] on div "Print item name on label Print username on label Package Type * PolyMailer or E…" at bounding box center [1007, 286] width 385 height 203
click at [904, 504] on input "Length" at bounding box center [890, 505] width 151 height 31
type input "1"
type input "16"
drag, startPoint x: 1093, startPoint y: 498, endPoint x: 1216, endPoint y: 439, distance: 136.5
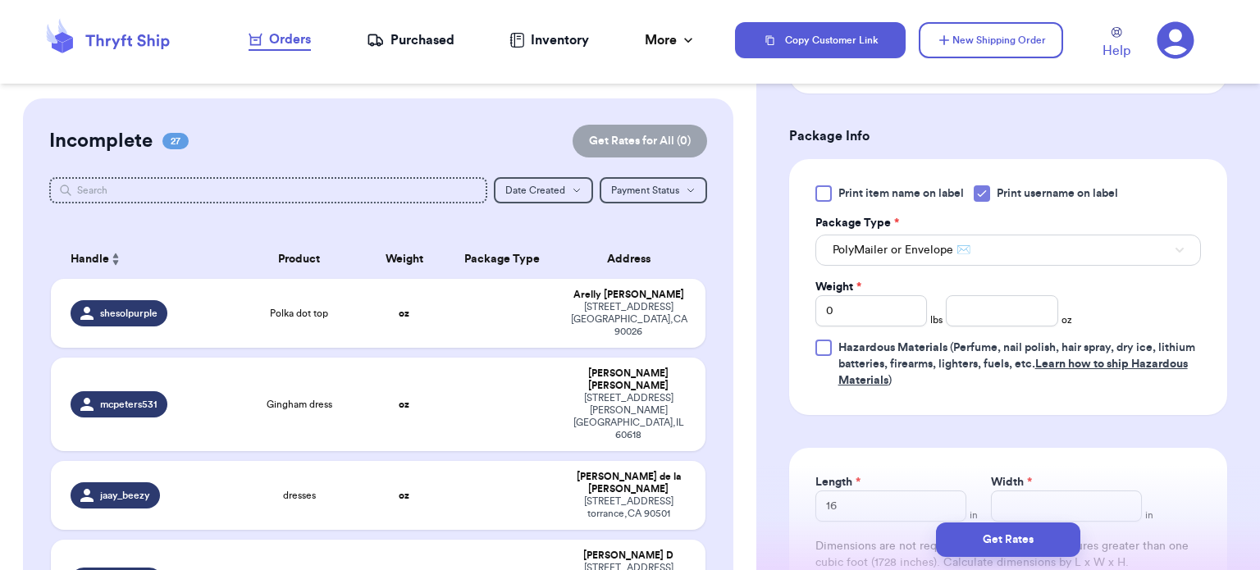
click at [1216, 439] on div "Shipping Information Delete Label Customer Info Instagram Handle: theultimate_g…" at bounding box center [1008, 56] width 504 height 1547
click at [1093, 498] on input "Width *" at bounding box center [1066, 505] width 151 height 31
type input "1"
type input "14"
click at [880, 303] on input "0" at bounding box center [871, 310] width 112 height 31
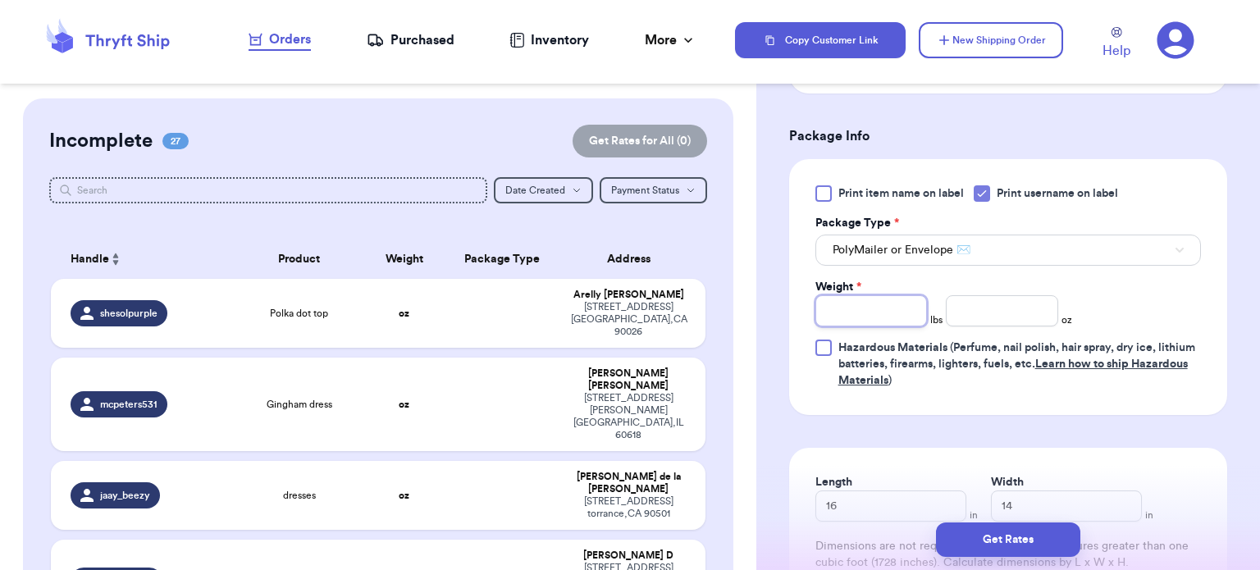
type input "3"
click at [983, 305] on input "number" at bounding box center [1002, 310] width 112 height 31
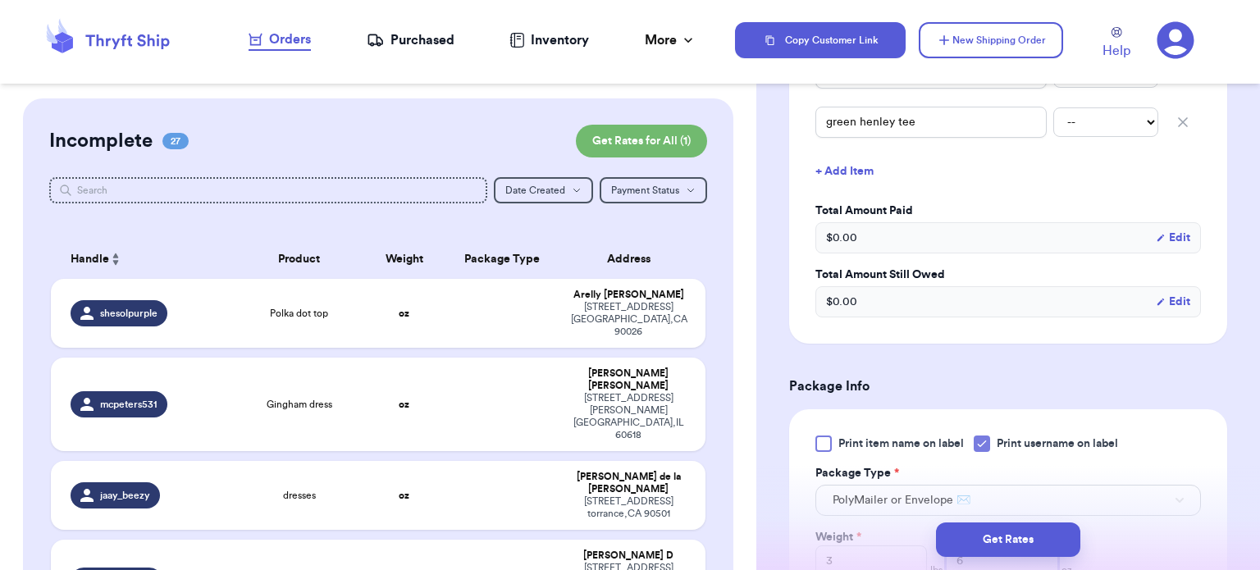
scroll to position [725, 0]
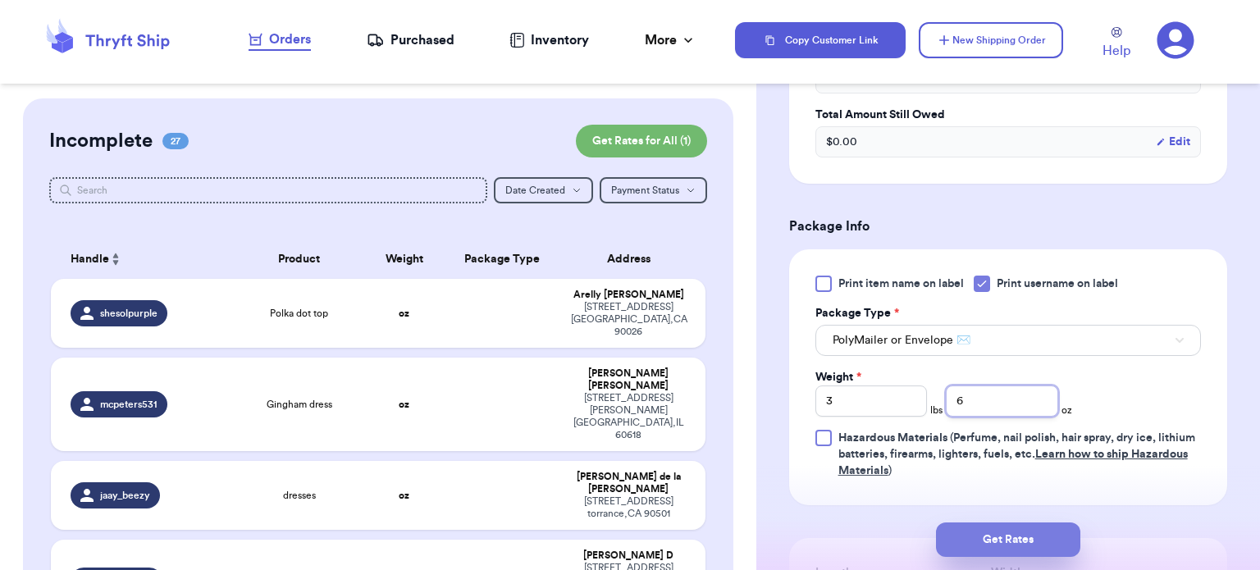
type input "6"
click at [1007, 536] on button "Get Rates" at bounding box center [1008, 539] width 144 height 34
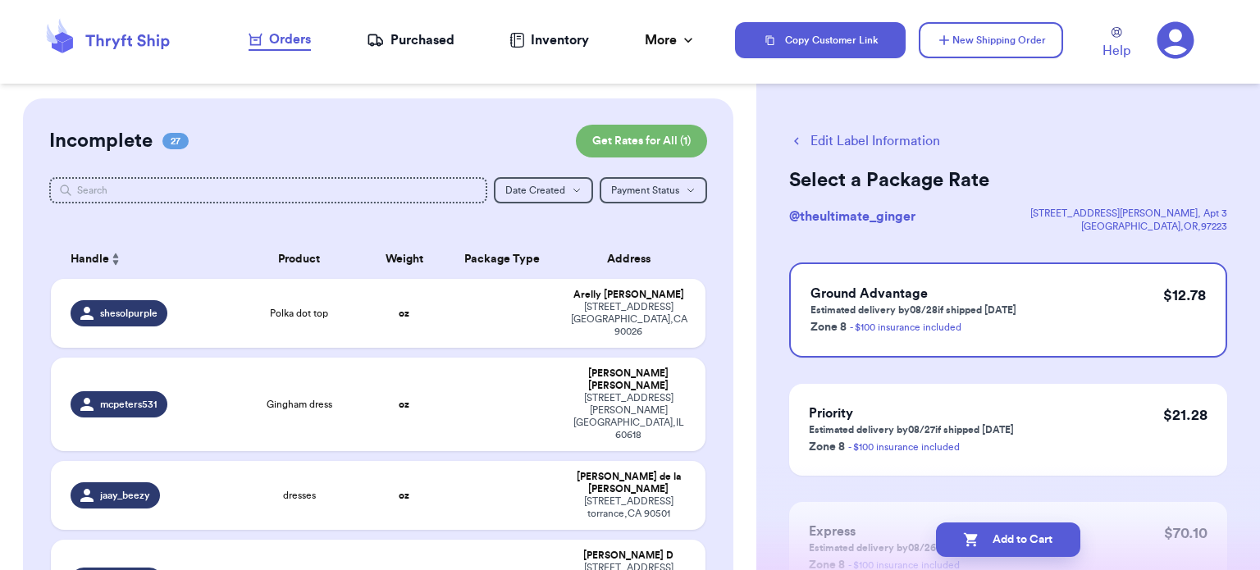
click at [1007, 536] on button "Add to Cart" at bounding box center [1008, 539] width 144 height 34
checkbox input "true"
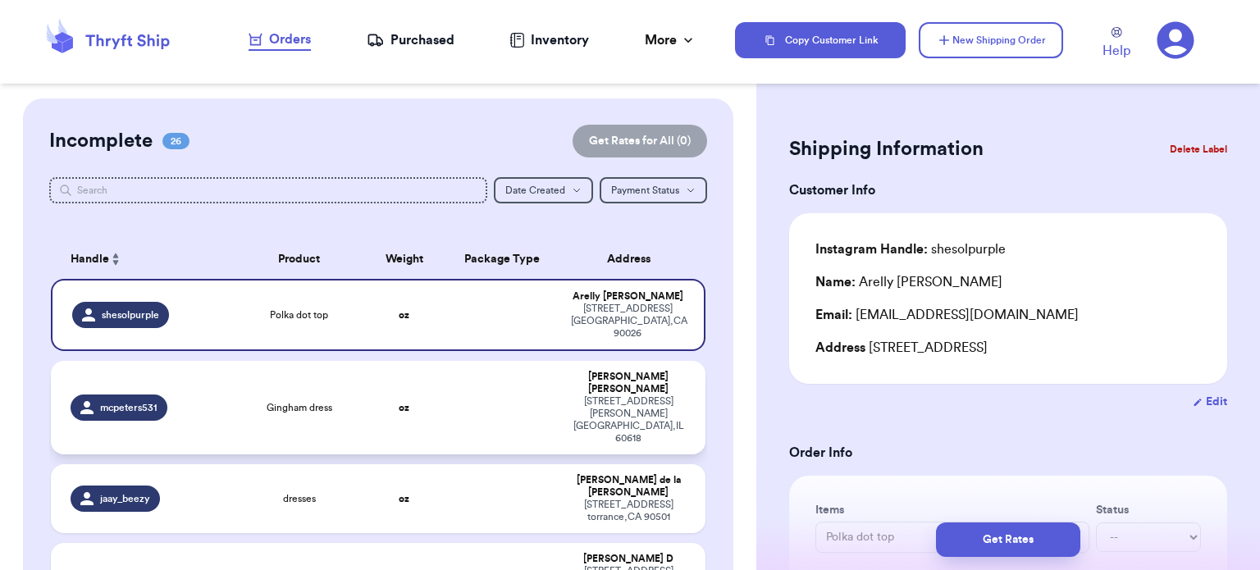
click at [522, 380] on td at bounding box center [503, 408] width 118 height 94
type input "Gingham dress"
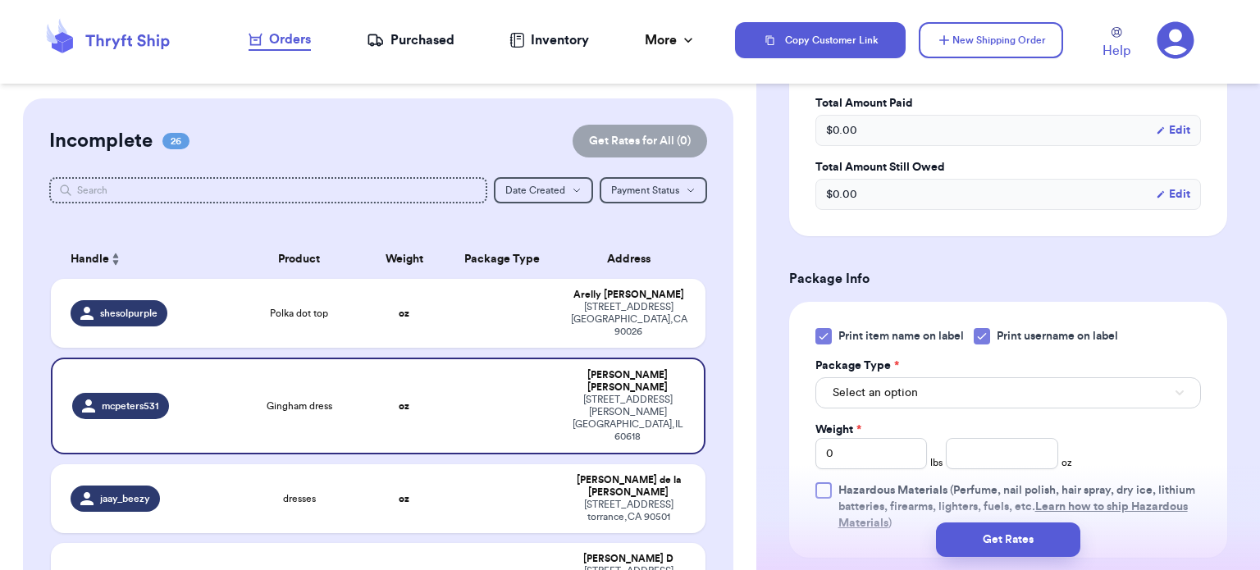
scroll to position [568, 0]
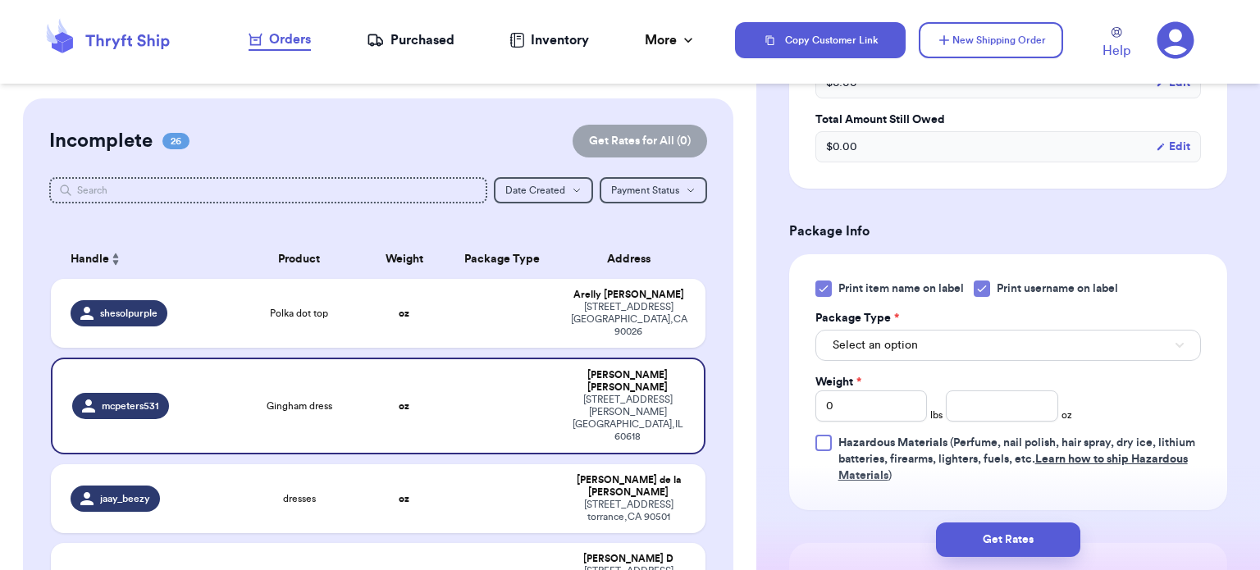
click at [820, 287] on icon at bounding box center [823, 288] width 13 height 13
click at [0, 0] on input "Print item name on label" at bounding box center [0, 0] width 0 height 0
click at [936, 347] on button "Select an option" at bounding box center [1007, 345] width 385 height 31
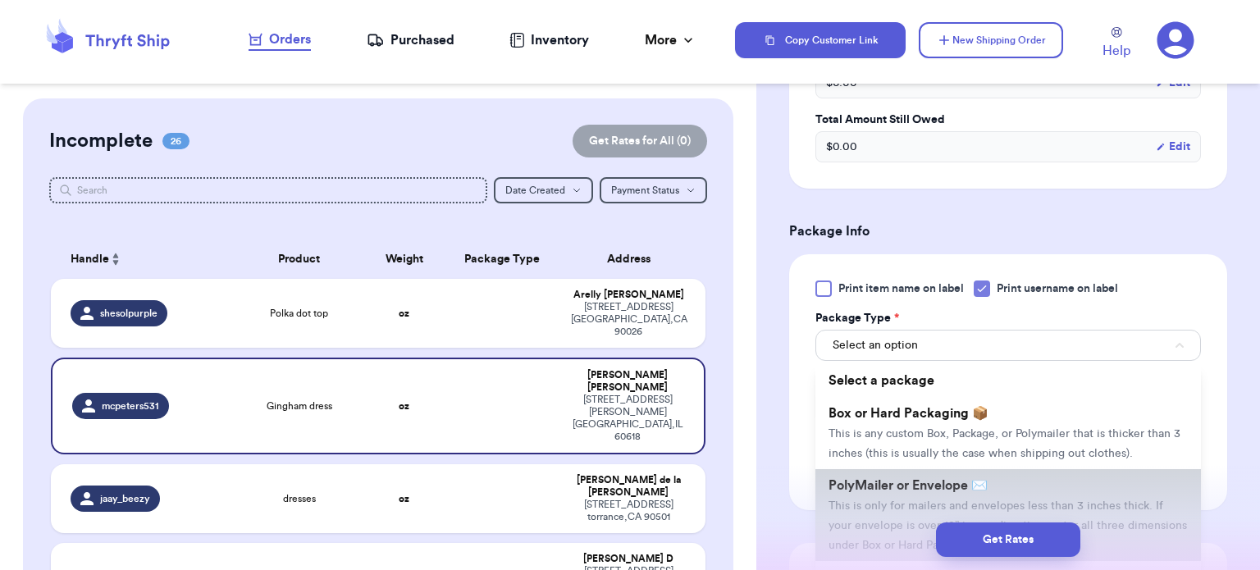
click at [952, 475] on li "PolyMailer or Envelope ✉️ This is only for mailers and envelopes less than 3 in…" at bounding box center [1007, 515] width 385 height 92
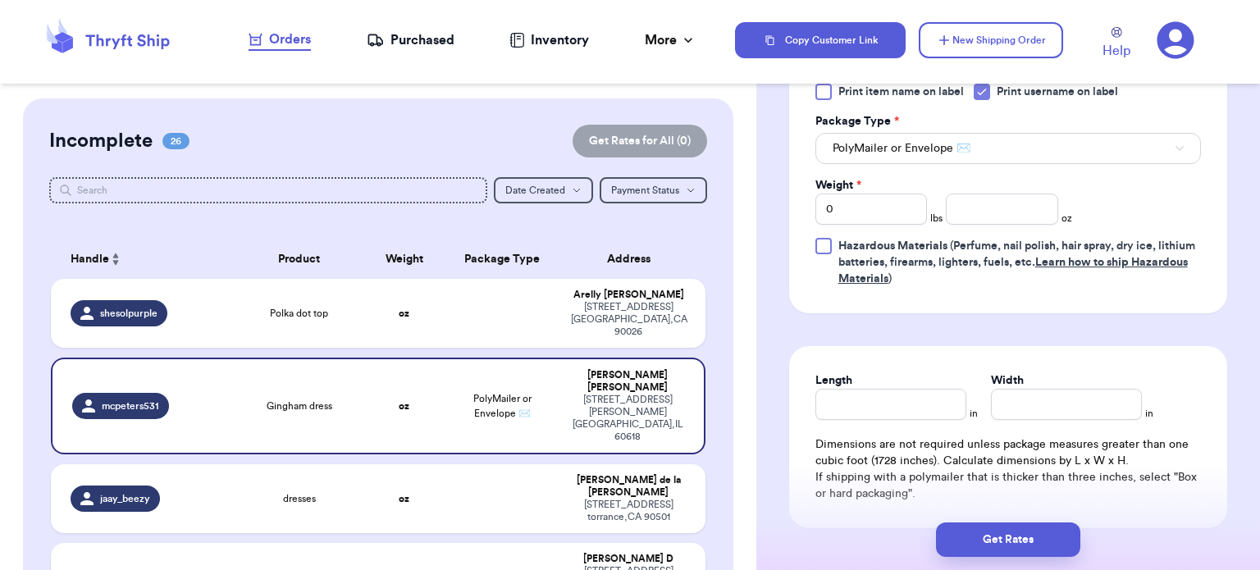
scroll to position [766, 0]
click at [915, 201] on input "0" at bounding box center [871, 207] width 112 height 31
type input "1"
click at [991, 209] on input "number" at bounding box center [1002, 207] width 112 height 31
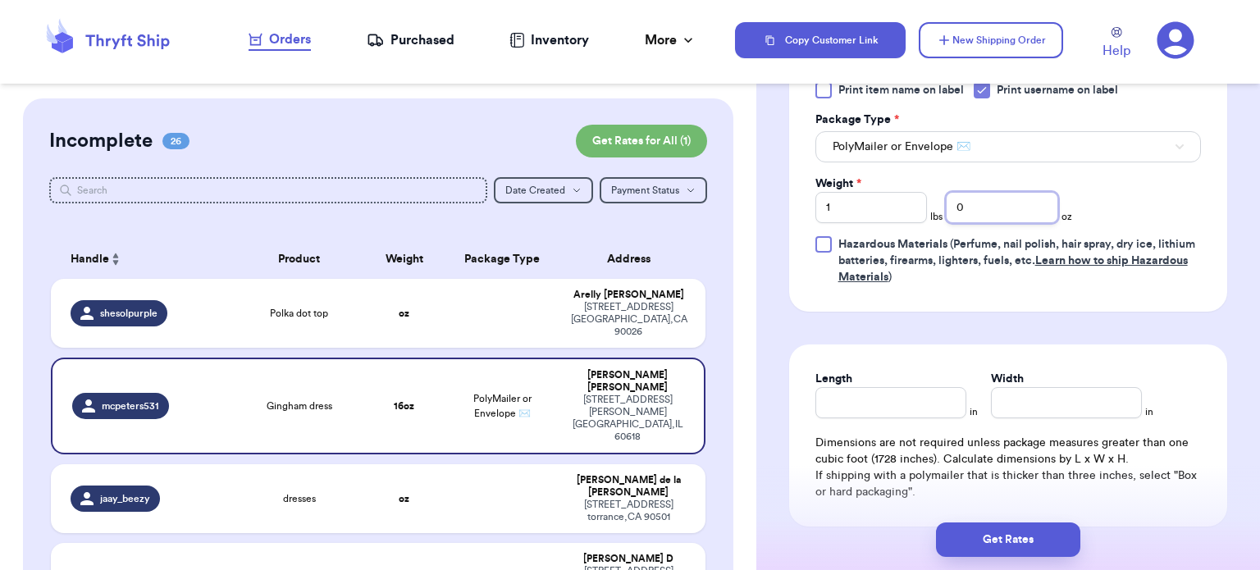
type input "0"
click at [883, 404] on input "Length" at bounding box center [890, 402] width 151 height 31
type input "12"
click at [1061, 407] on input "Width *" at bounding box center [1066, 402] width 151 height 31
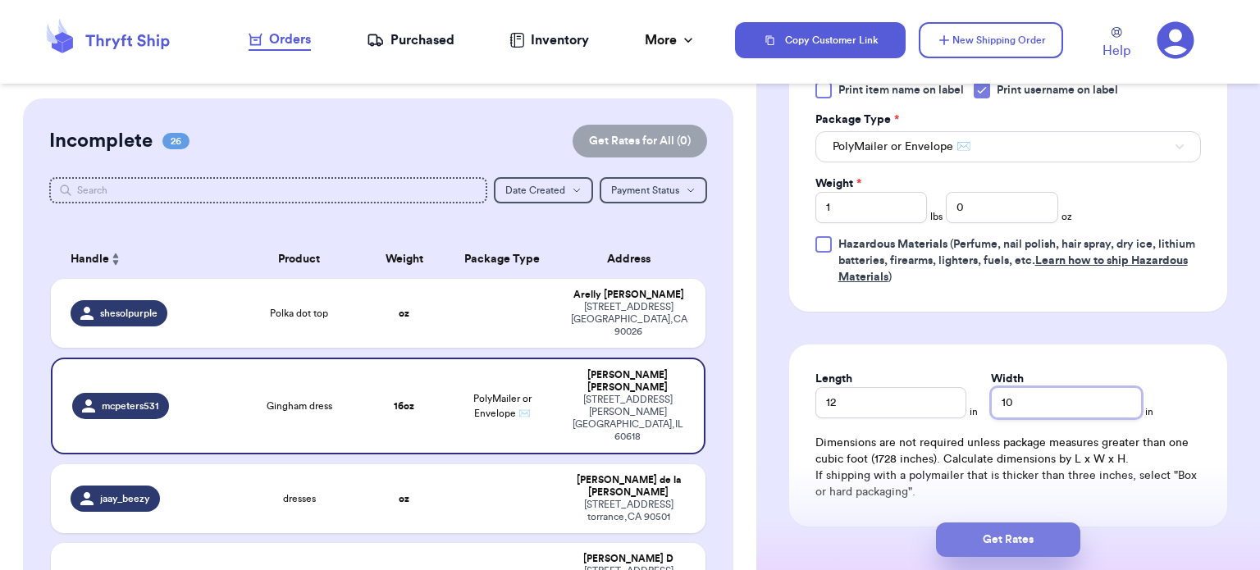
type input "10"
click at [985, 530] on button "Get Rates" at bounding box center [1008, 539] width 144 height 34
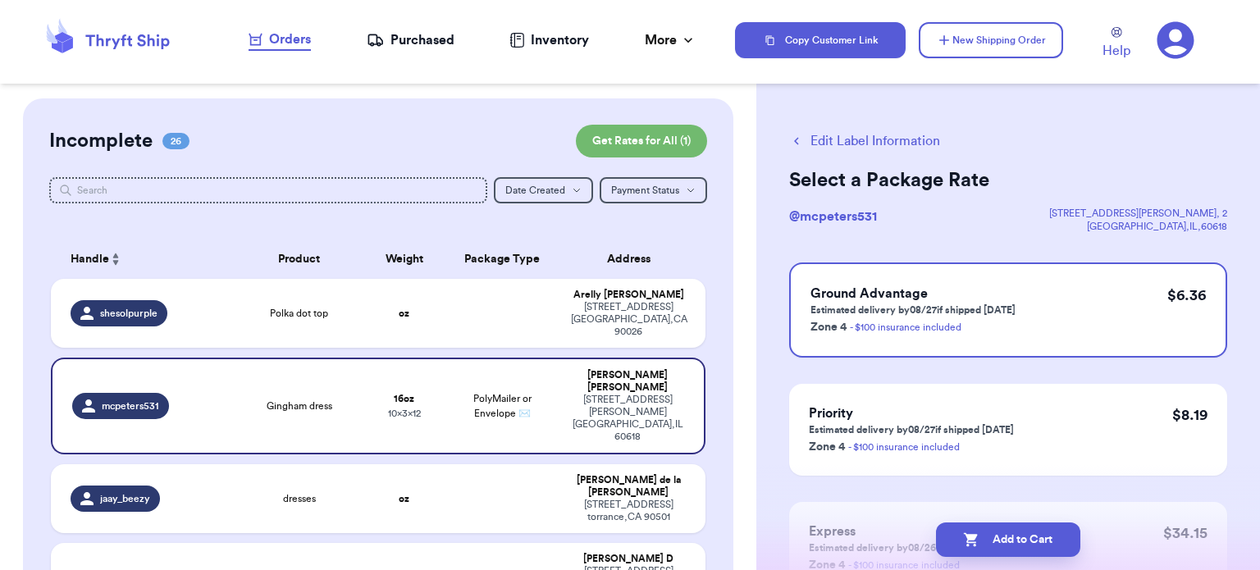
click at [985, 530] on button "Add to Cart" at bounding box center [1008, 539] width 144 height 34
checkbox input "true"
